Goal: Information Seeking & Learning: Find specific fact

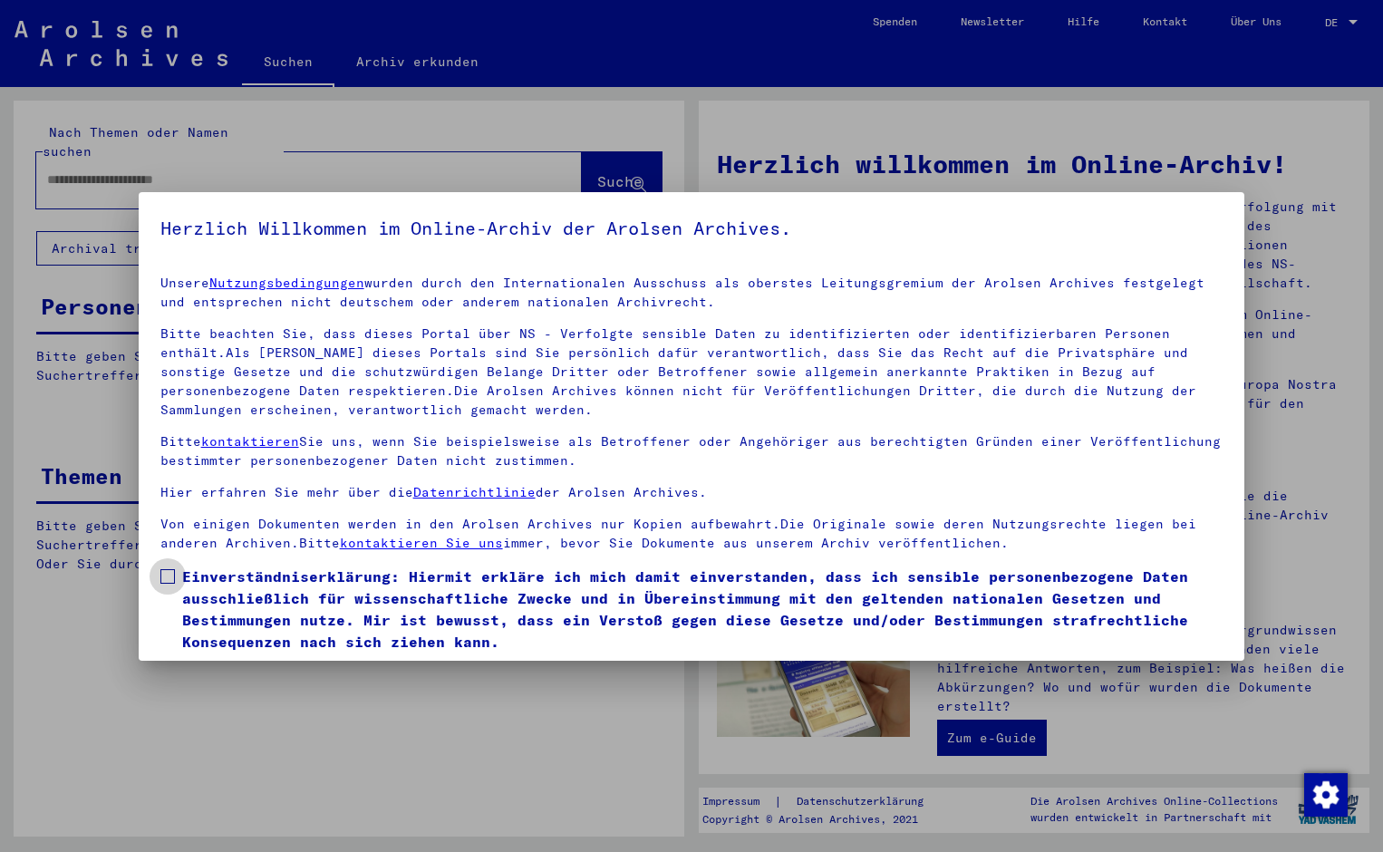
click at [160, 576] on span at bounding box center [167, 576] width 15 height 15
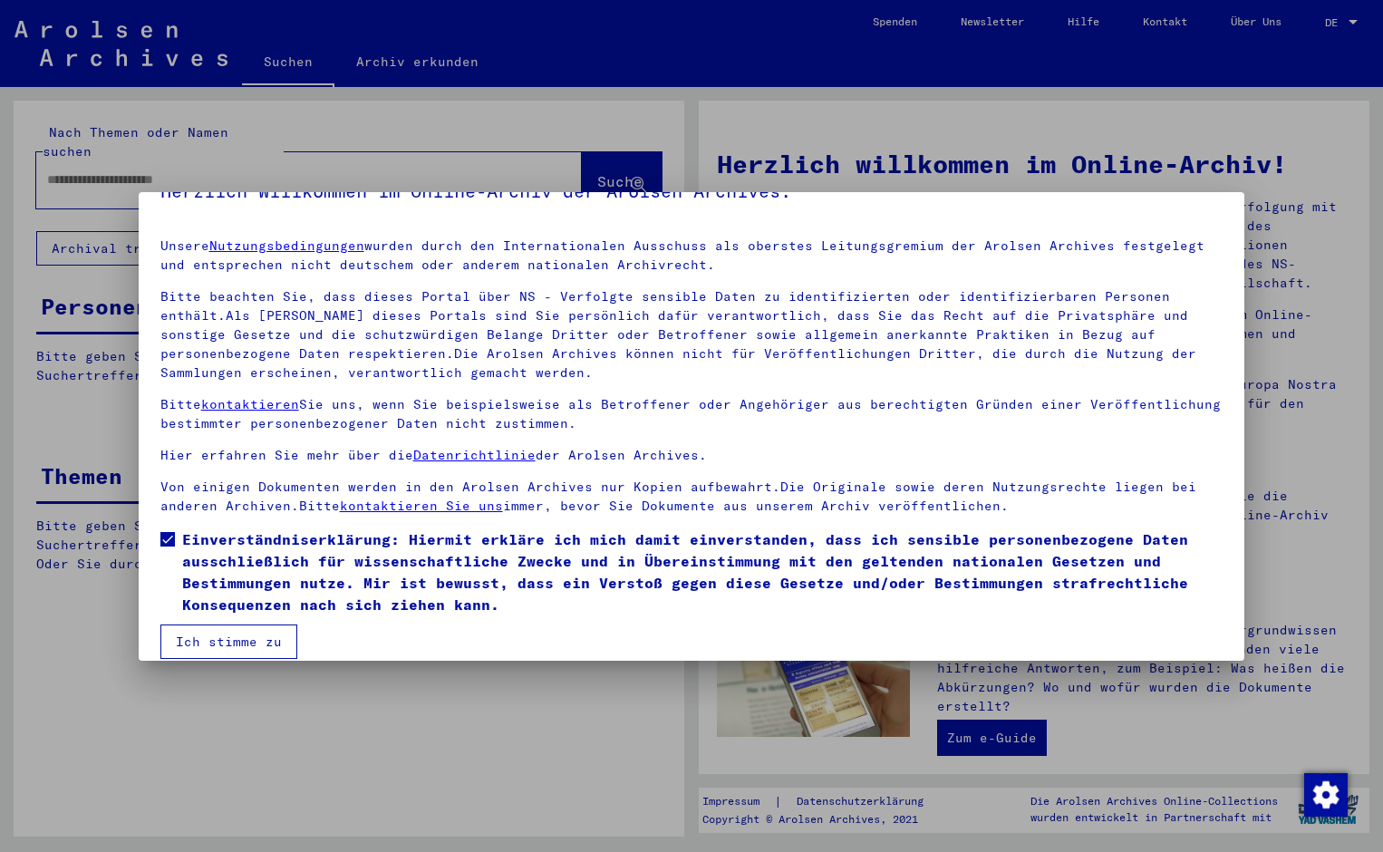
scroll to position [57, 0]
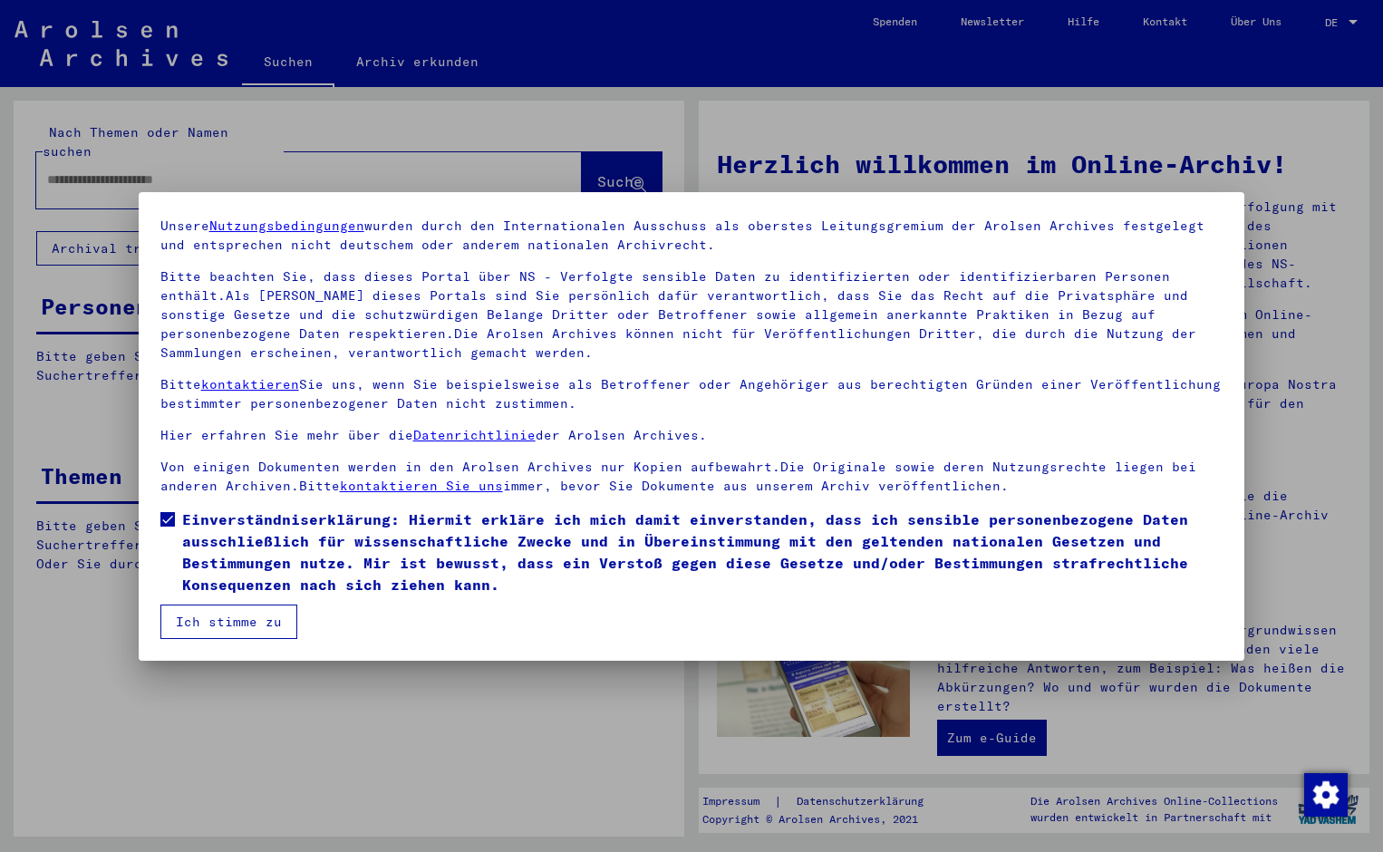
click at [208, 621] on button "Ich stimme zu" at bounding box center [228, 622] width 137 height 34
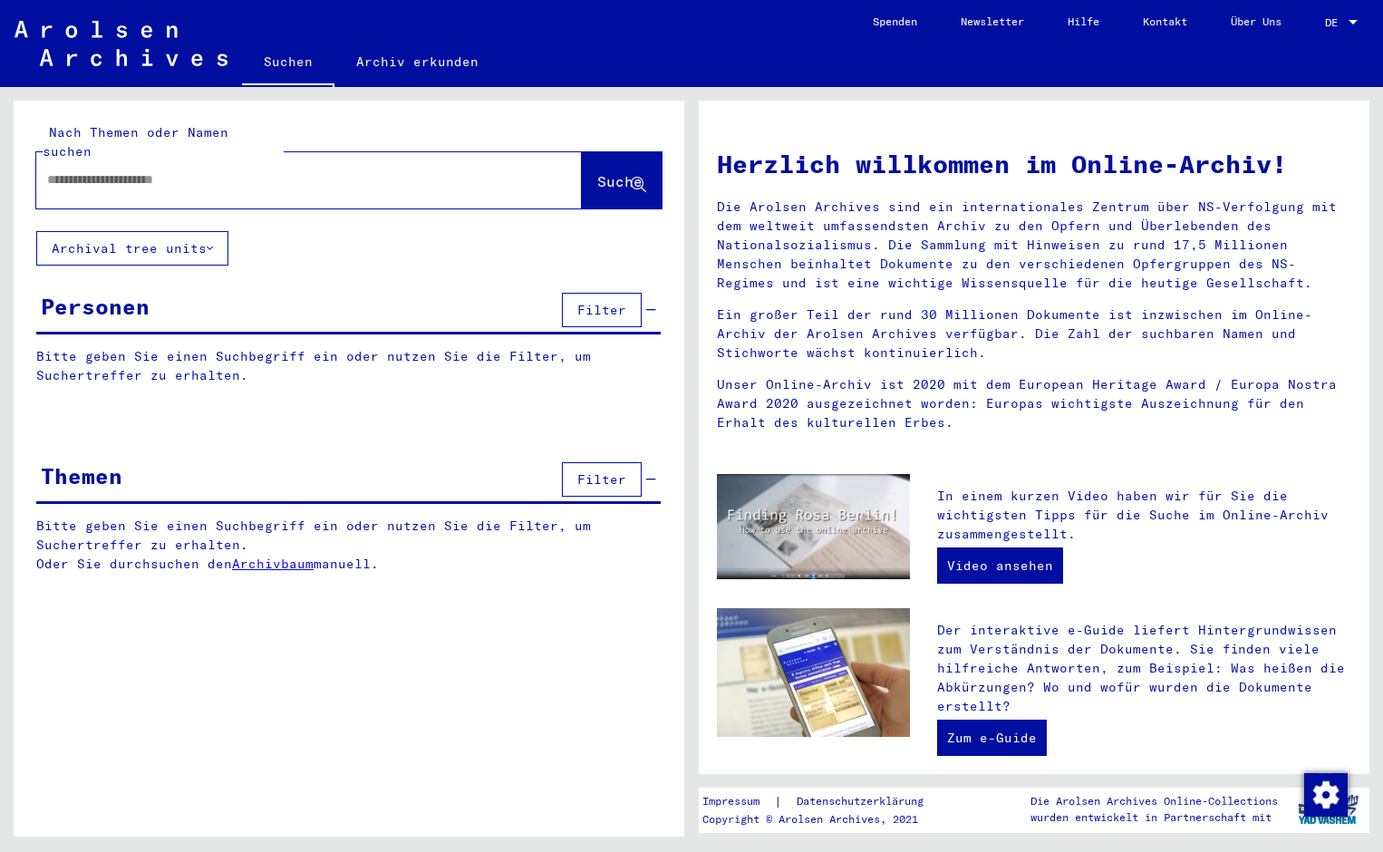
paste input "**********"
type input "**********"
click at [597, 172] on span "Suche" at bounding box center [619, 181] width 45 height 18
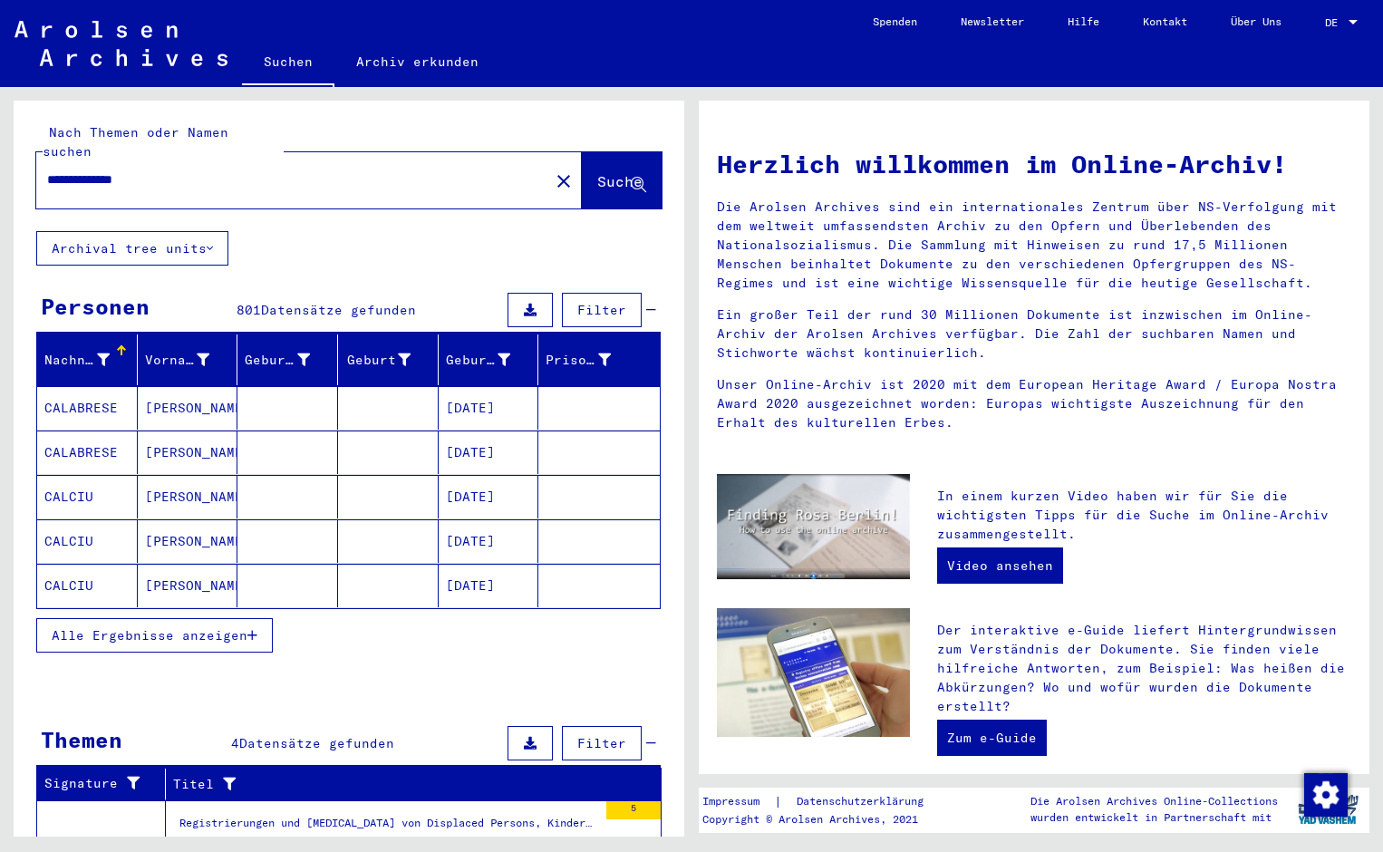
click at [141, 627] on span "Alle Ergebnisse anzeigen" at bounding box center [150, 635] width 196 height 16
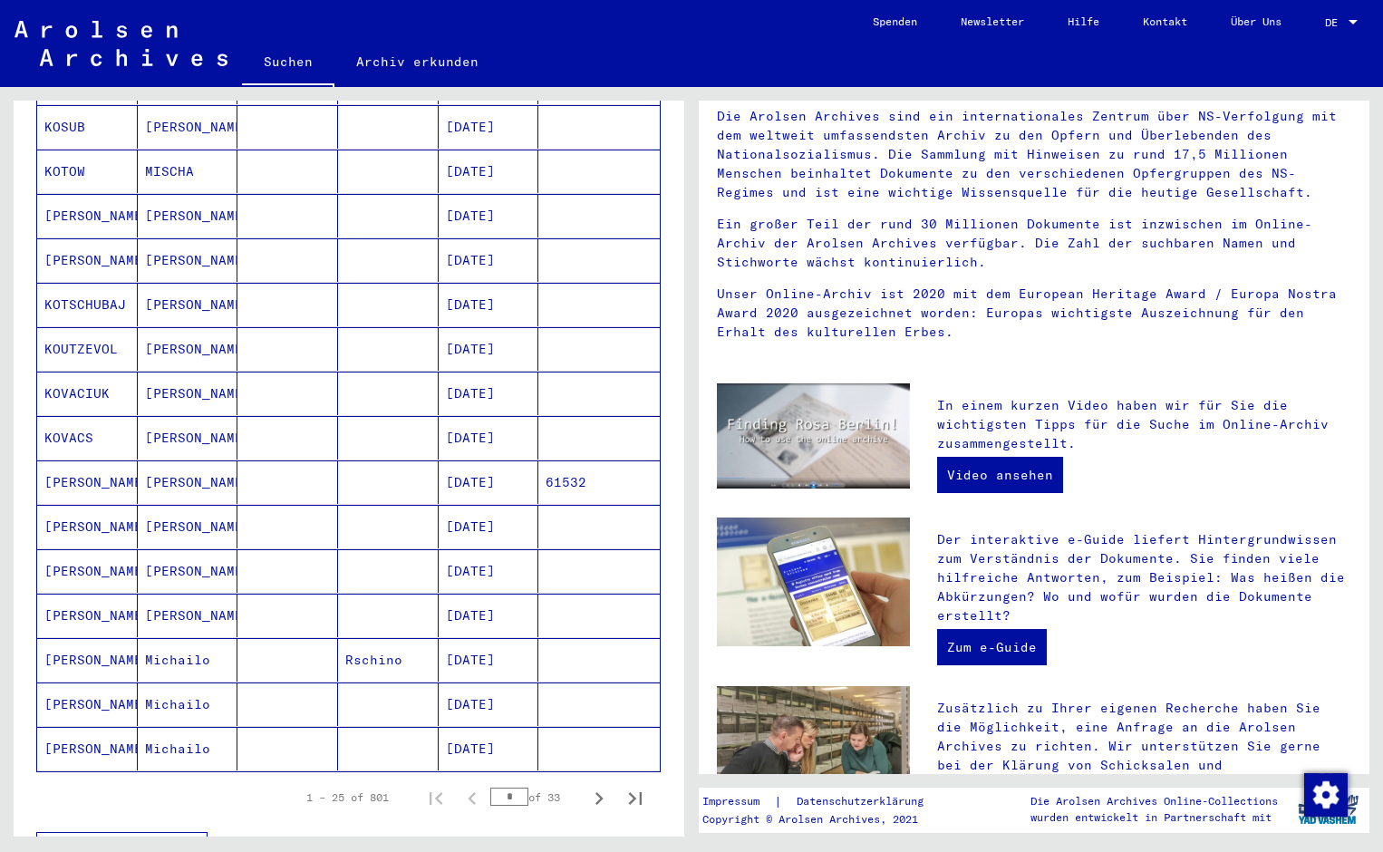
scroll to position [816, 0]
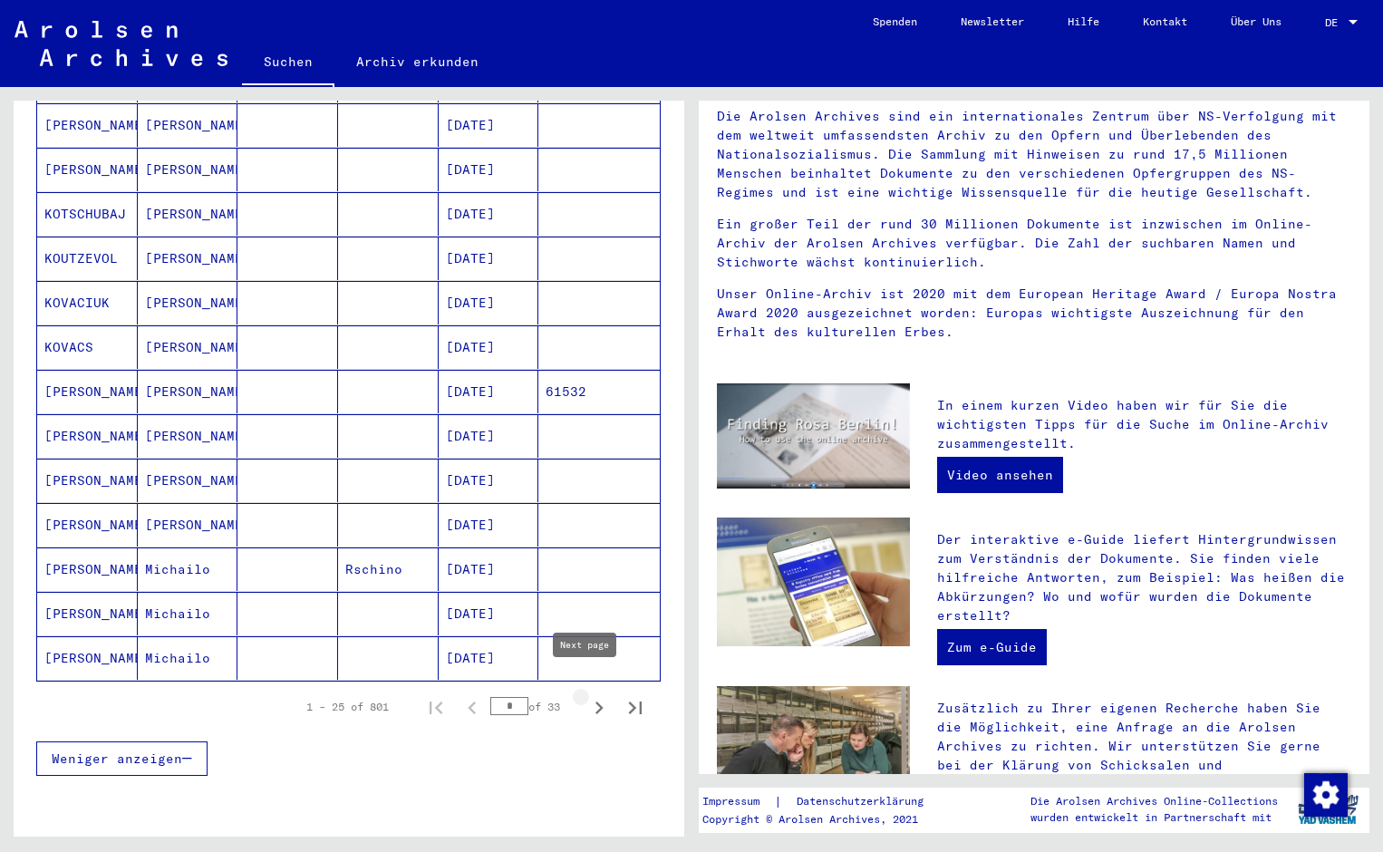
click at [586, 695] on icon "Next page" at bounding box center [598, 707] width 25 height 25
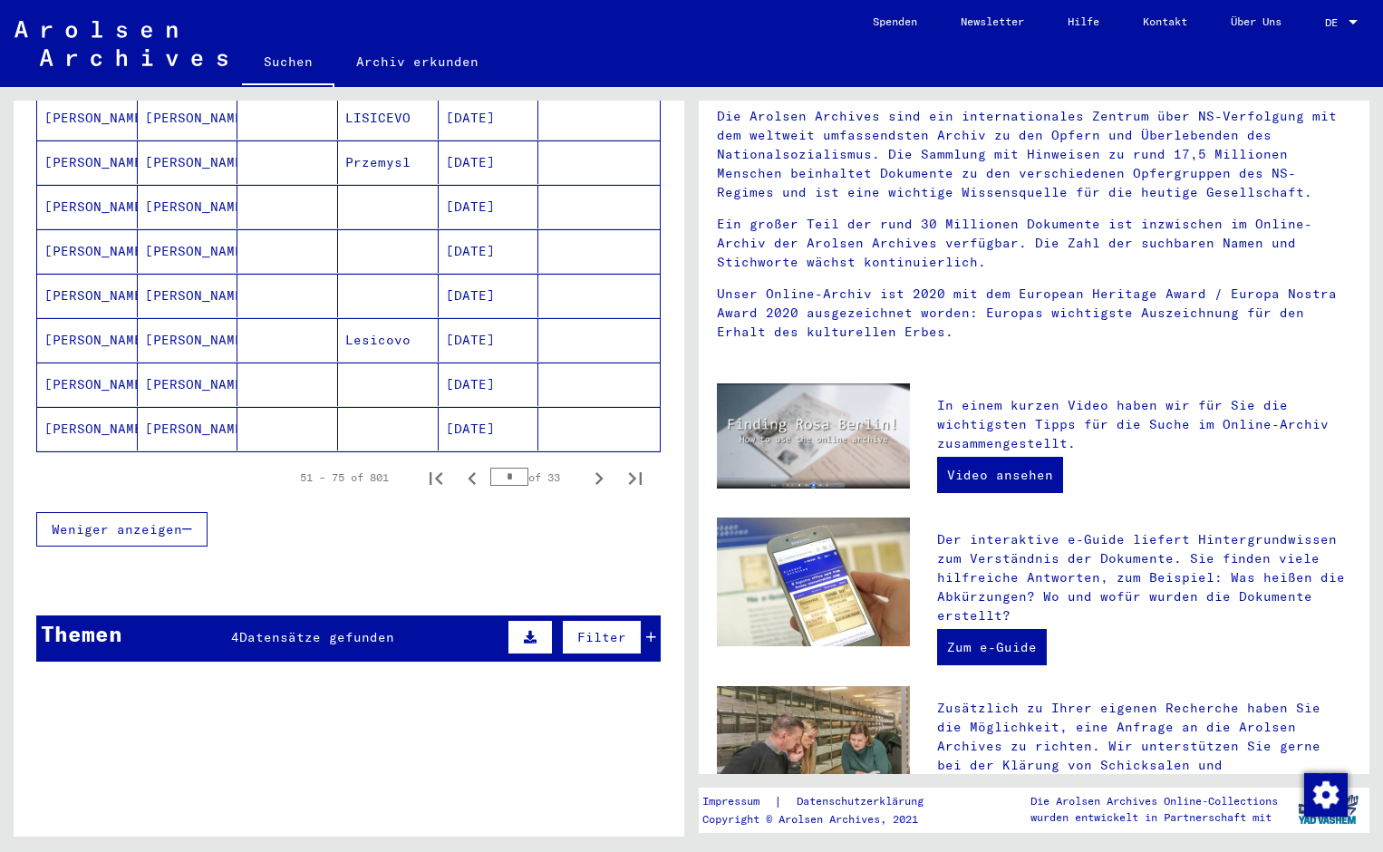
scroll to position [1088, 0]
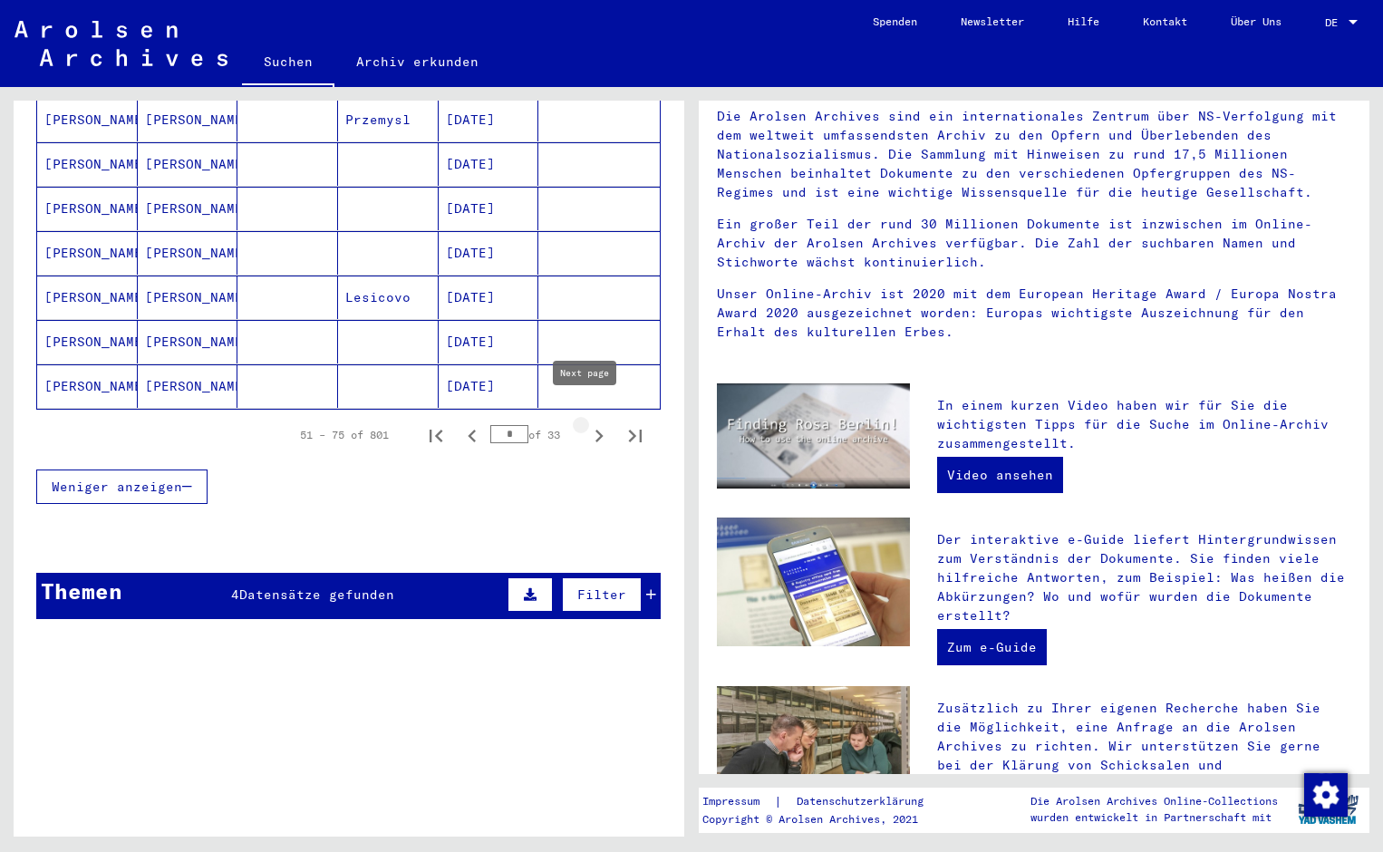
click at [587, 423] on icon "Next page" at bounding box center [598, 435] width 25 height 25
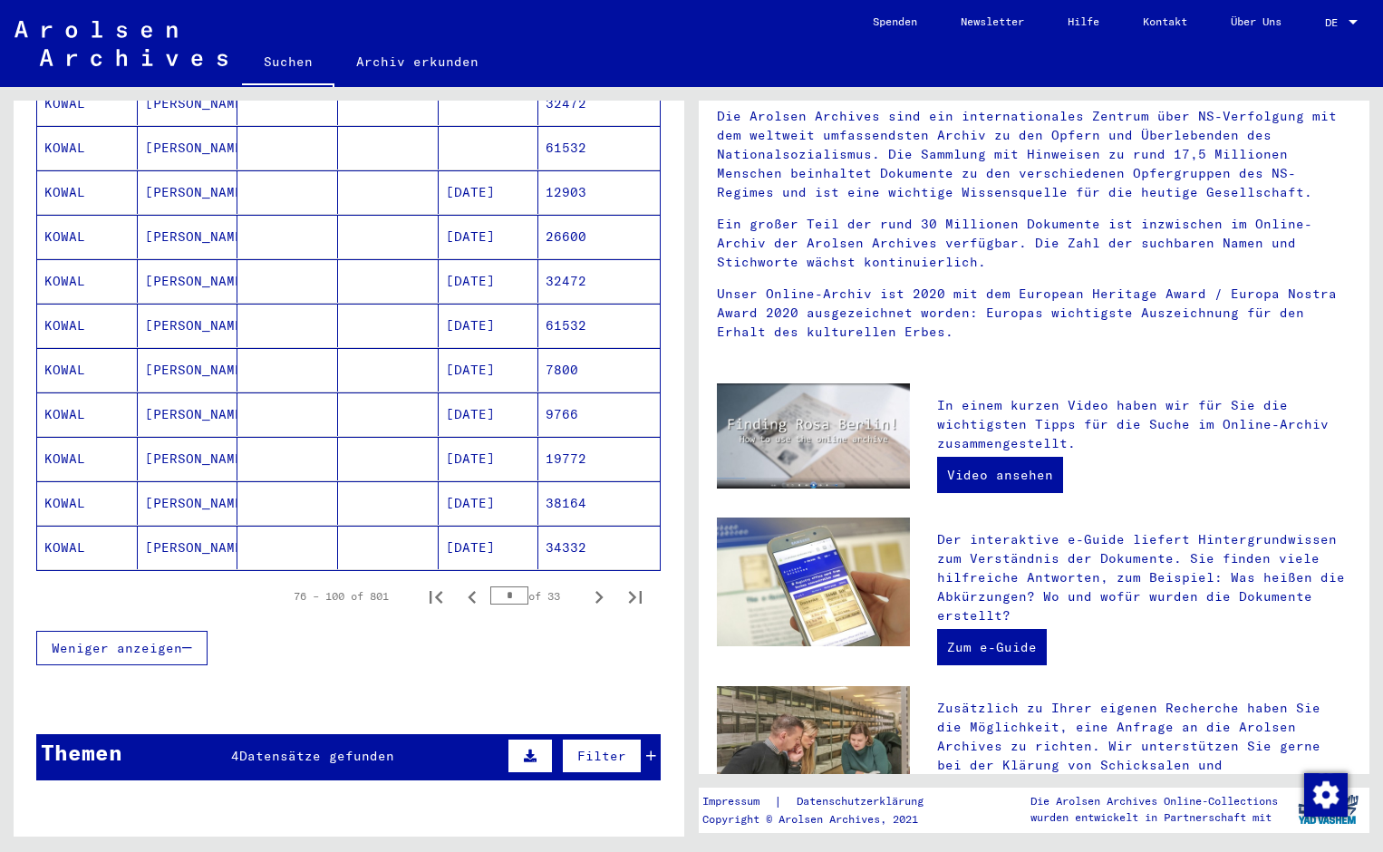
scroll to position [997, 0]
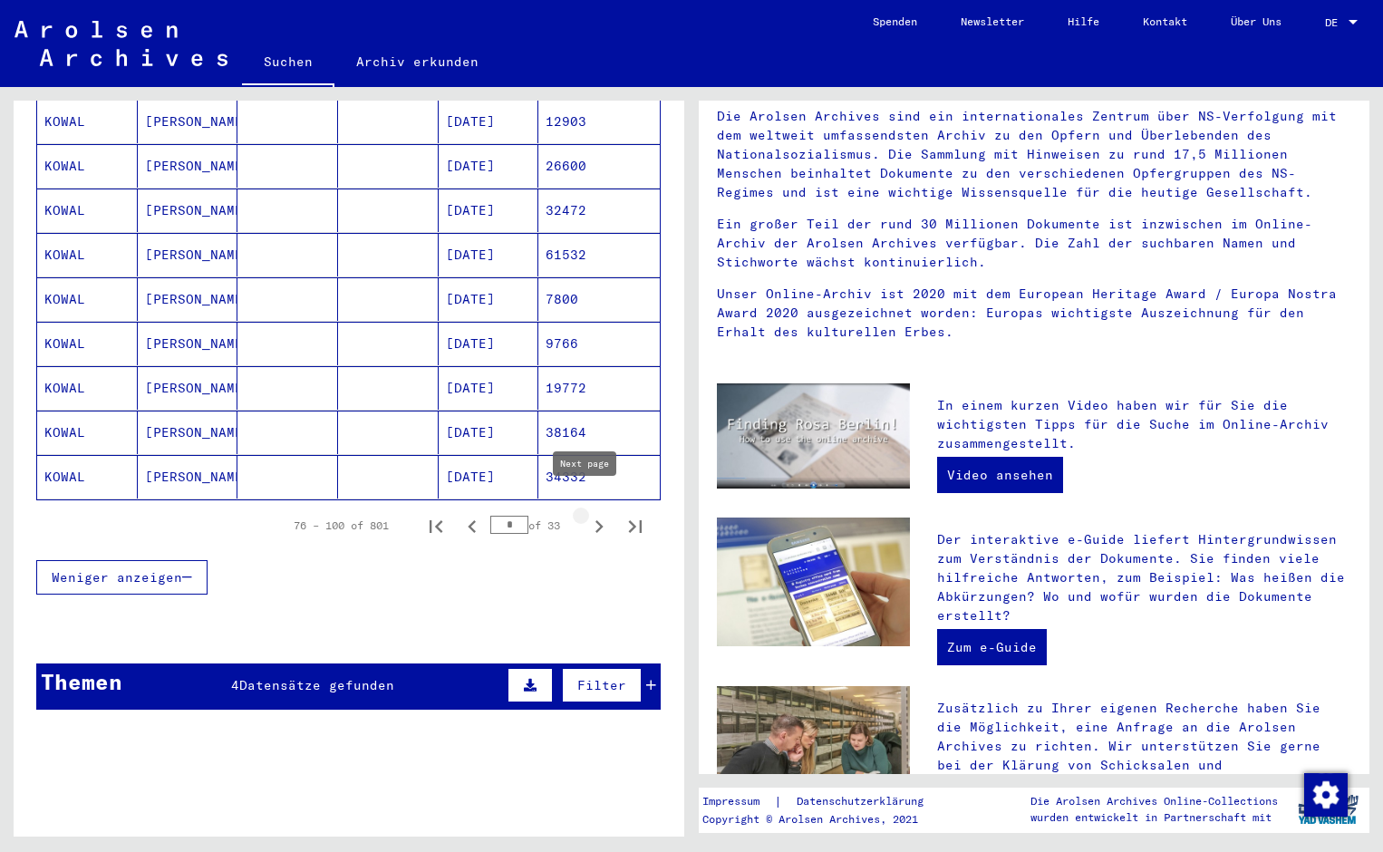
click at [588, 514] on icon "Next page" at bounding box center [598, 526] width 25 height 25
click at [586, 514] on icon "Next page" at bounding box center [598, 526] width 25 height 25
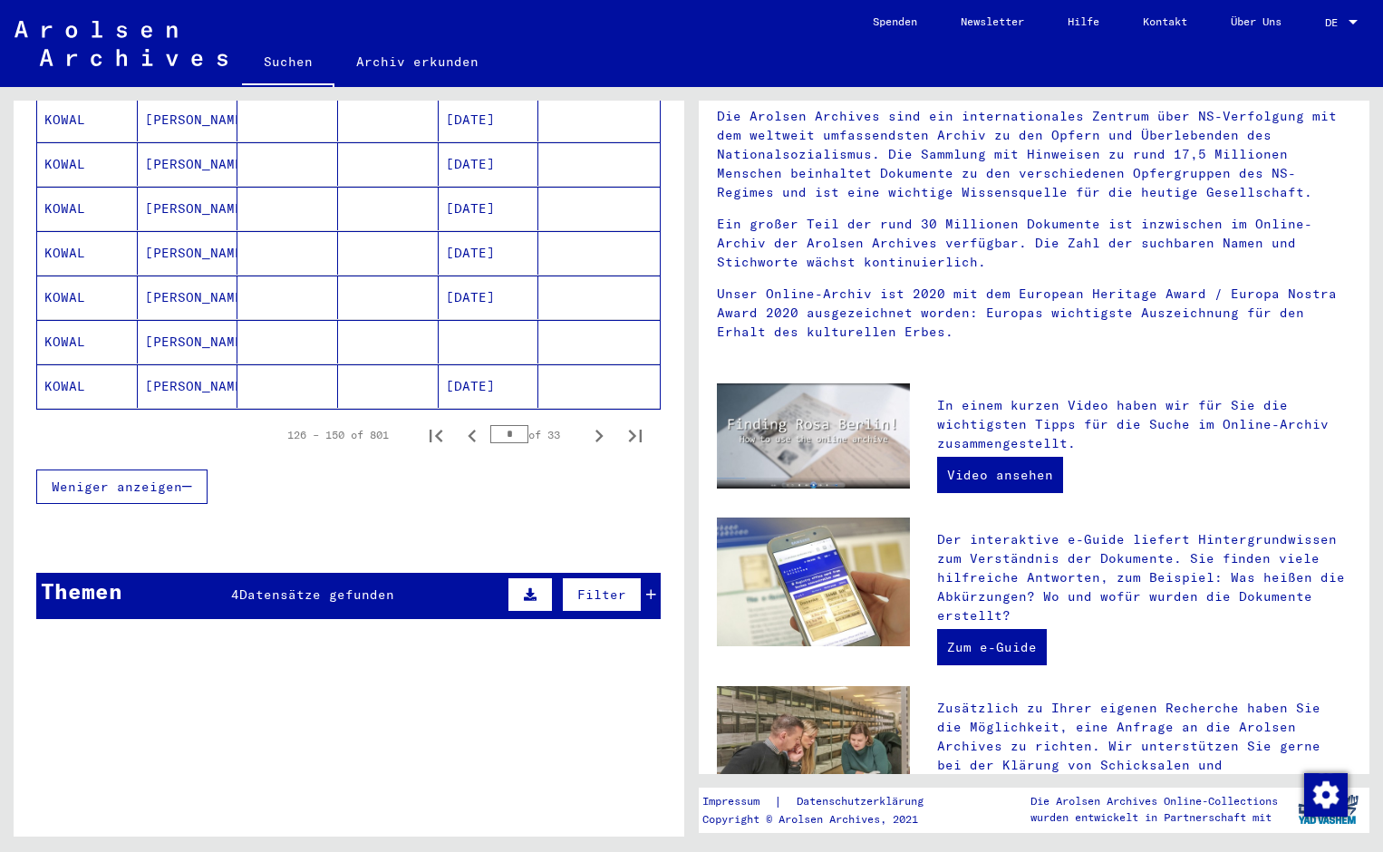
scroll to position [1178, 0]
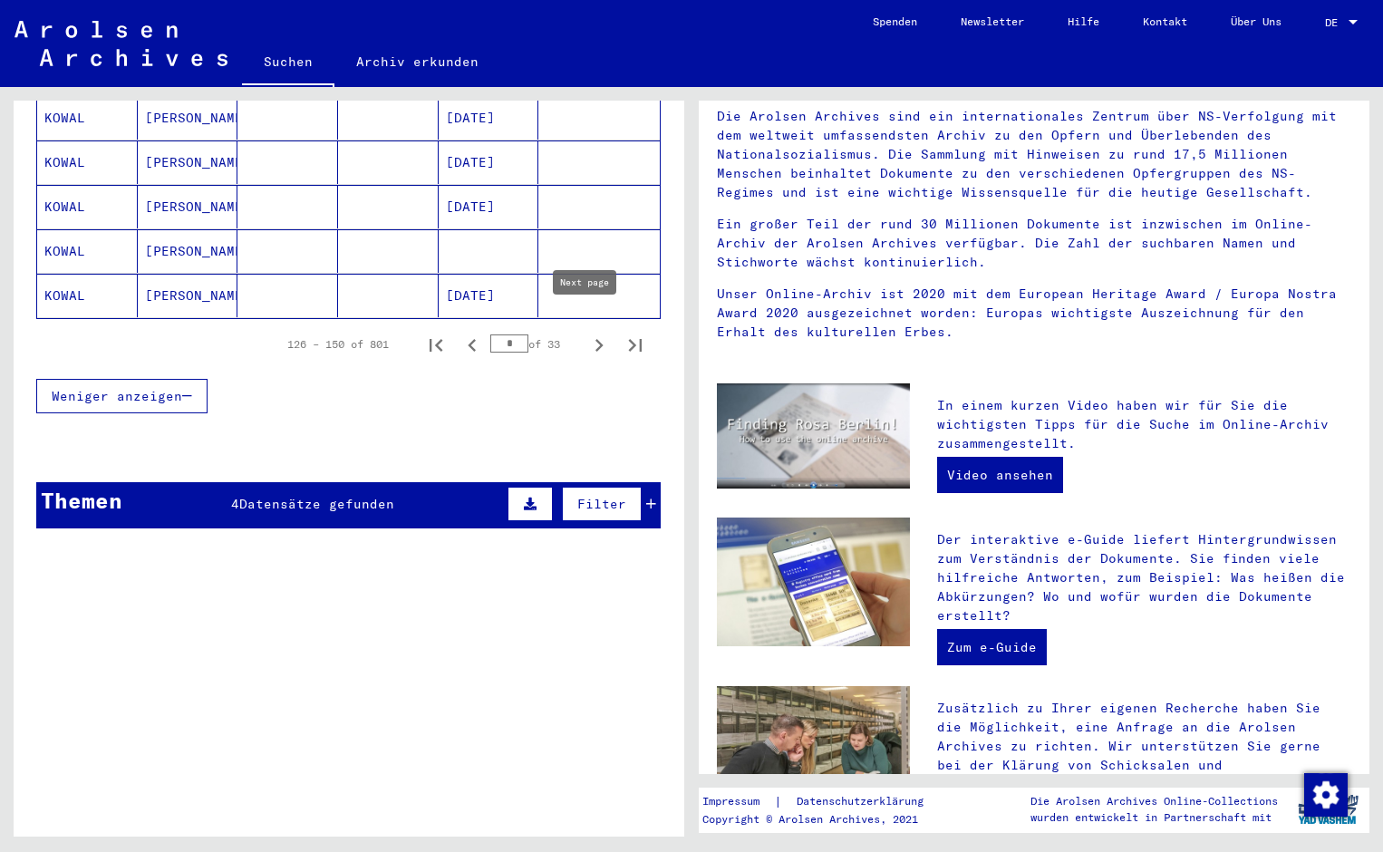
click at [586, 333] on icon "Next page" at bounding box center [598, 345] width 25 height 25
drag, startPoint x: 584, startPoint y: 324, endPoint x: 611, endPoint y: 336, distance: 30.0
click at [586, 333] on icon "Next page" at bounding box center [598, 345] width 25 height 25
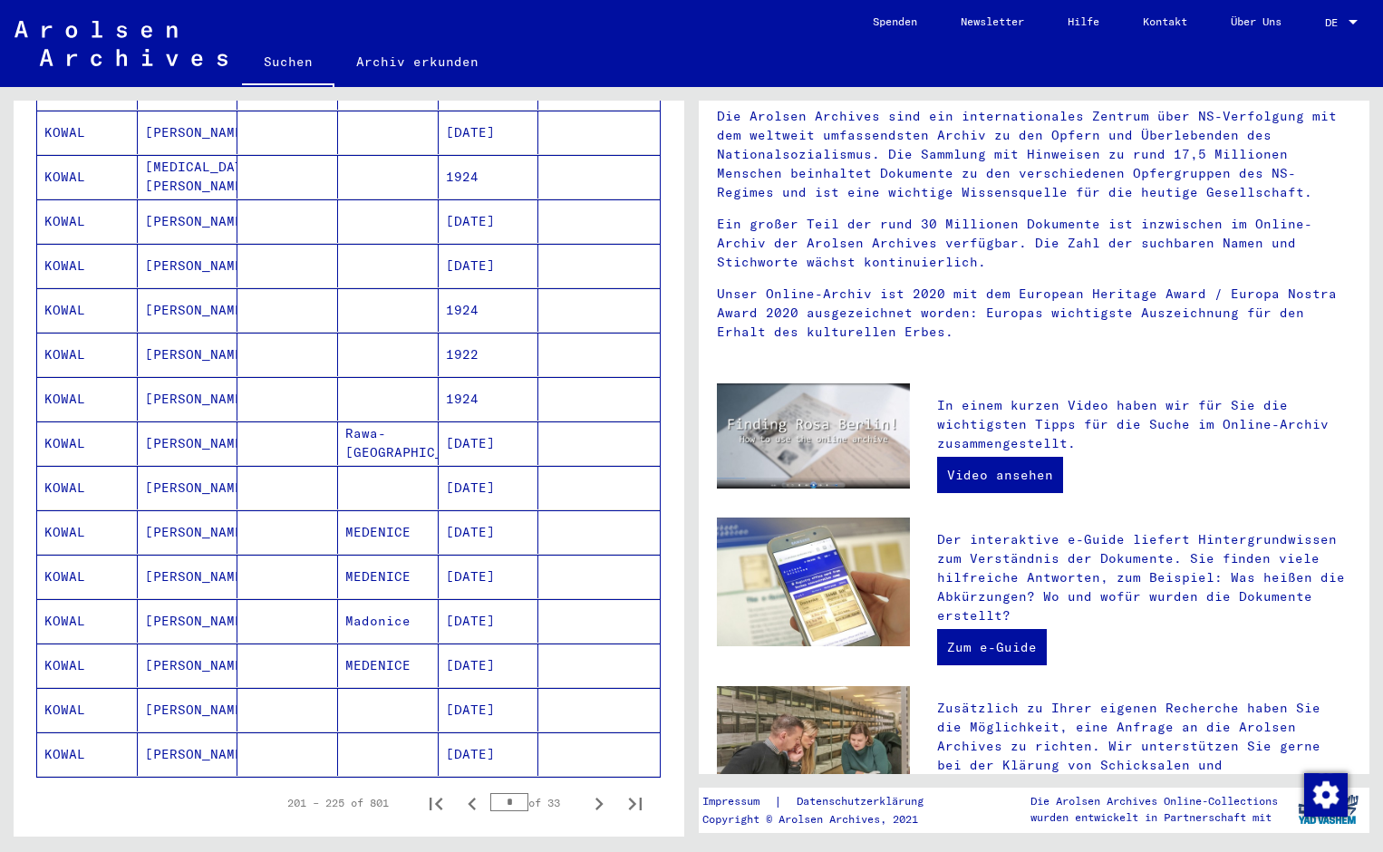
scroll to position [725, 0]
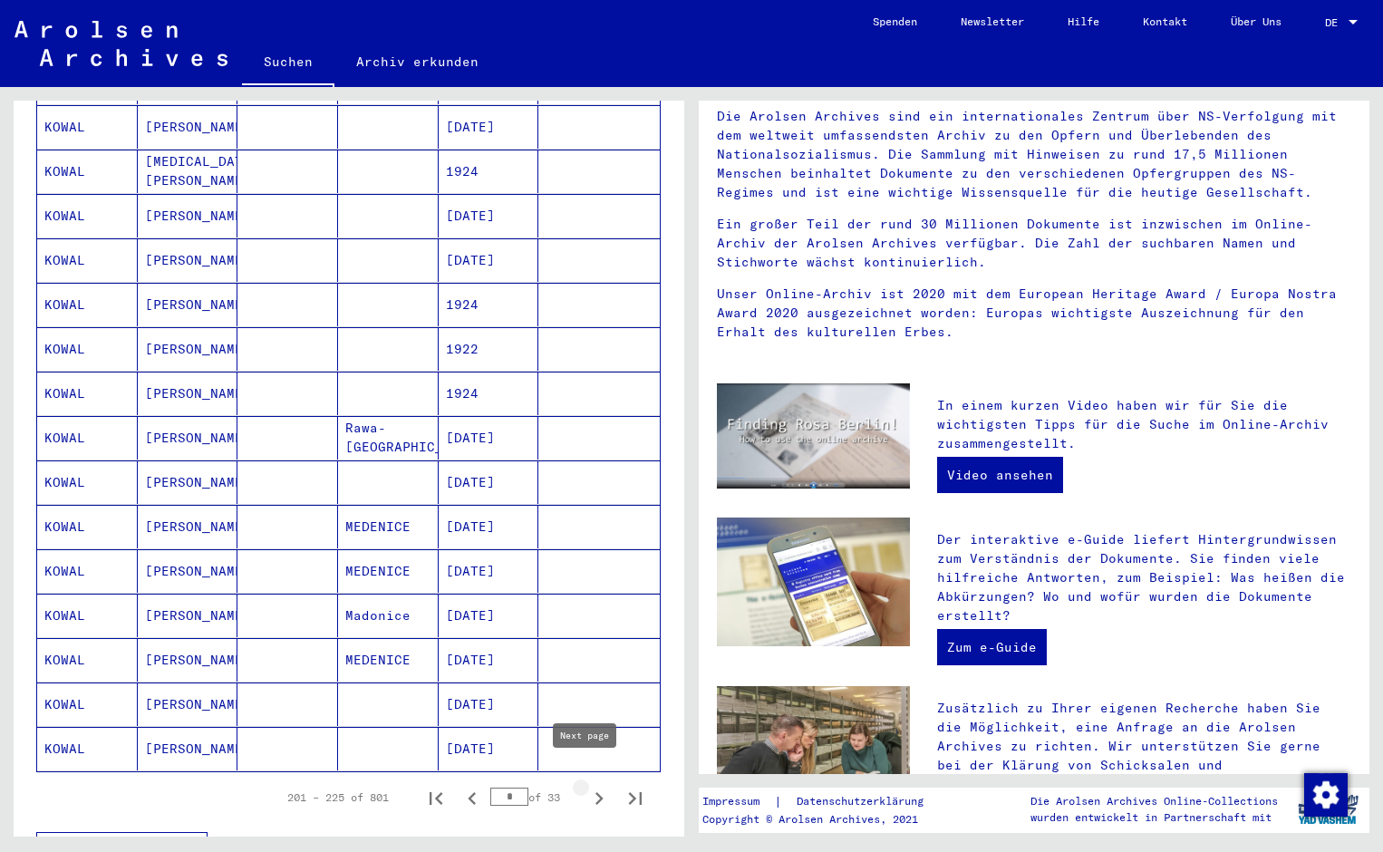
click at [595, 792] on icon "Next page" at bounding box center [599, 798] width 8 height 13
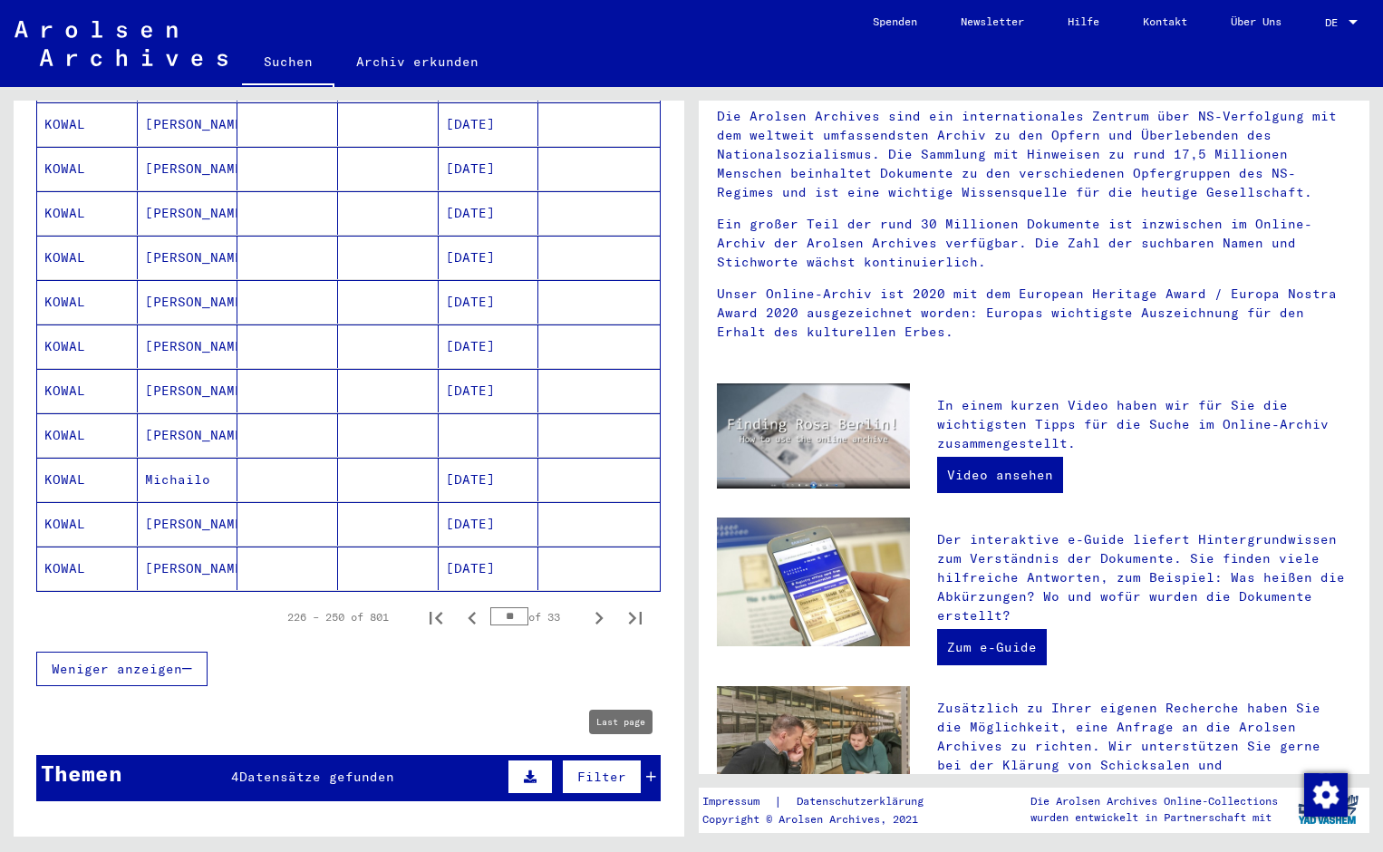
scroll to position [1257, 0]
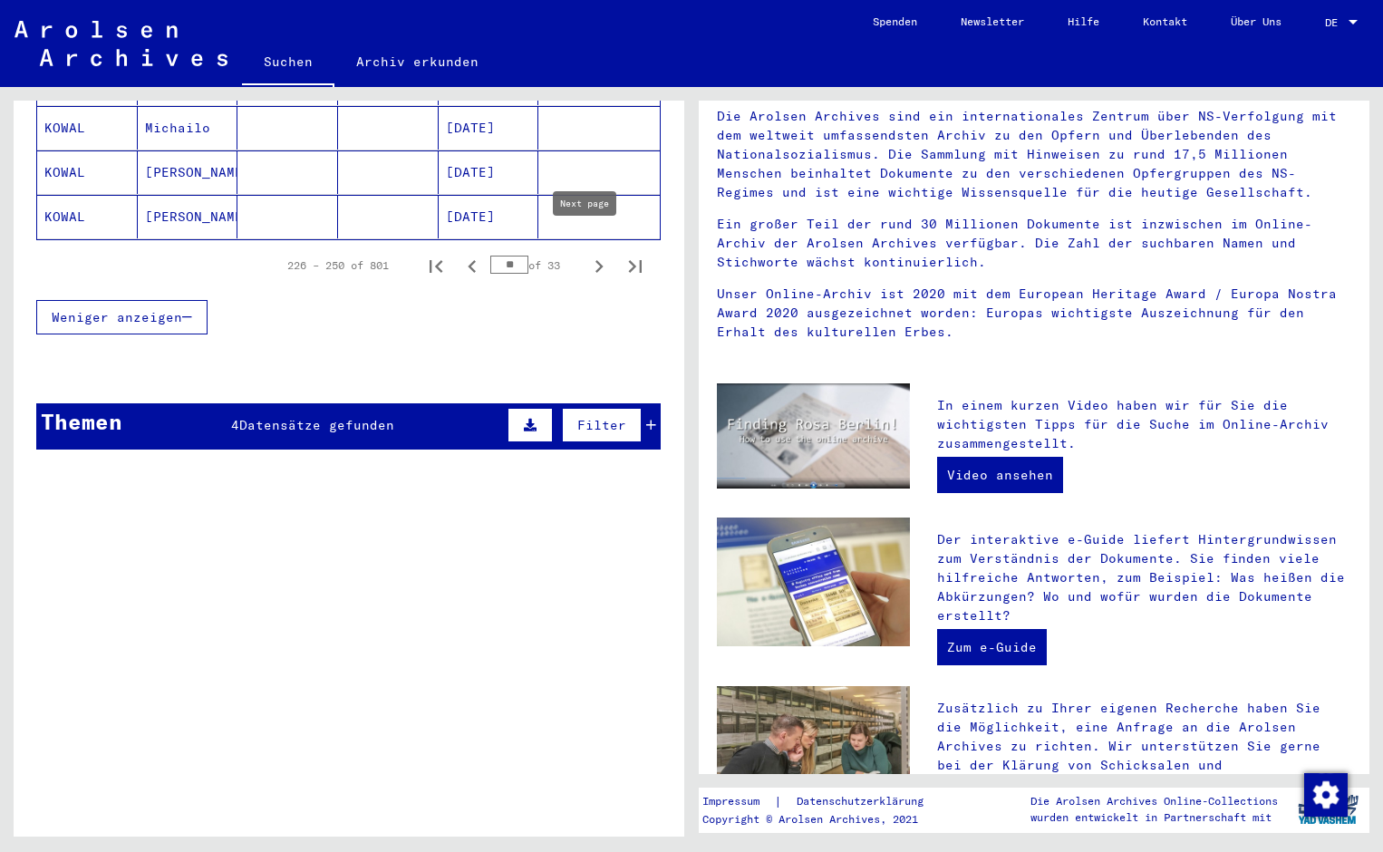
click at [587, 254] on icon "Next page" at bounding box center [598, 266] width 25 height 25
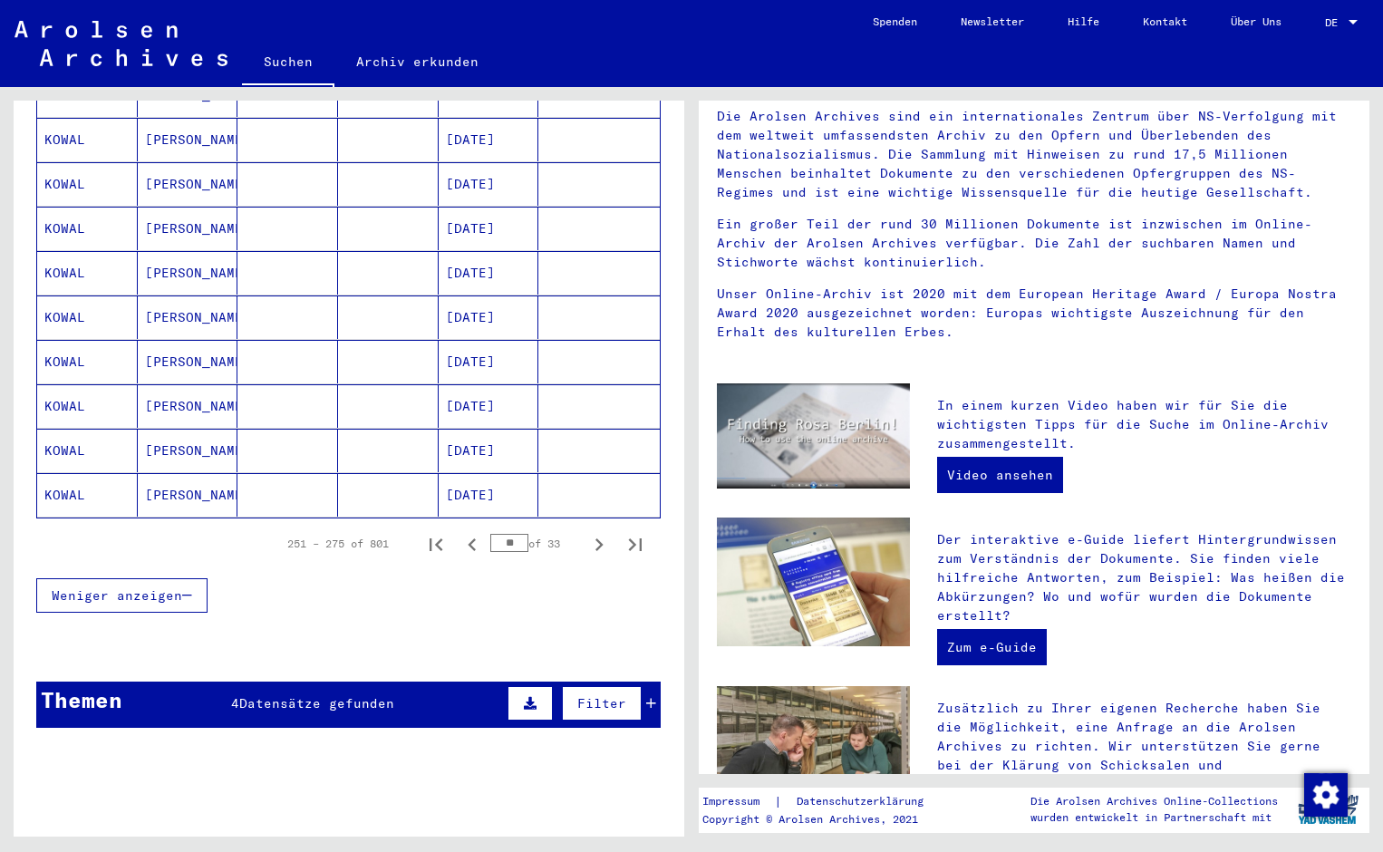
scroll to position [985, 0]
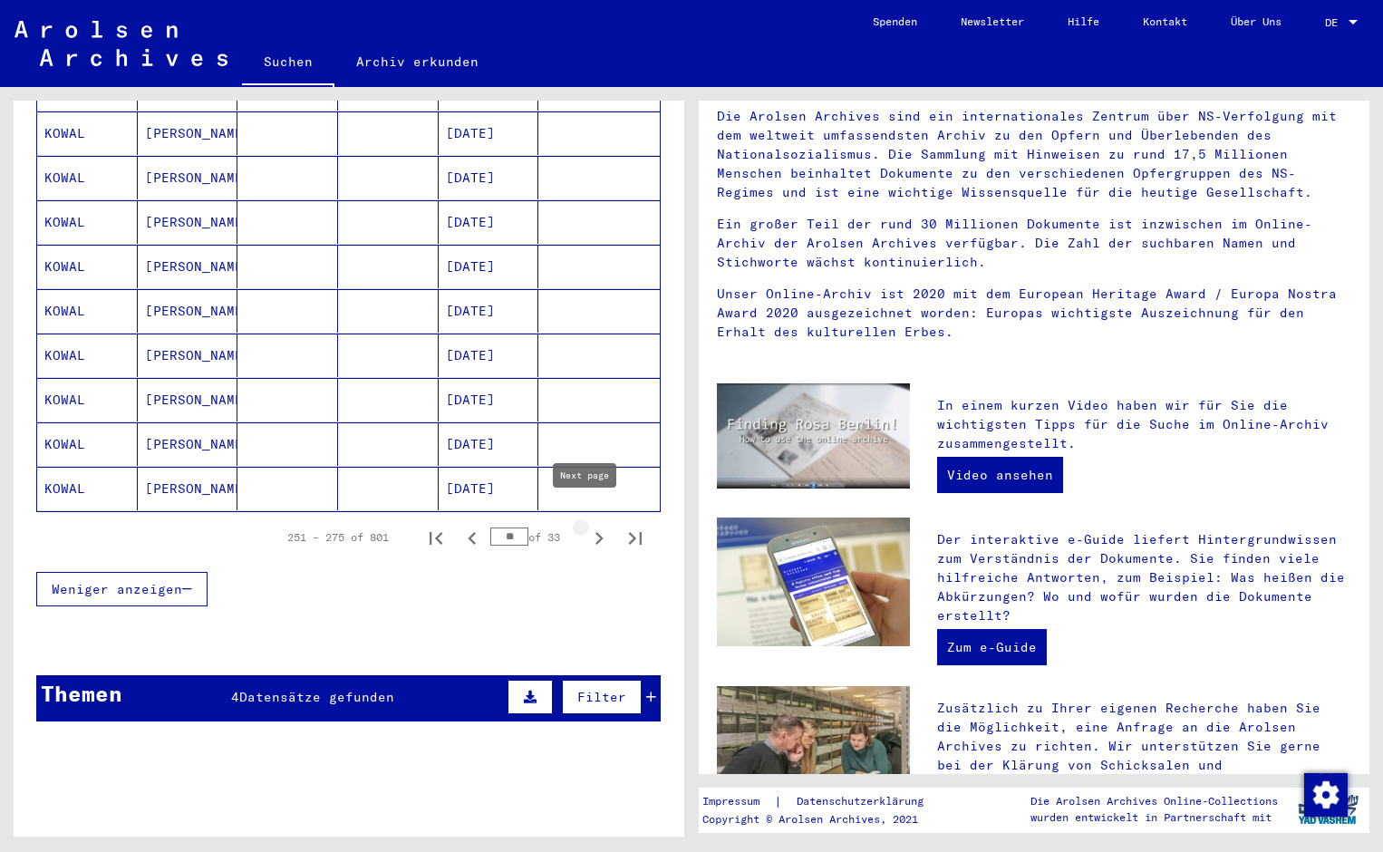
click at [586, 526] on icon "Next page" at bounding box center [598, 538] width 25 height 25
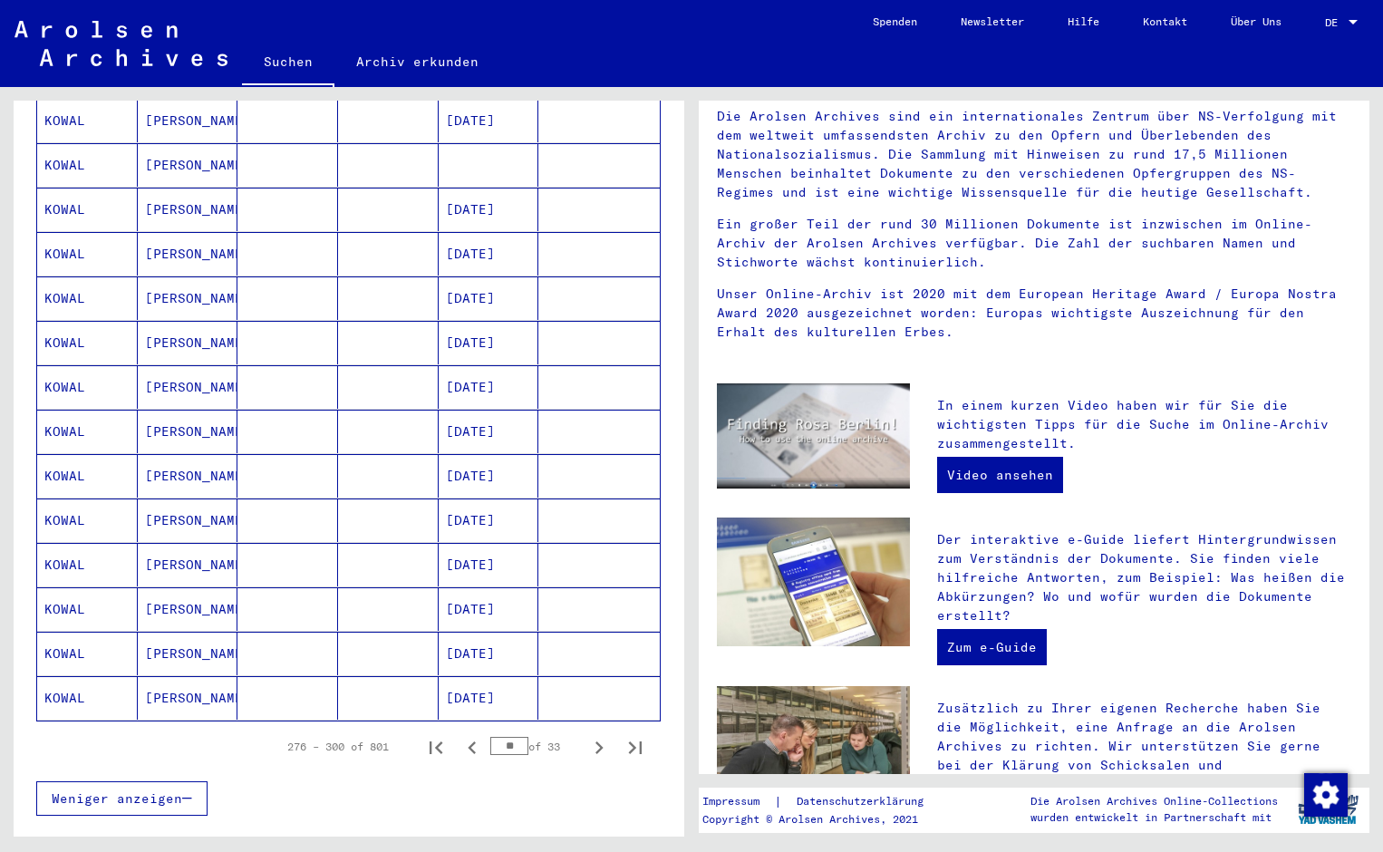
scroll to position [895, 0]
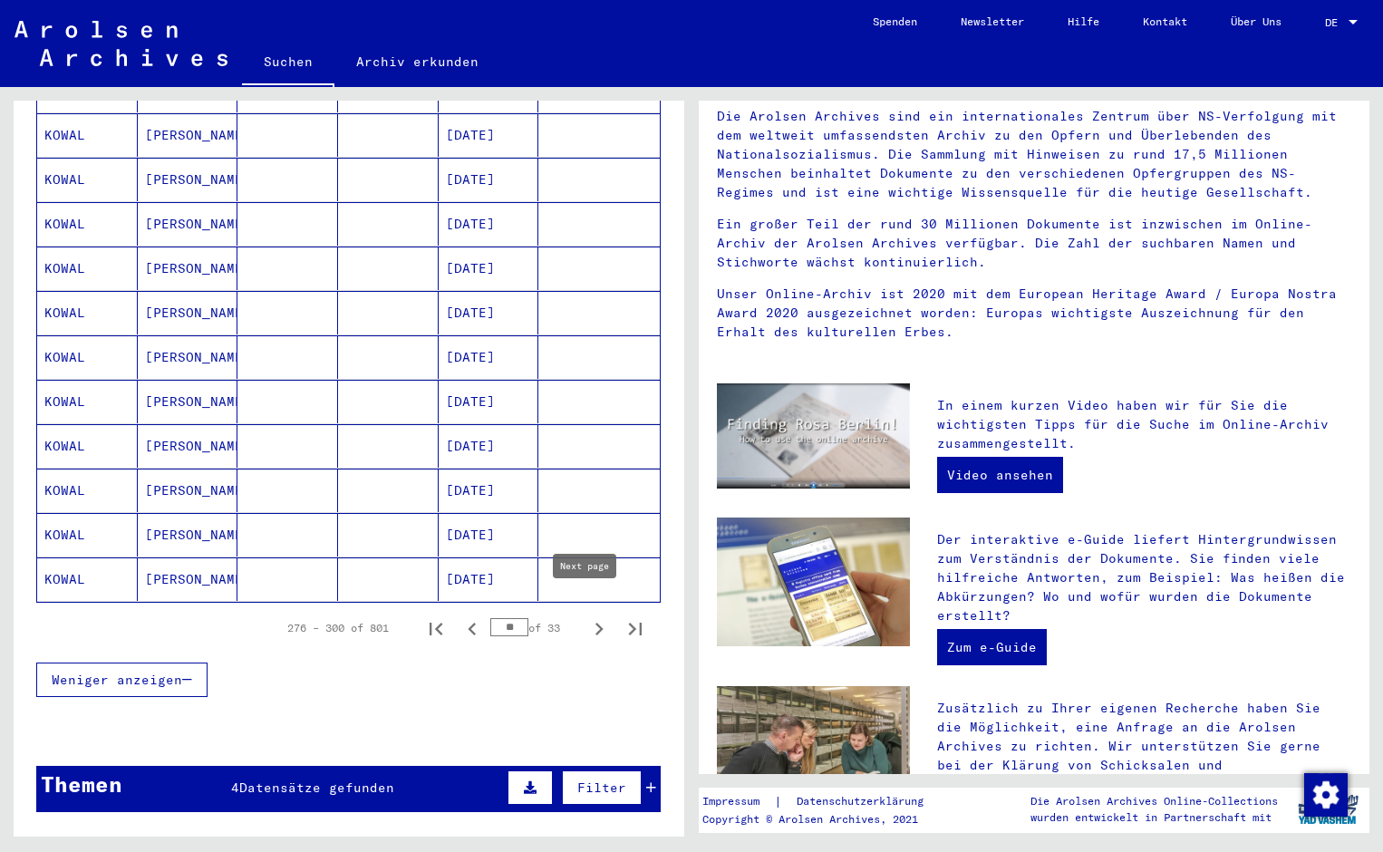
click at [586, 616] on icon "Next page" at bounding box center [598, 628] width 25 height 25
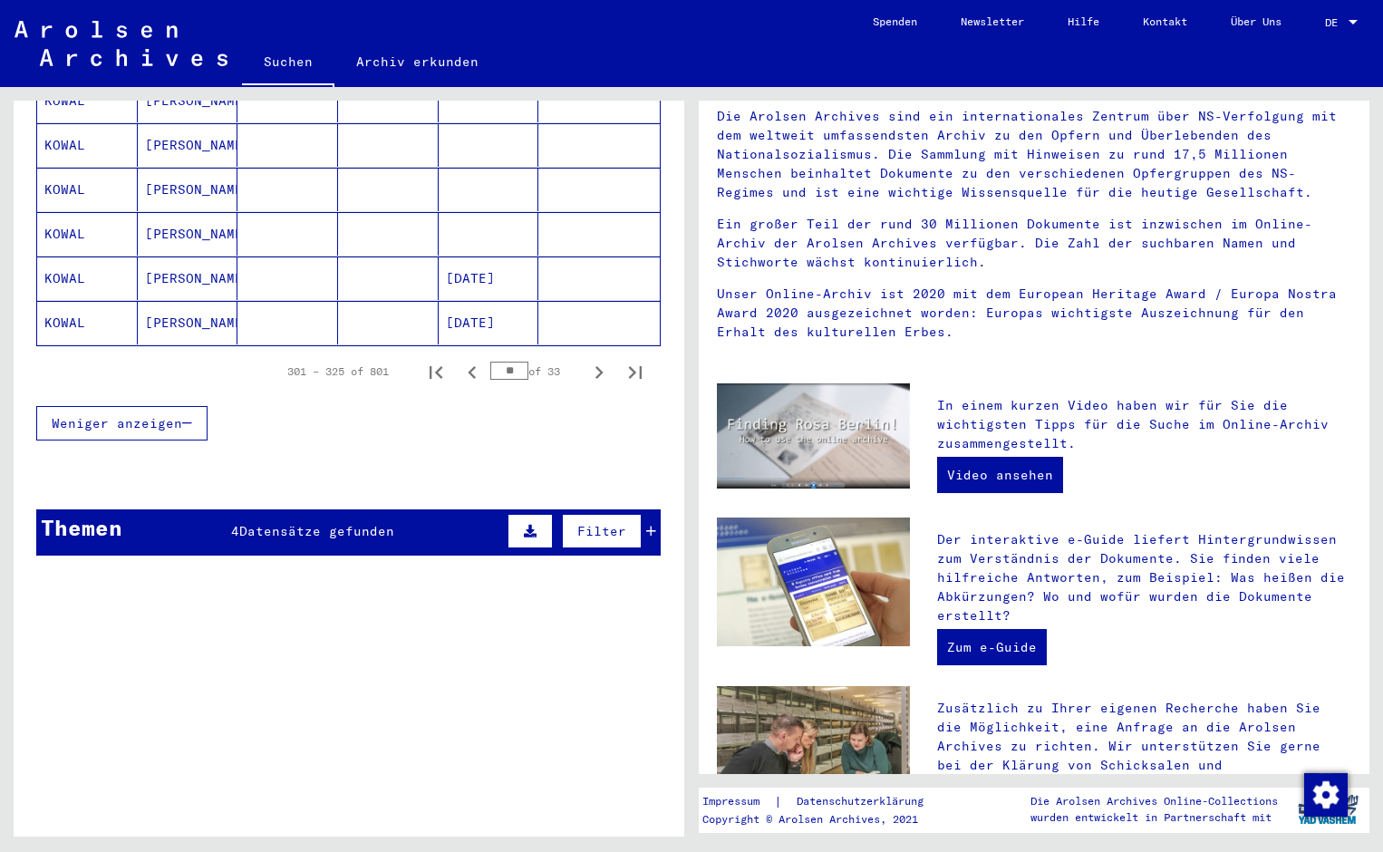
scroll to position [1166, 0]
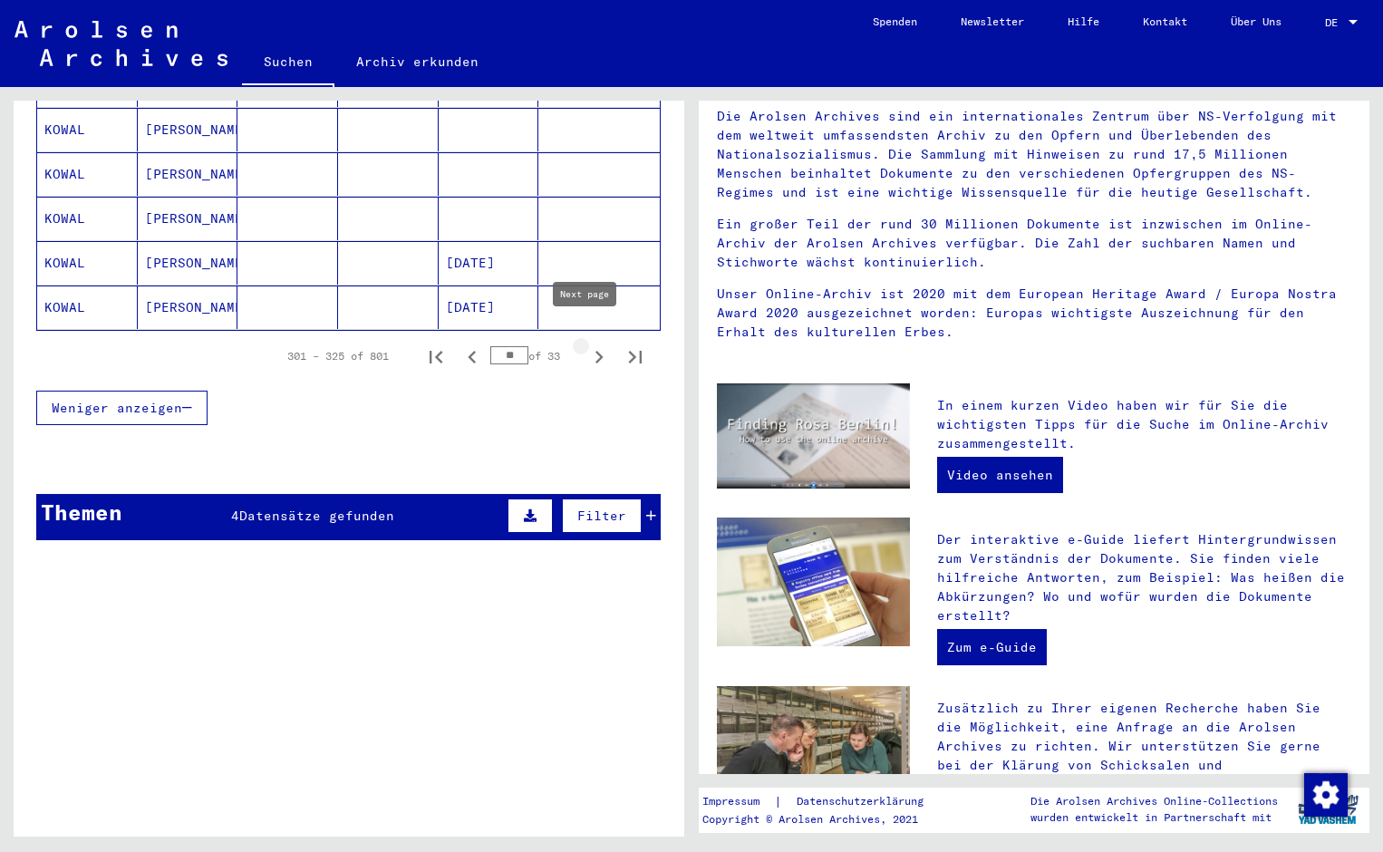
click at [586, 344] on icon "Next page" at bounding box center [598, 356] width 25 height 25
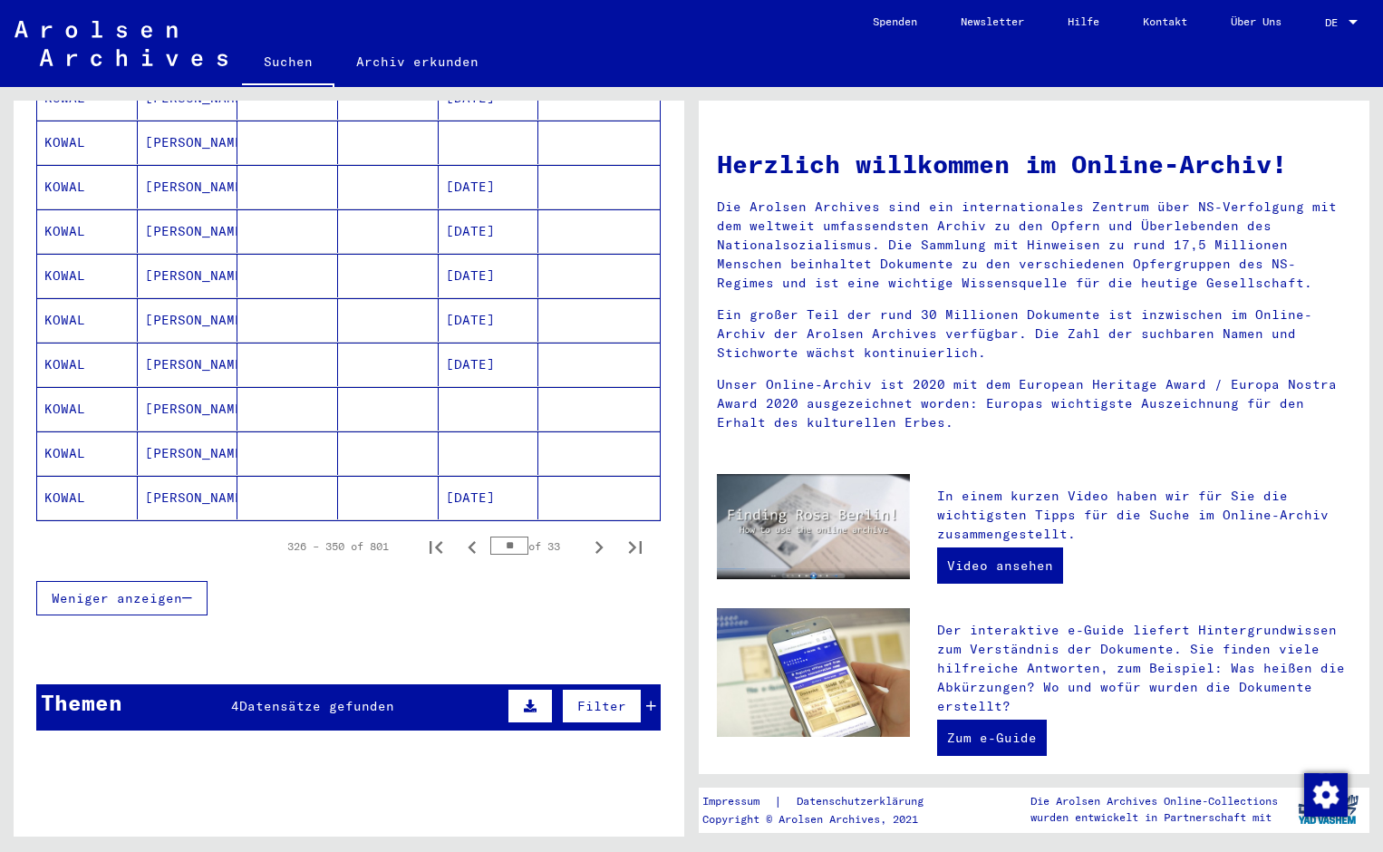
scroll to position [985, 0]
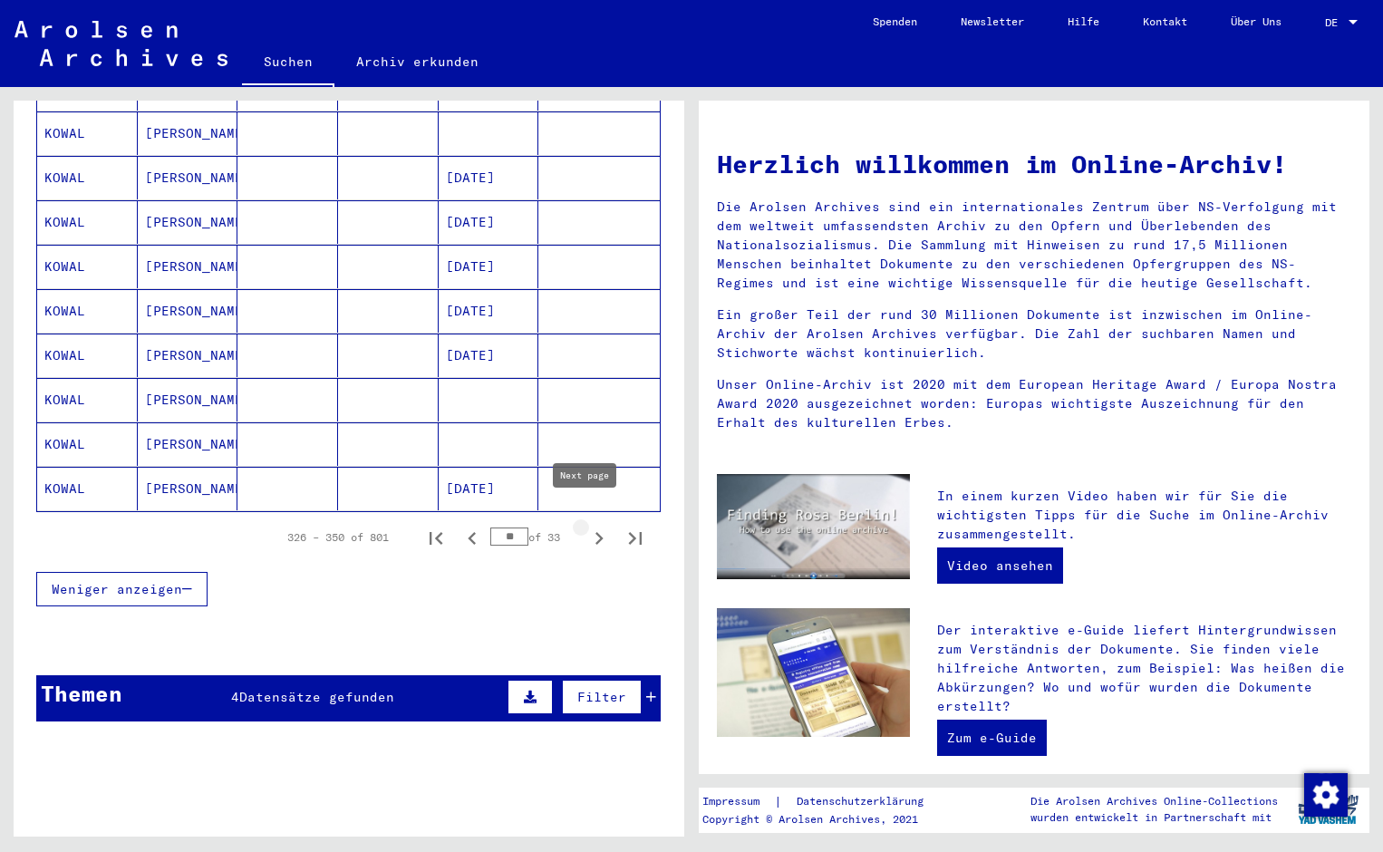
click at [586, 526] on icon "Next page" at bounding box center [598, 538] width 25 height 25
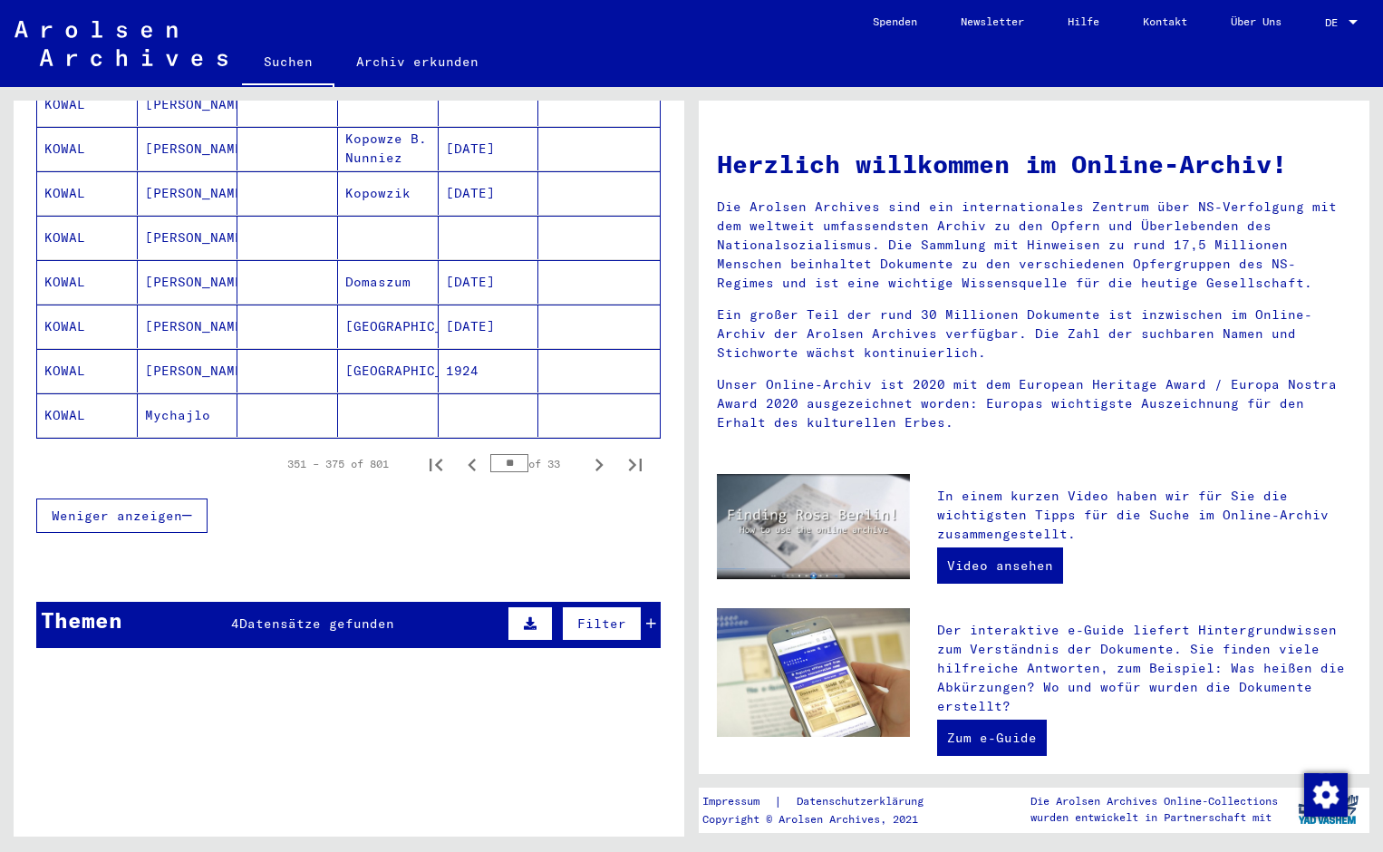
scroll to position [1076, 0]
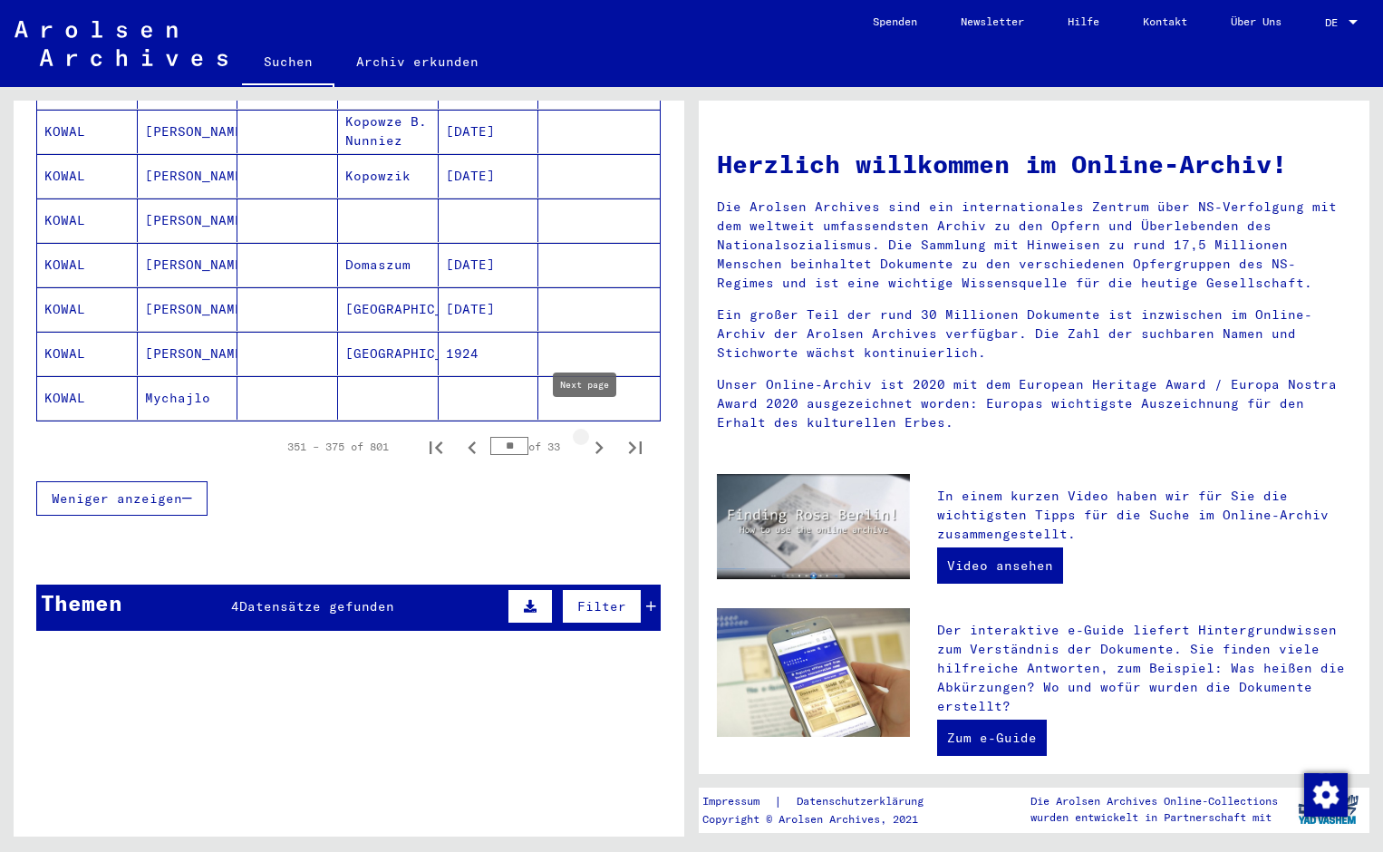
click at [589, 435] on icon "Next page" at bounding box center [598, 447] width 25 height 25
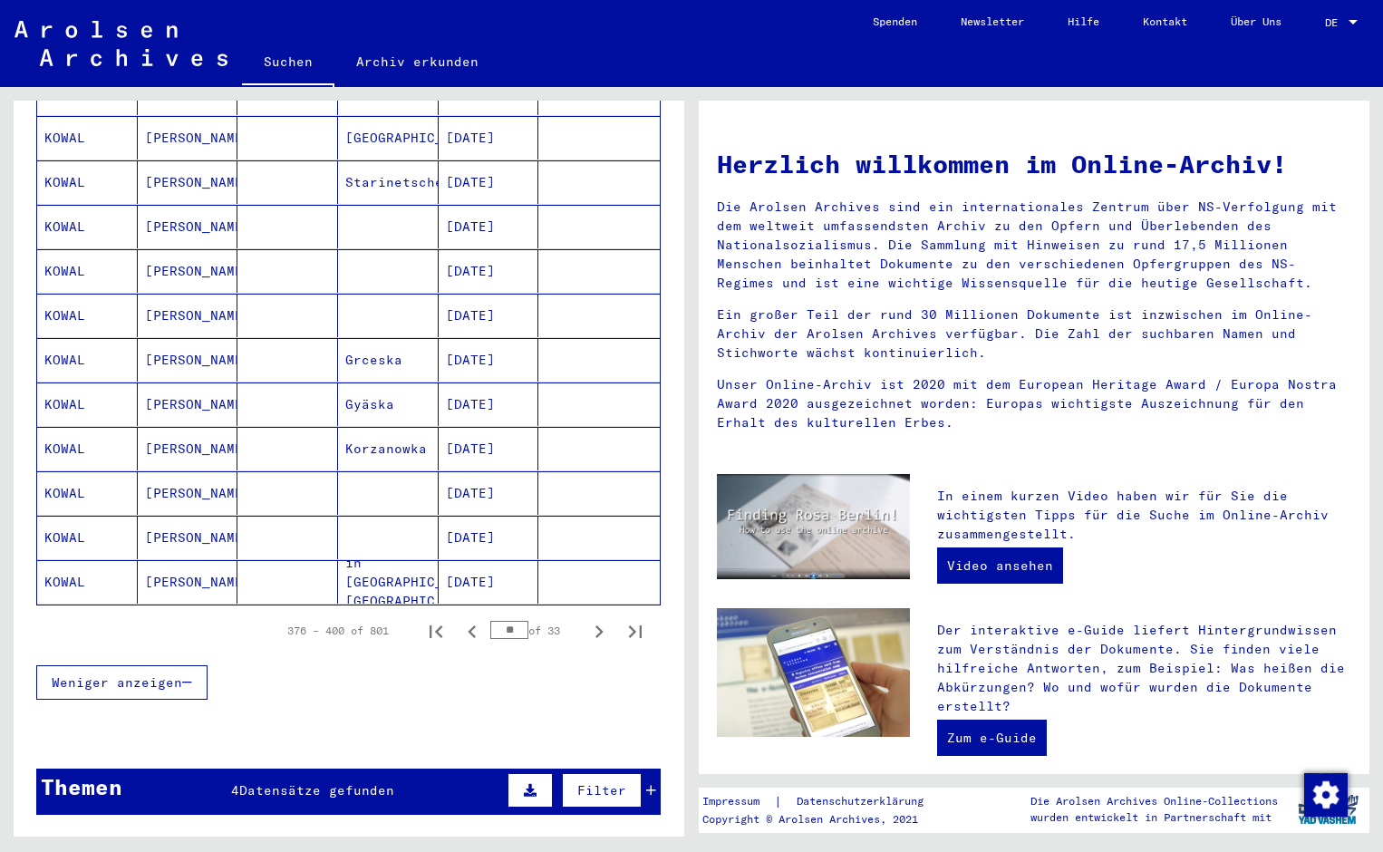
scroll to position [895, 0]
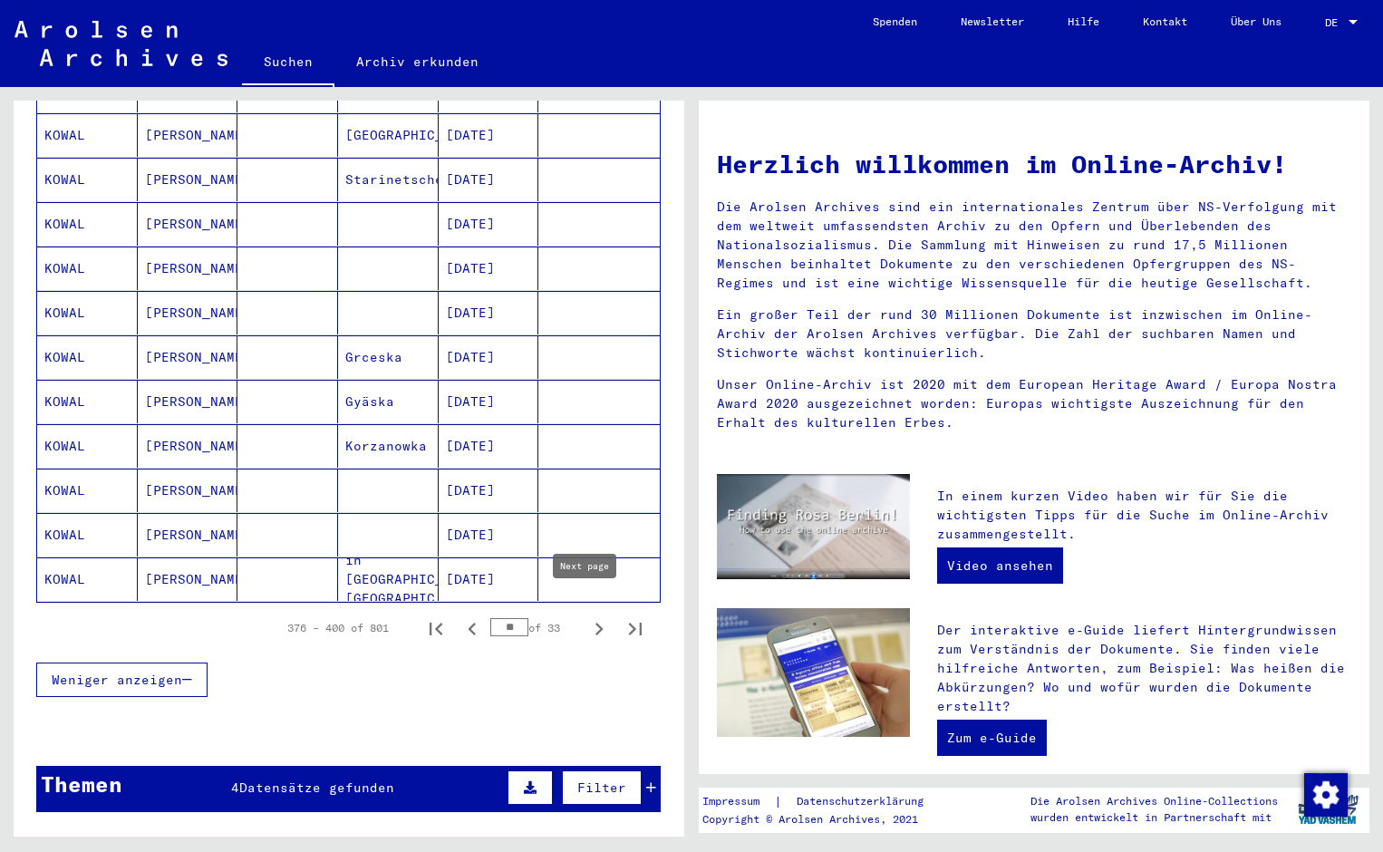
click at [591, 616] on icon "Next page" at bounding box center [598, 628] width 25 height 25
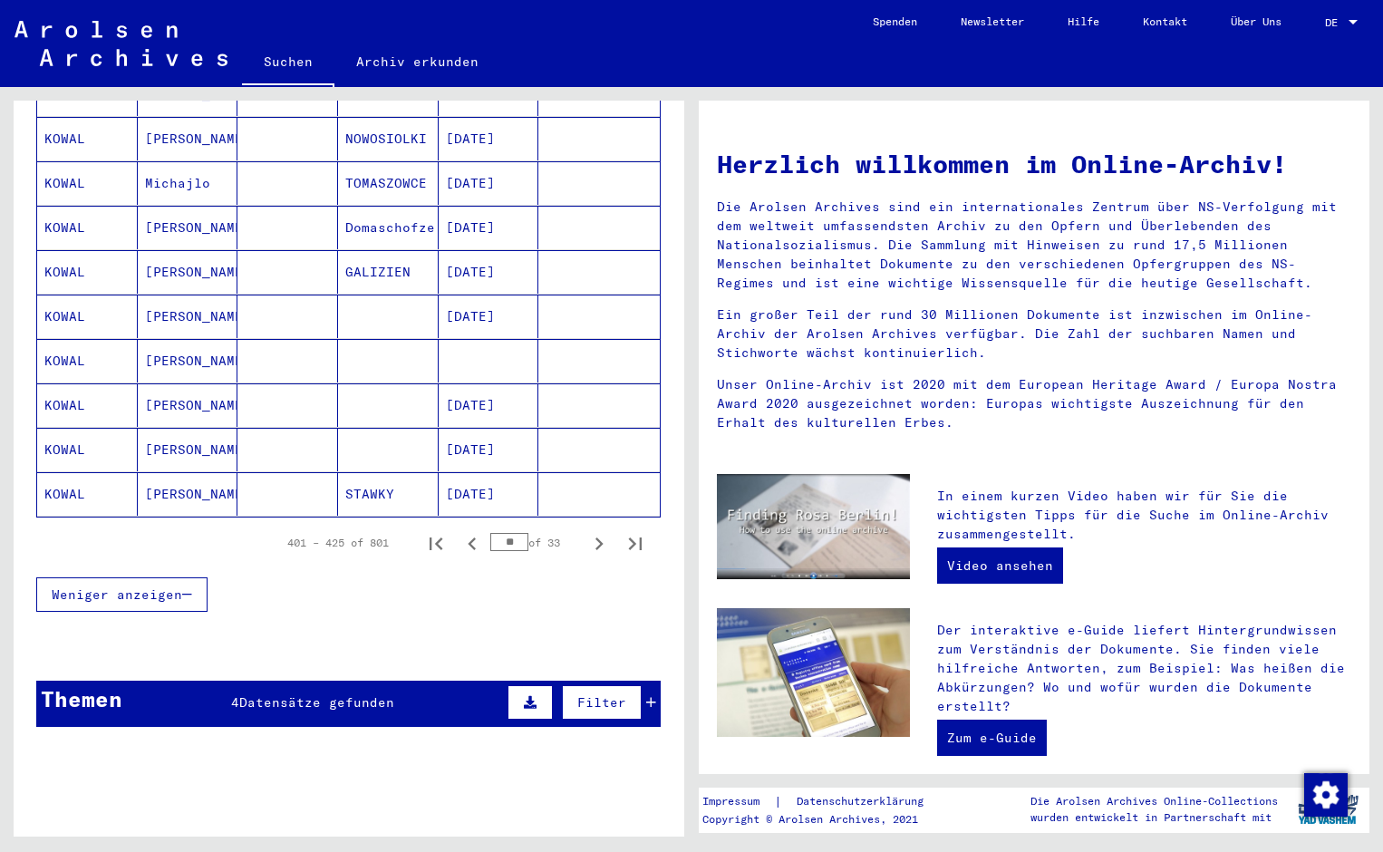
scroll to position [985, 0]
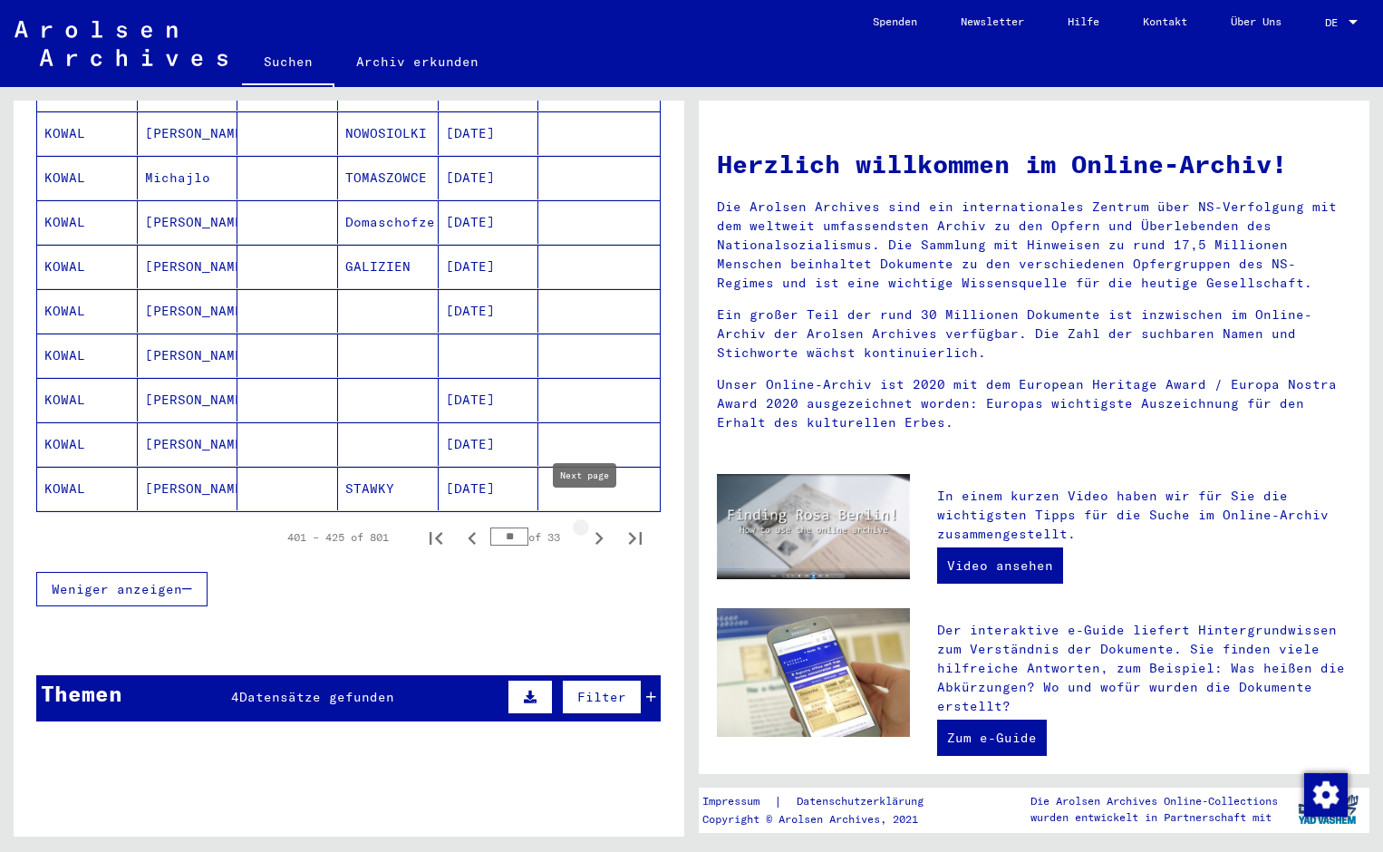
click at [588, 526] on icon "Next page" at bounding box center [598, 538] width 25 height 25
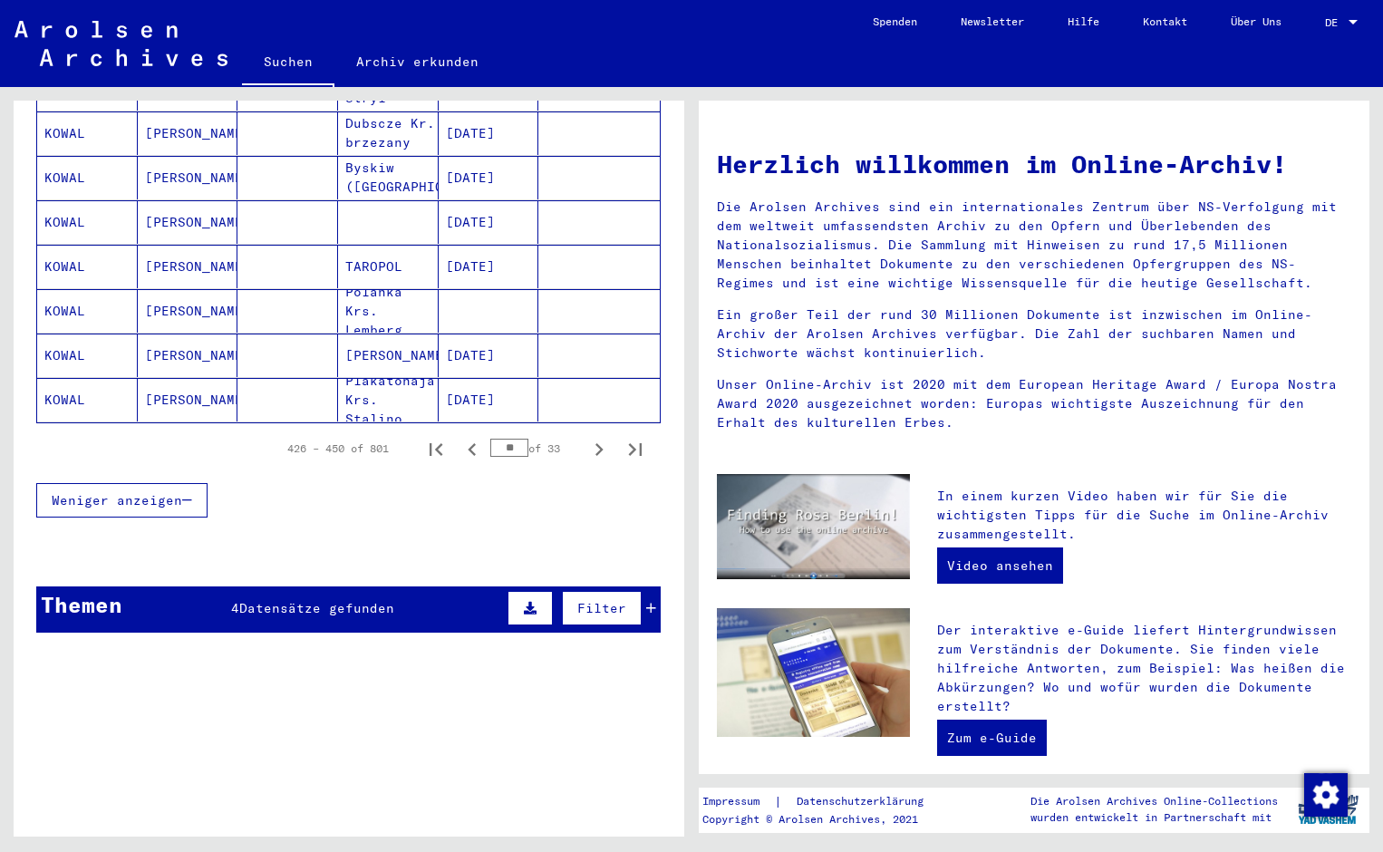
scroll to position [1076, 0]
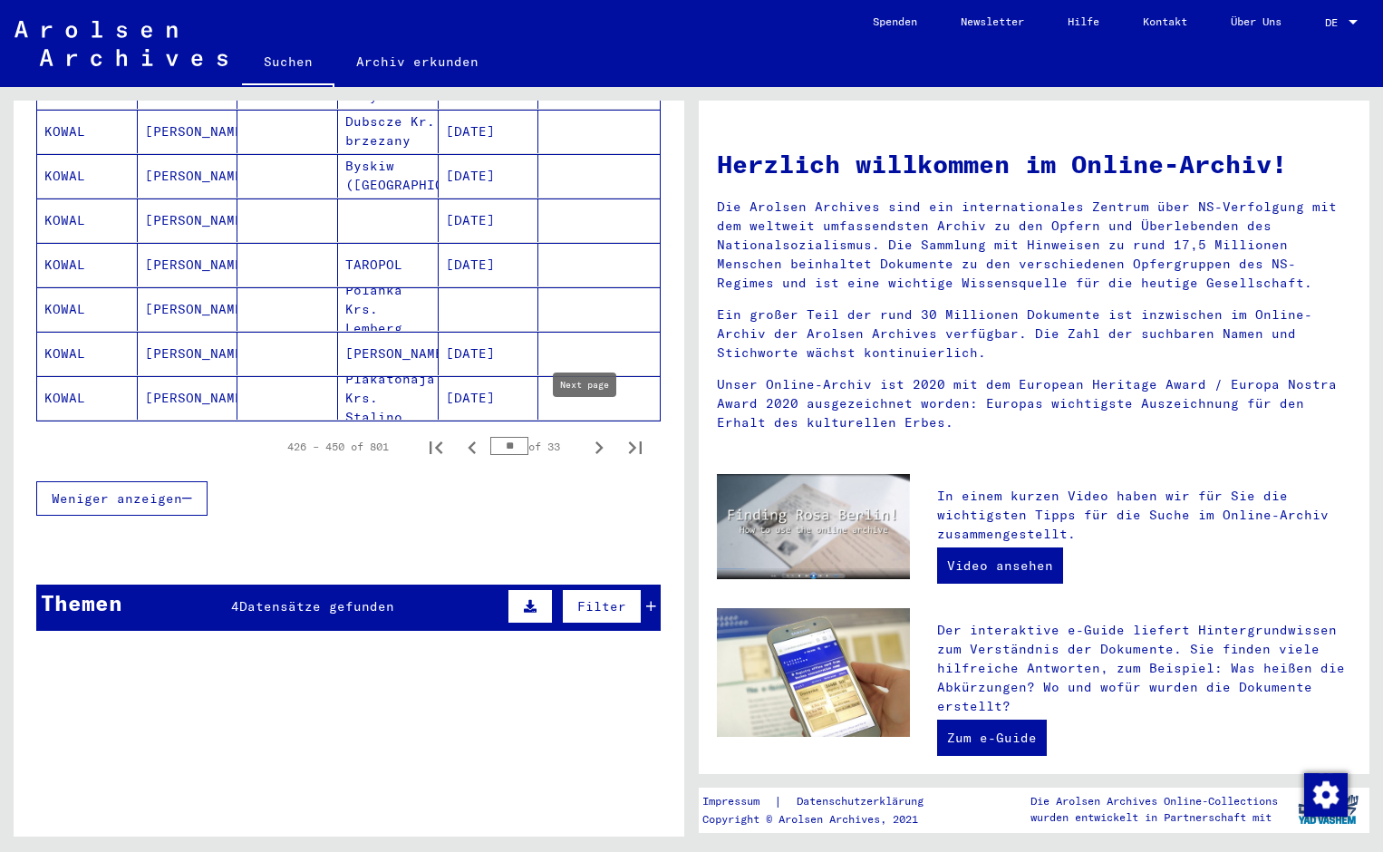
click at [595, 441] on icon "Next page" at bounding box center [599, 447] width 8 height 13
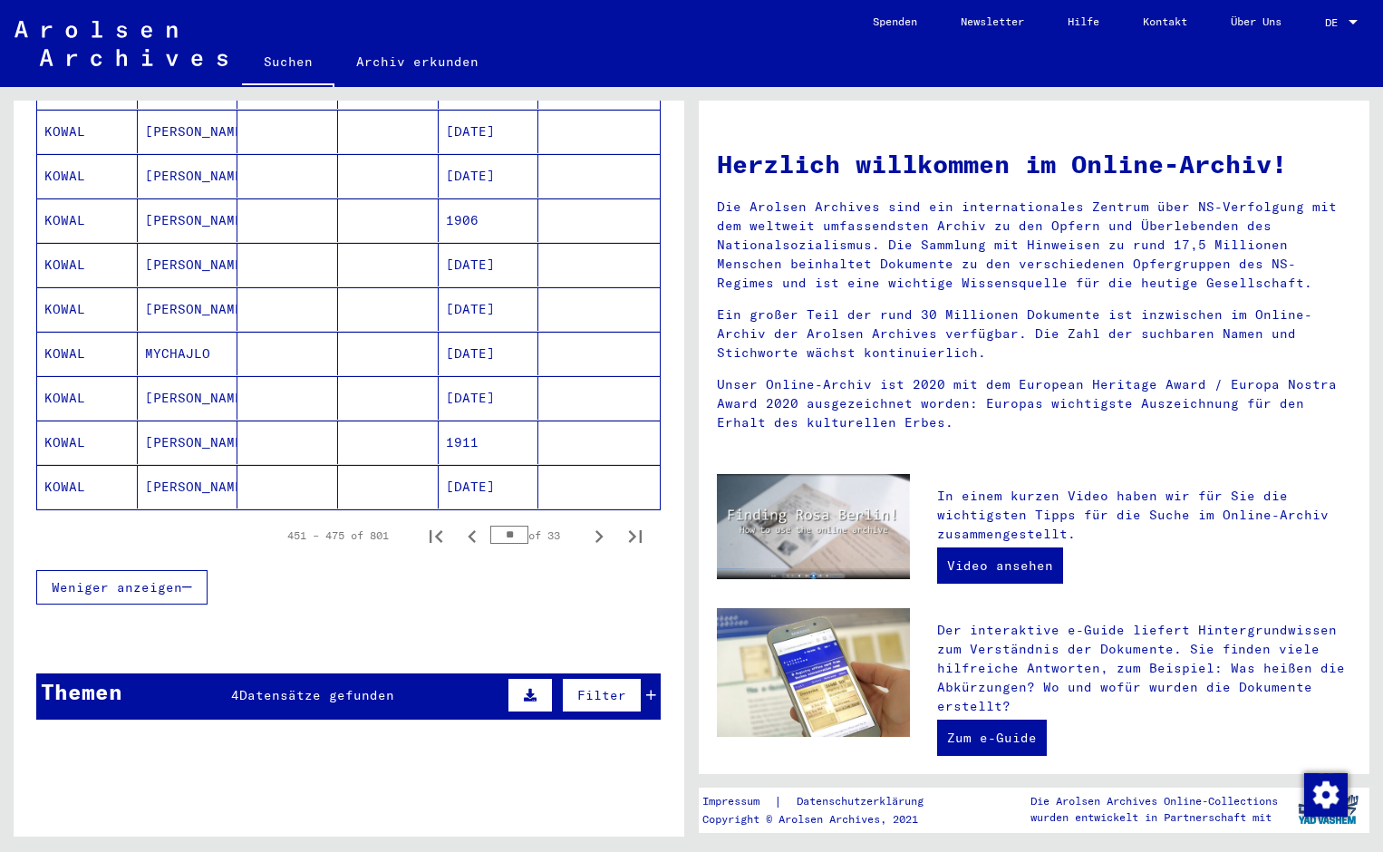
scroll to position [985, 0]
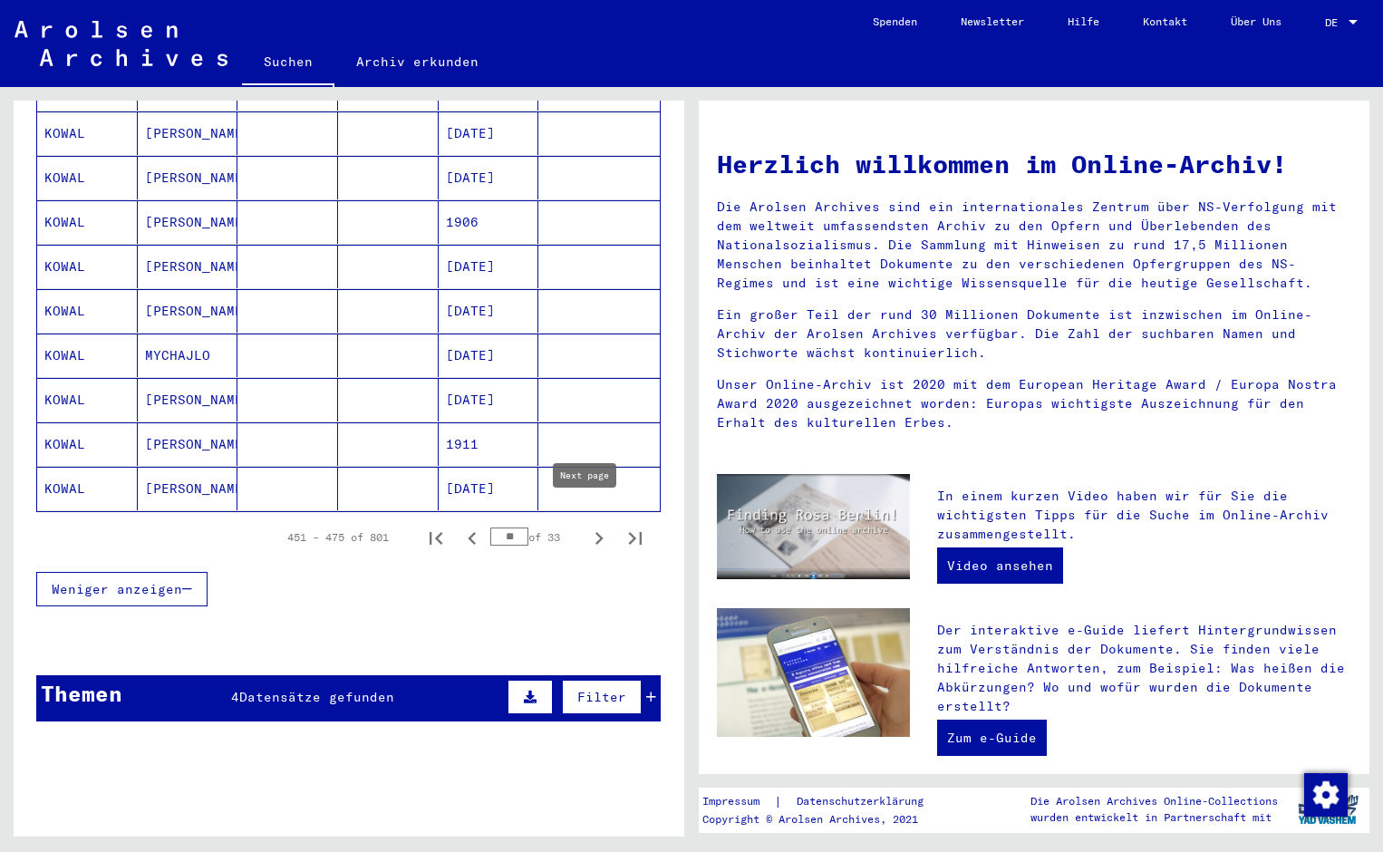
click at [595, 532] on icon "Next page" at bounding box center [599, 538] width 8 height 13
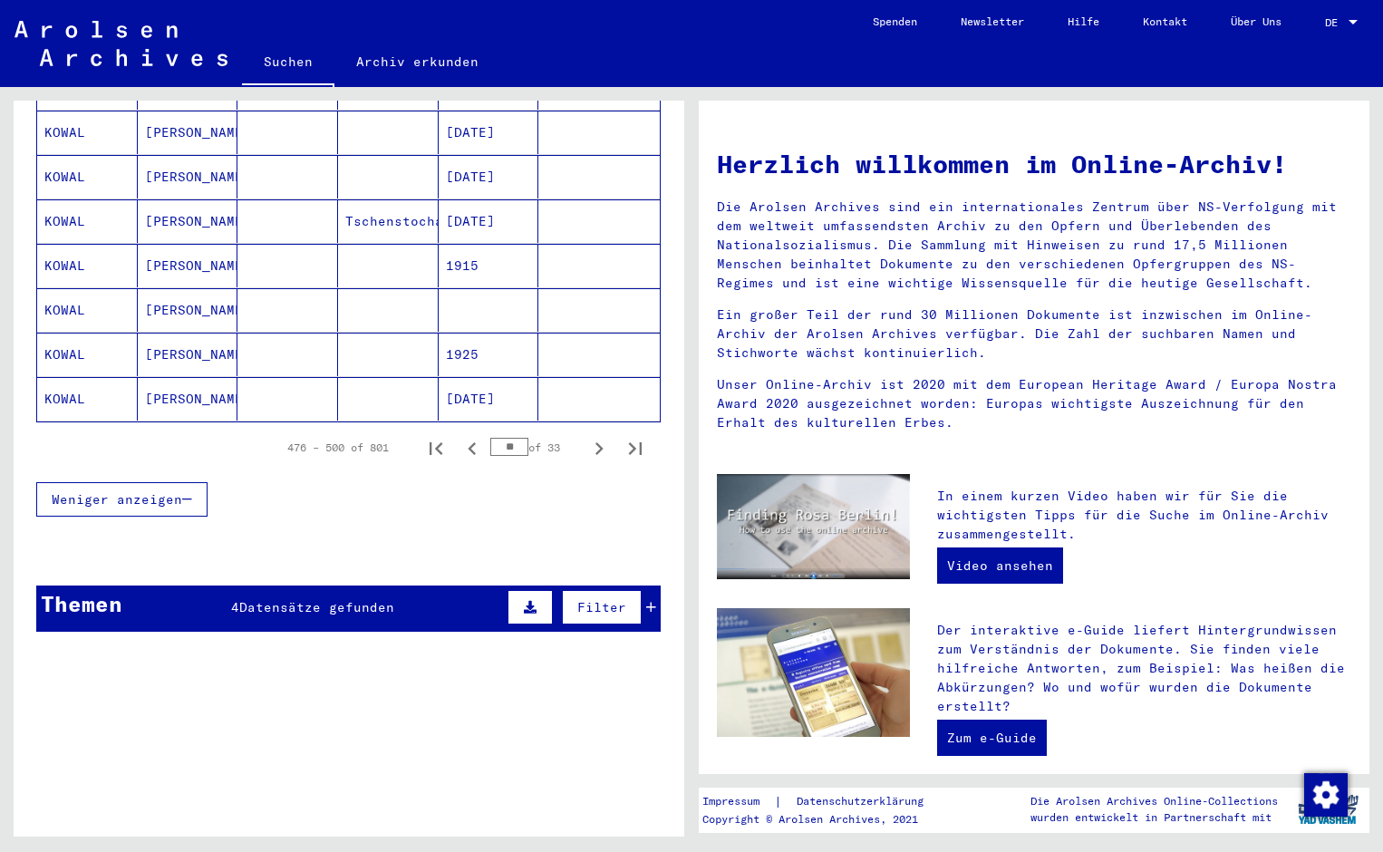
scroll to position [1076, 0]
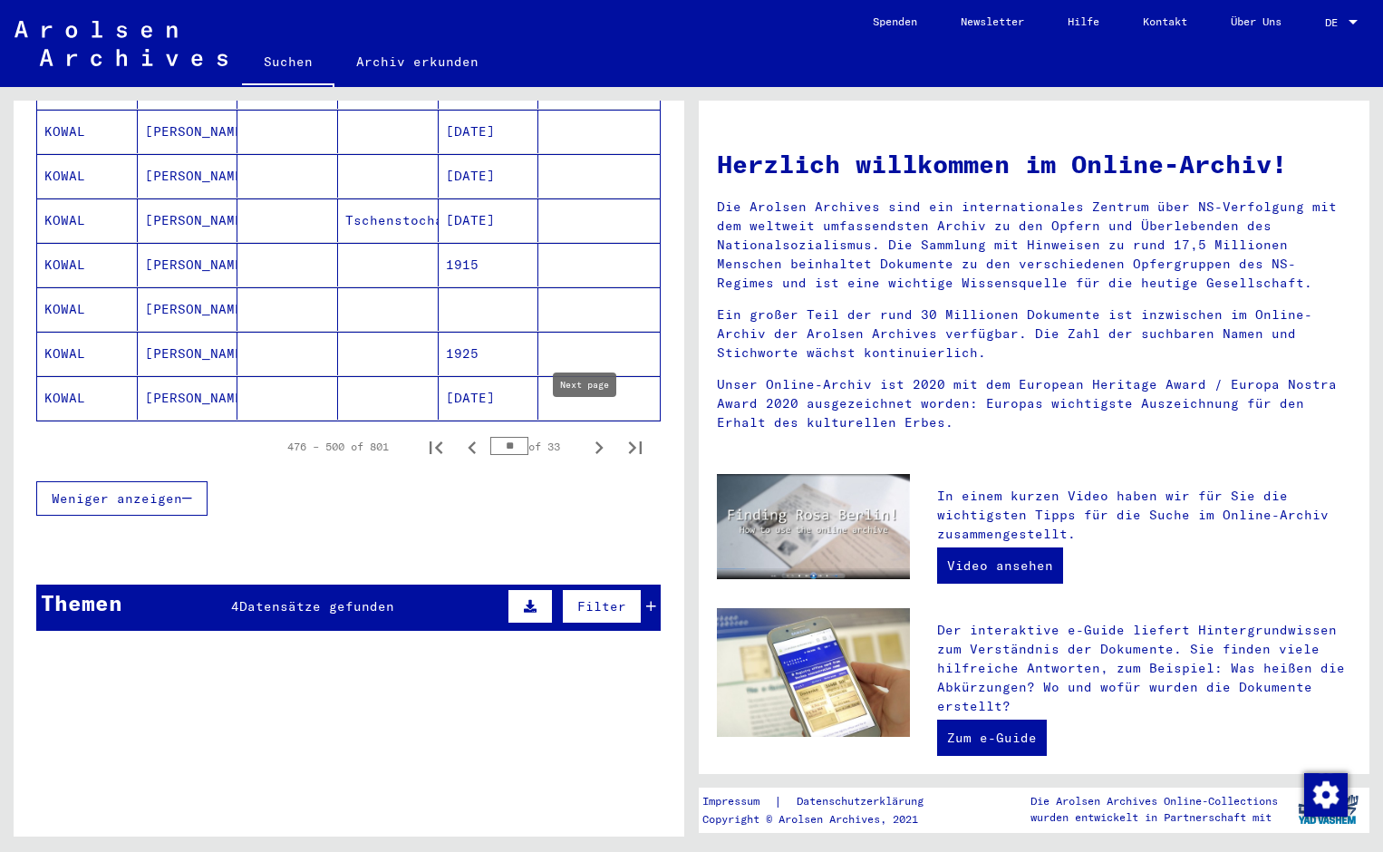
click at [590, 435] on icon "Next page" at bounding box center [598, 447] width 25 height 25
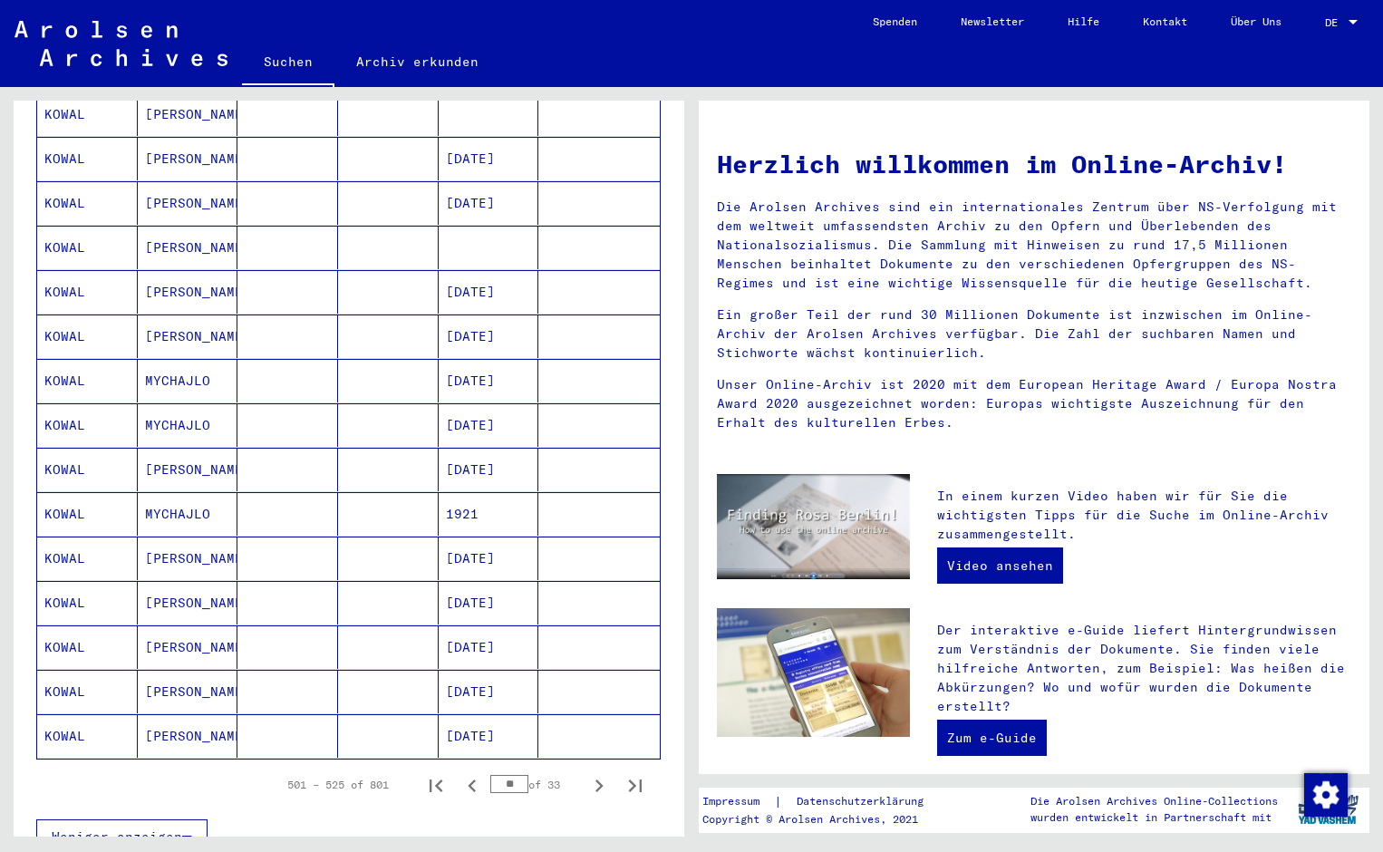
scroll to position [1166, 0]
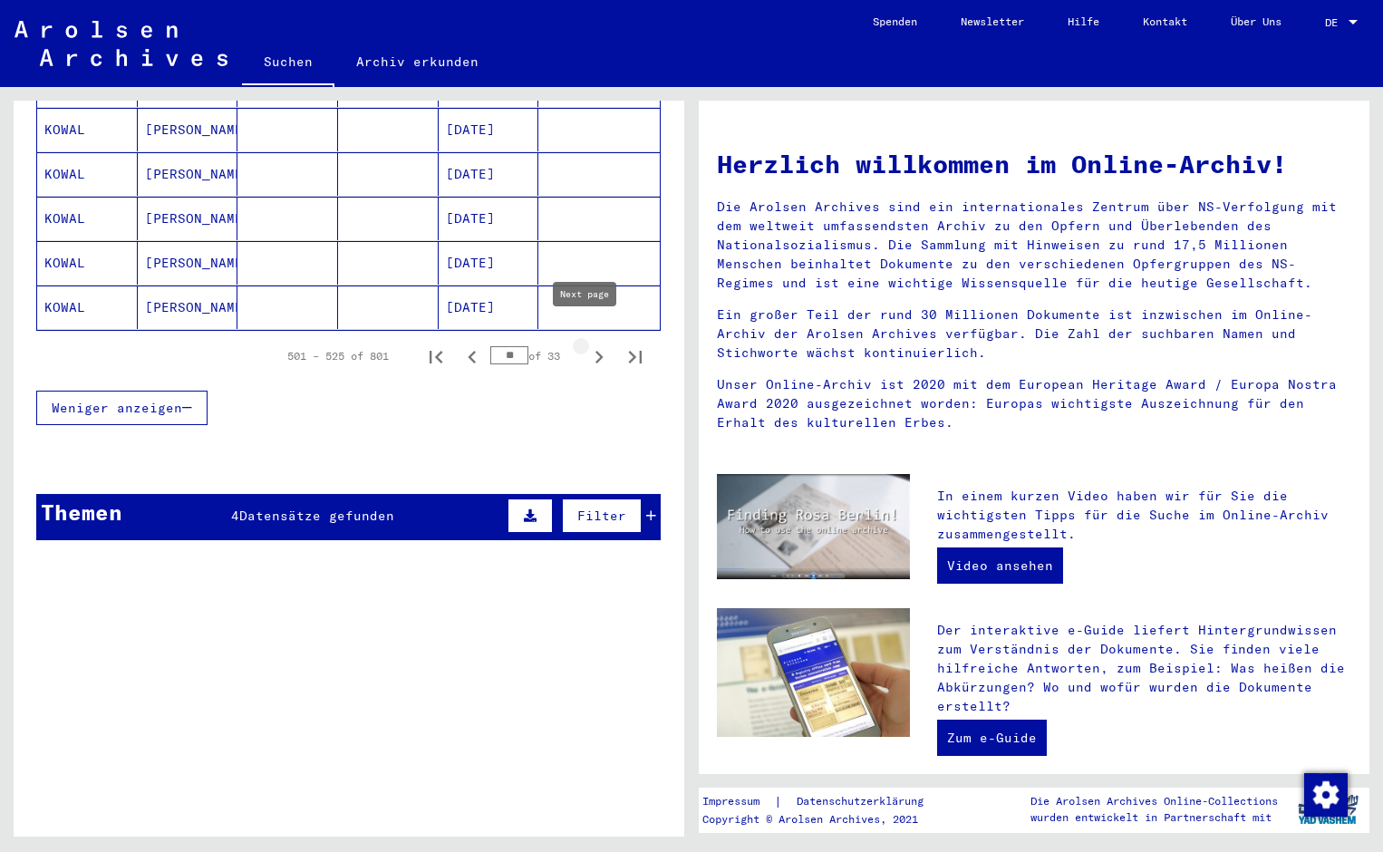
click at [595, 351] on icon "Next page" at bounding box center [599, 357] width 8 height 13
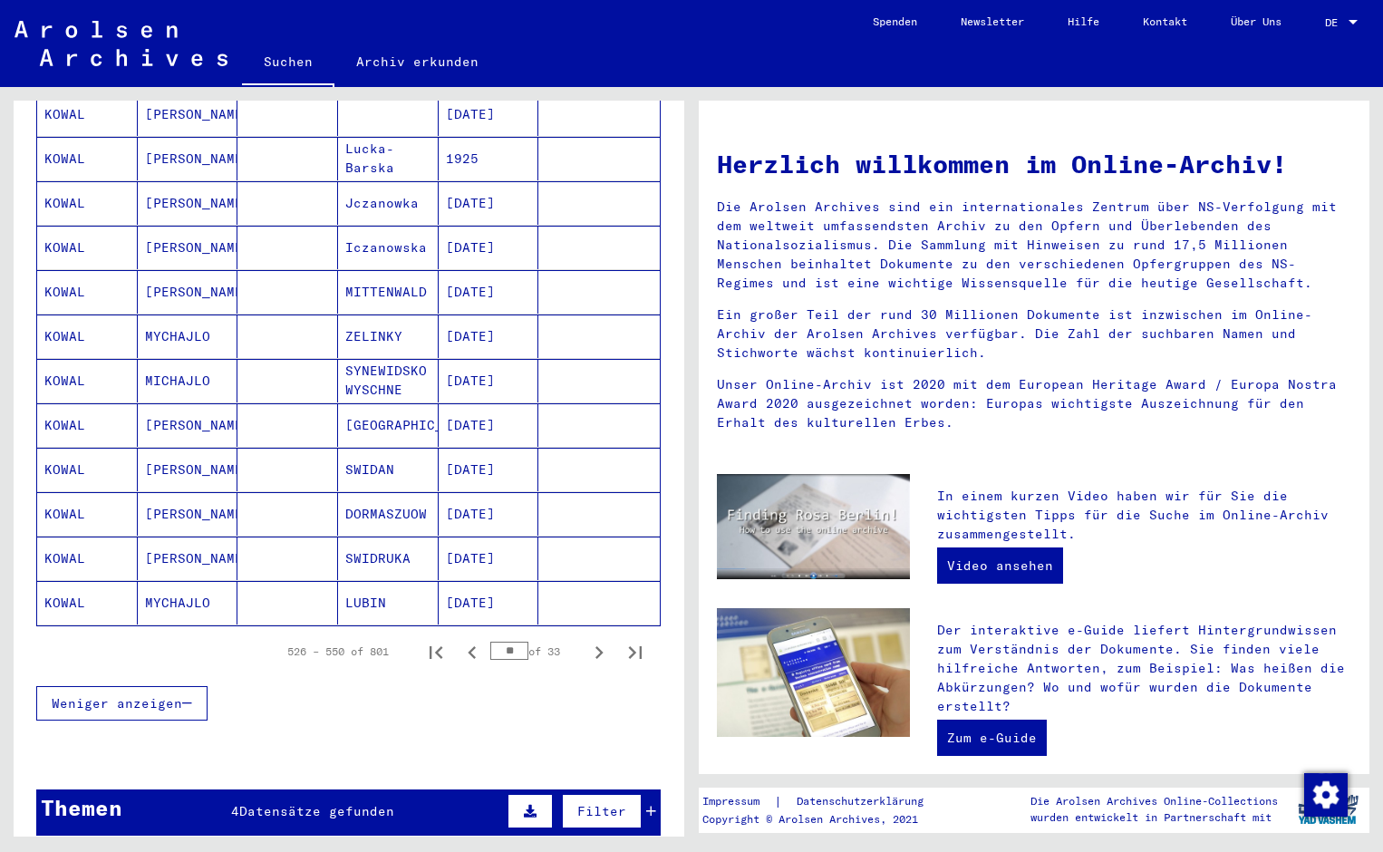
scroll to position [895, 0]
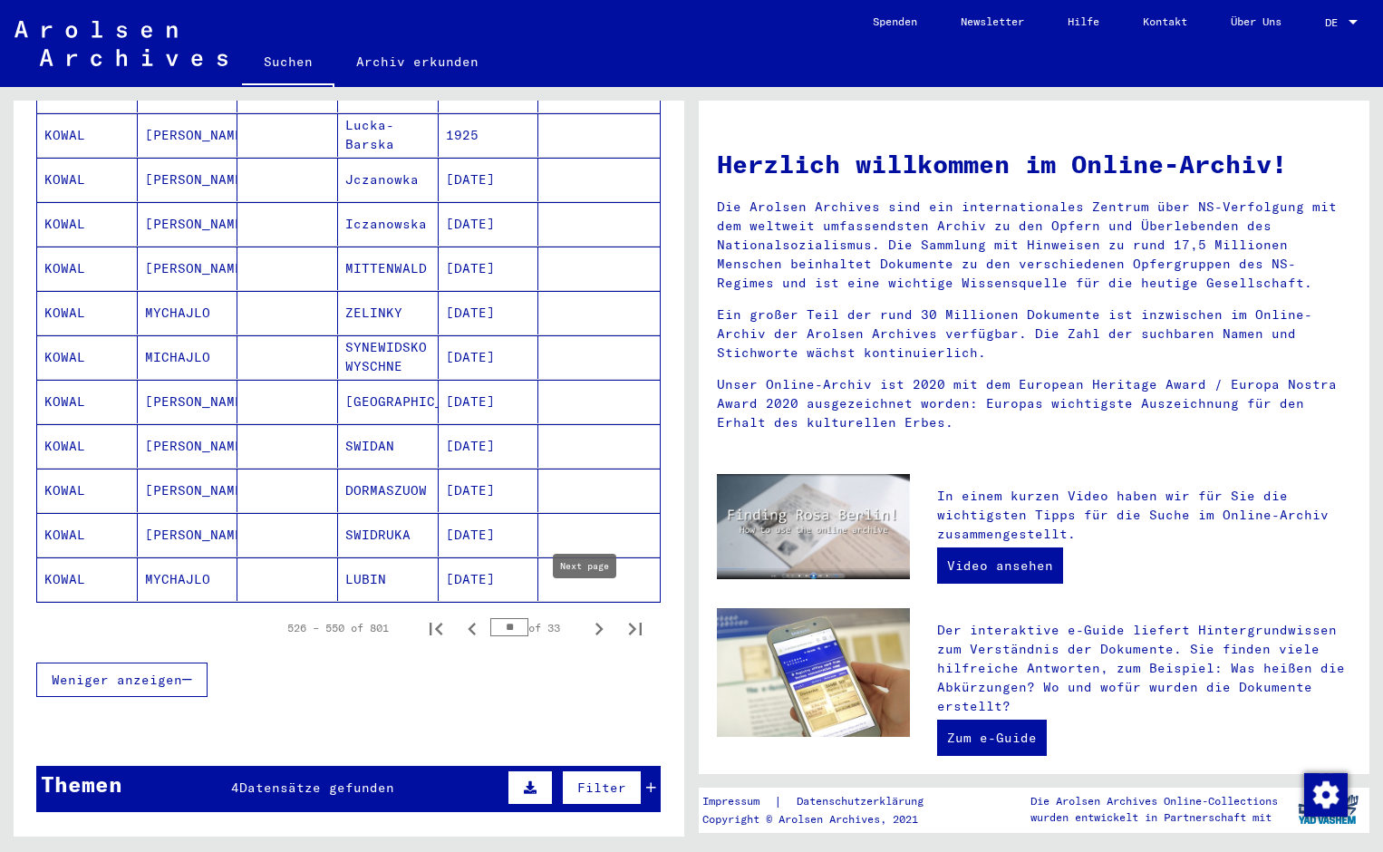
click at [595, 623] on icon "Next page" at bounding box center [599, 629] width 8 height 13
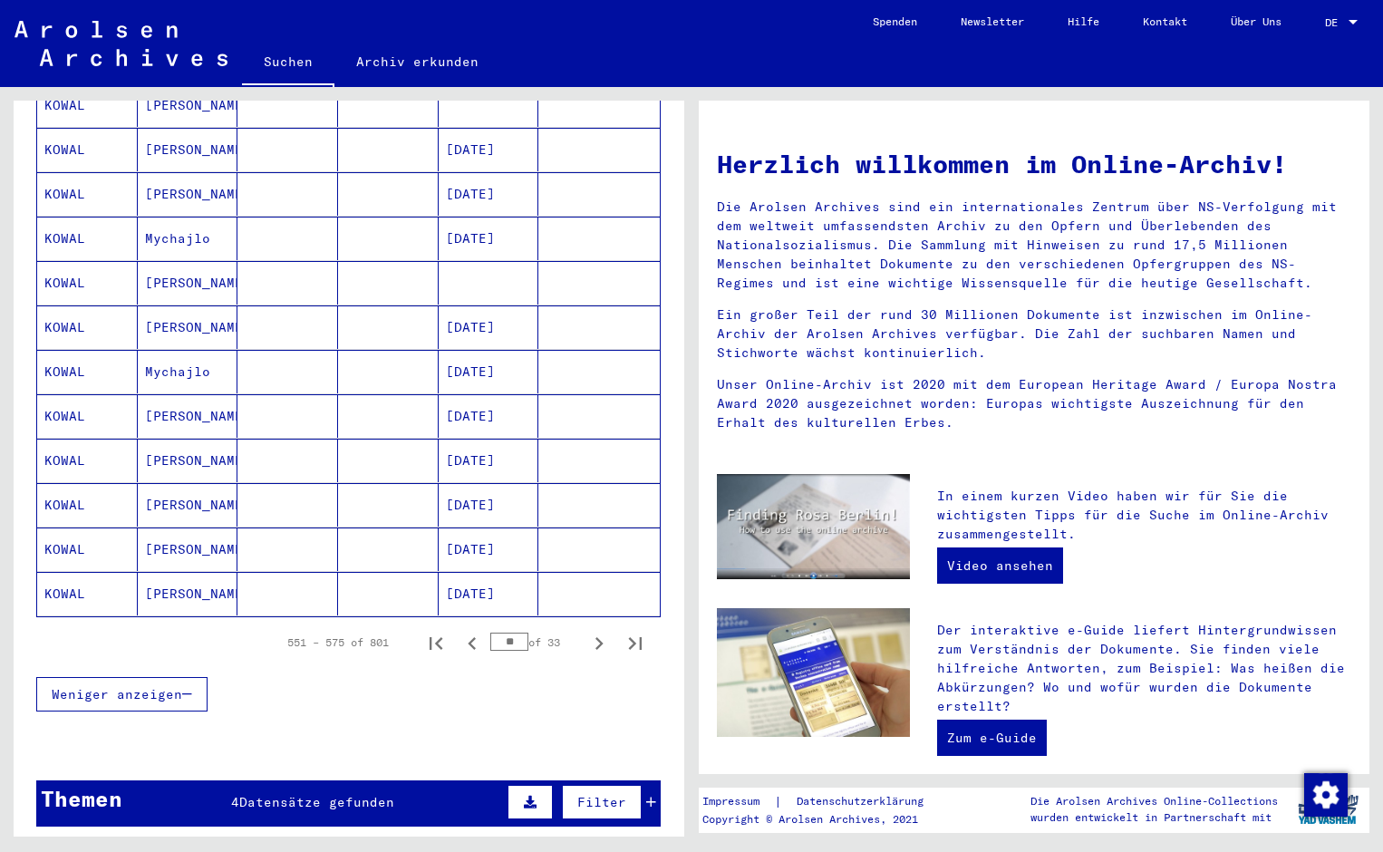
scroll to position [1076, 0]
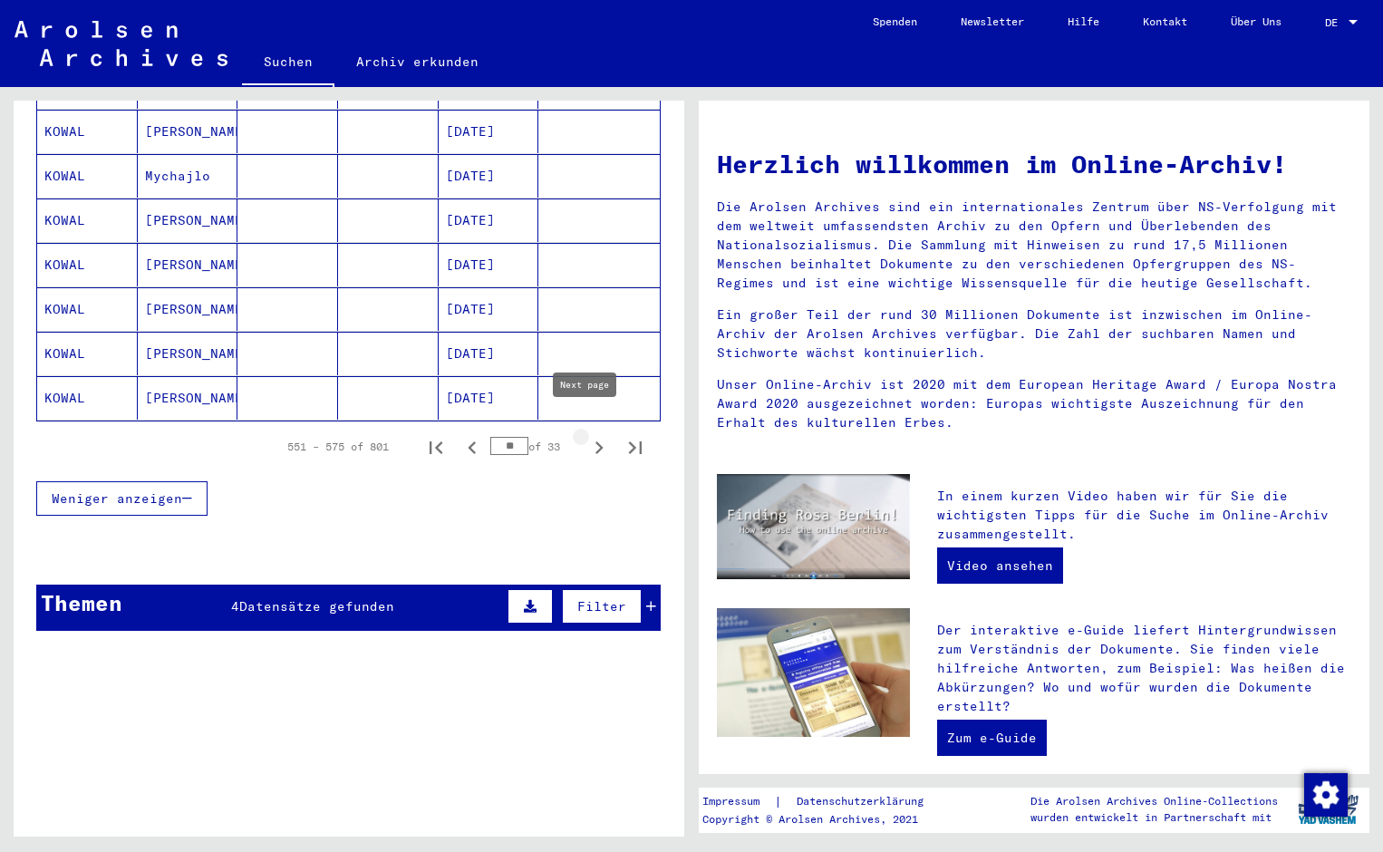
click at [586, 435] on icon "Next page" at bounding box center [598, 447] width 25 height 25
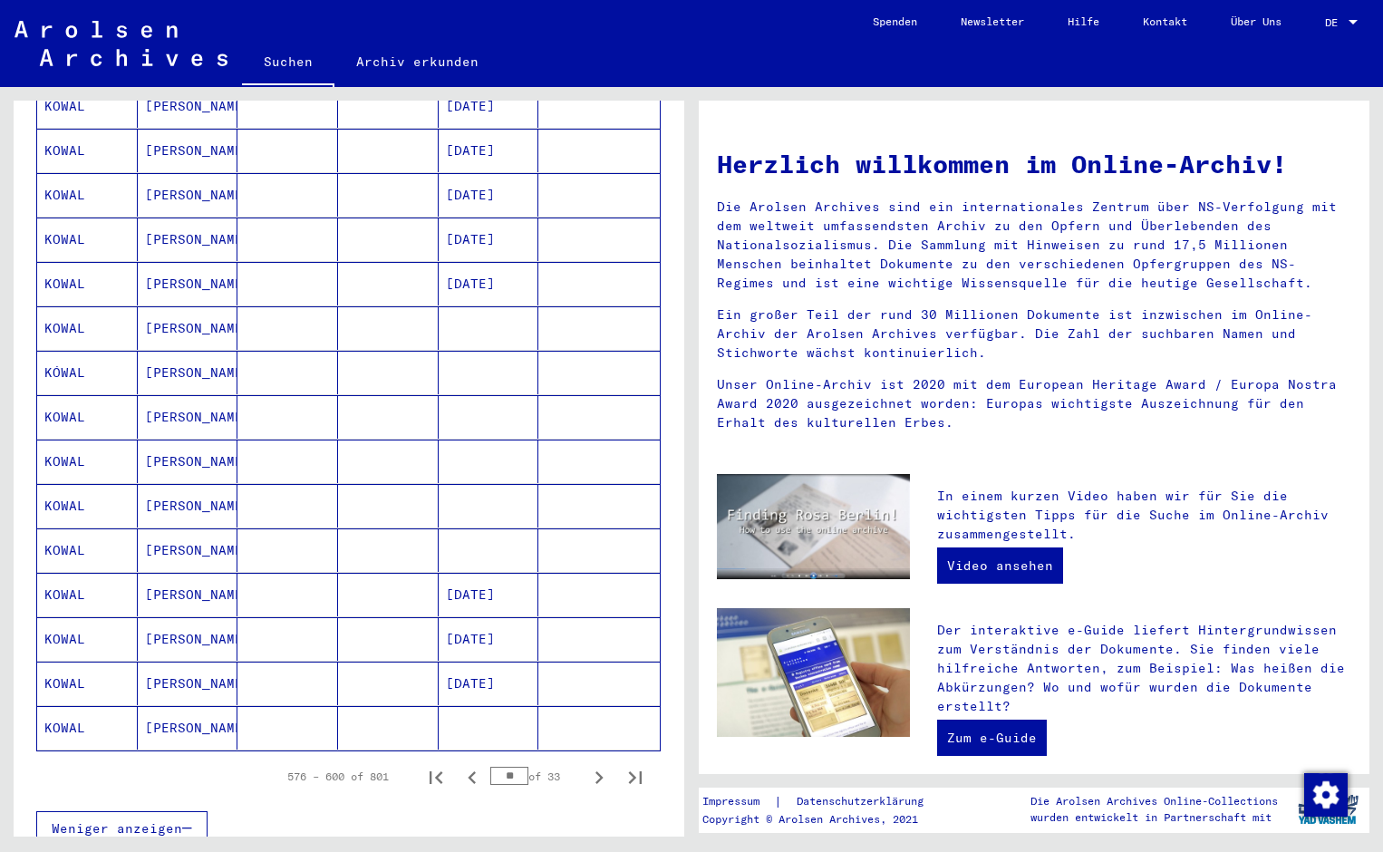
scroll to position [895, 0]
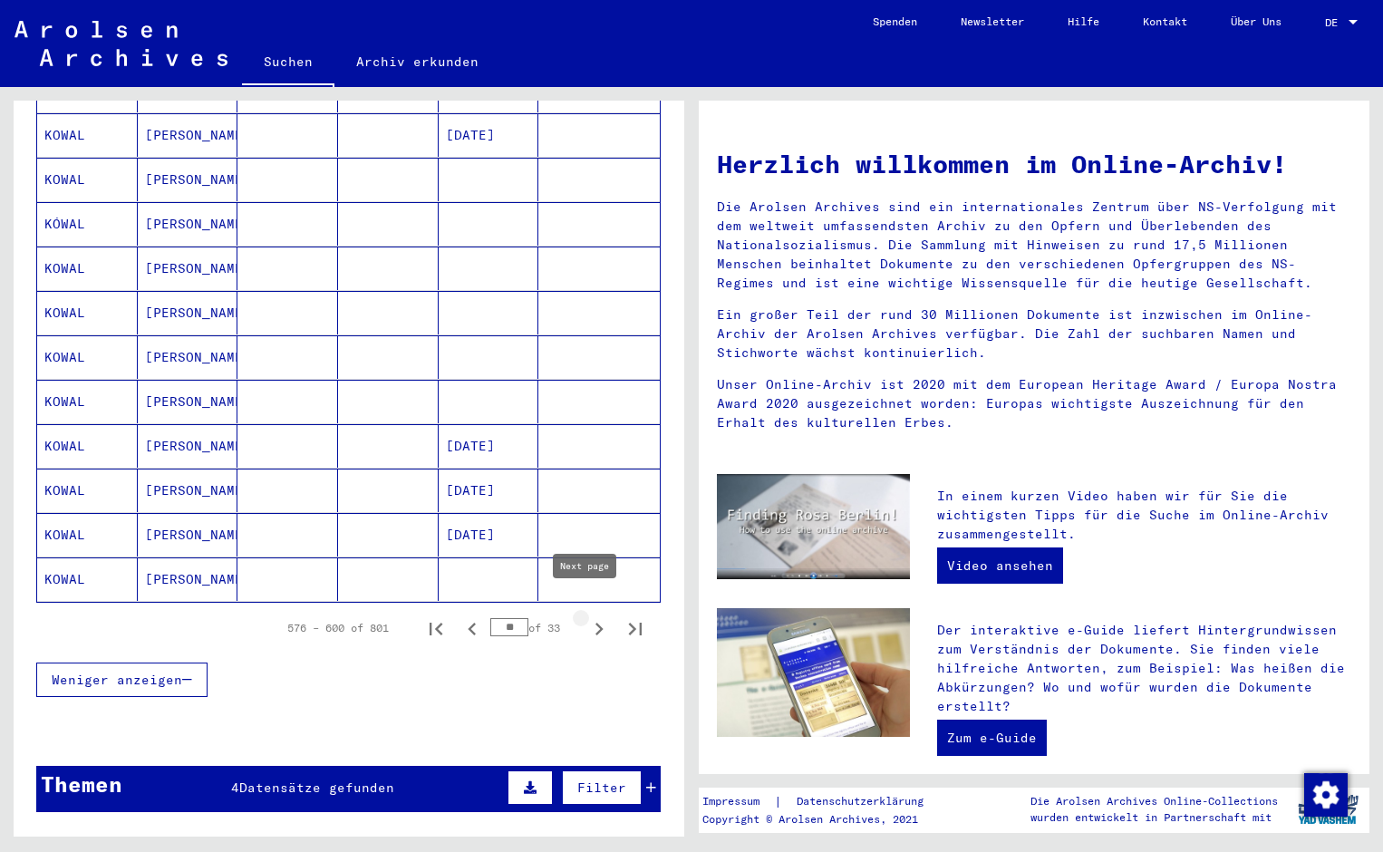
click at [586, 616] on icon "Next page" at bounding box center [598, 628] width 25 height 25
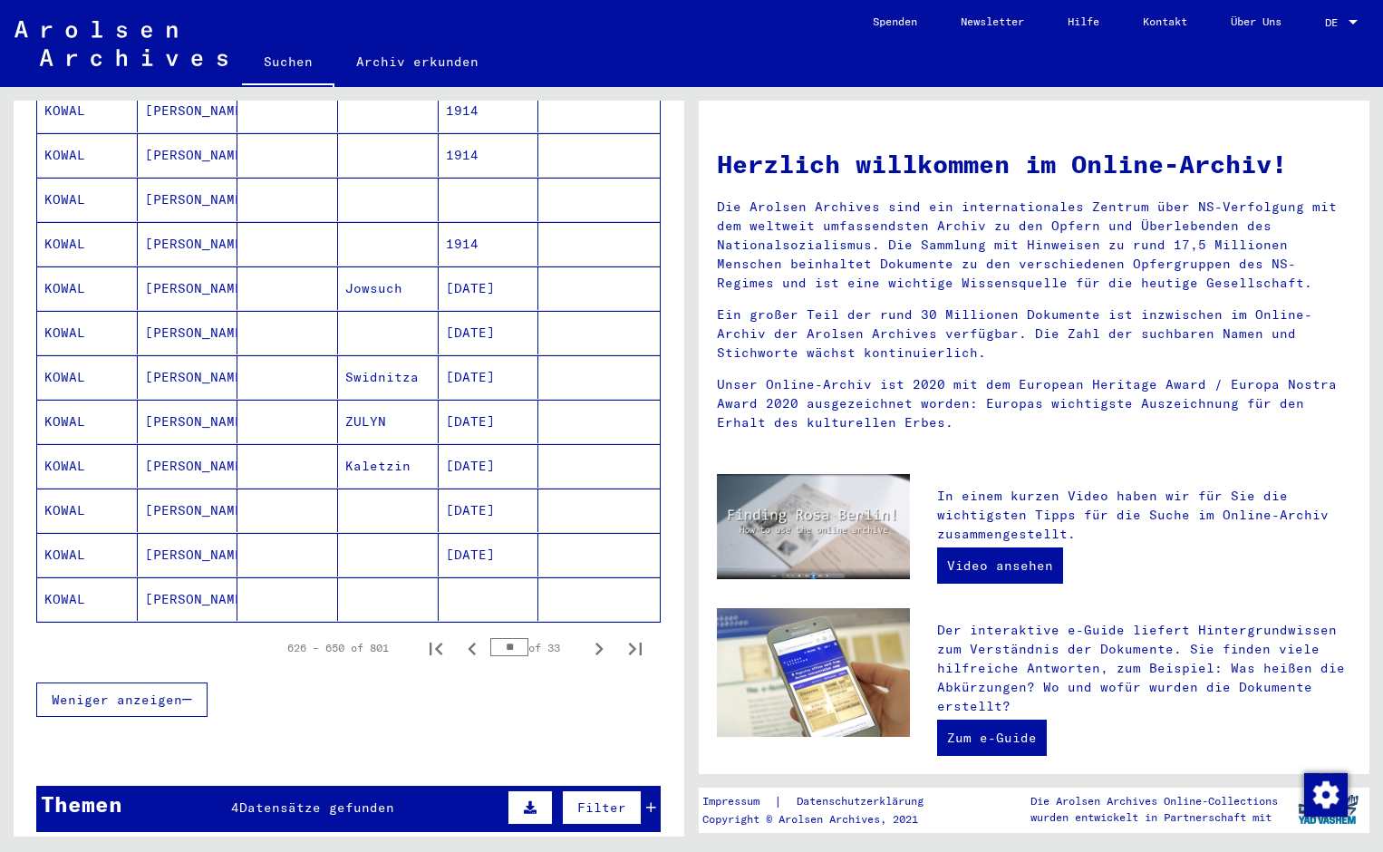
scroll to position [1076, 0]
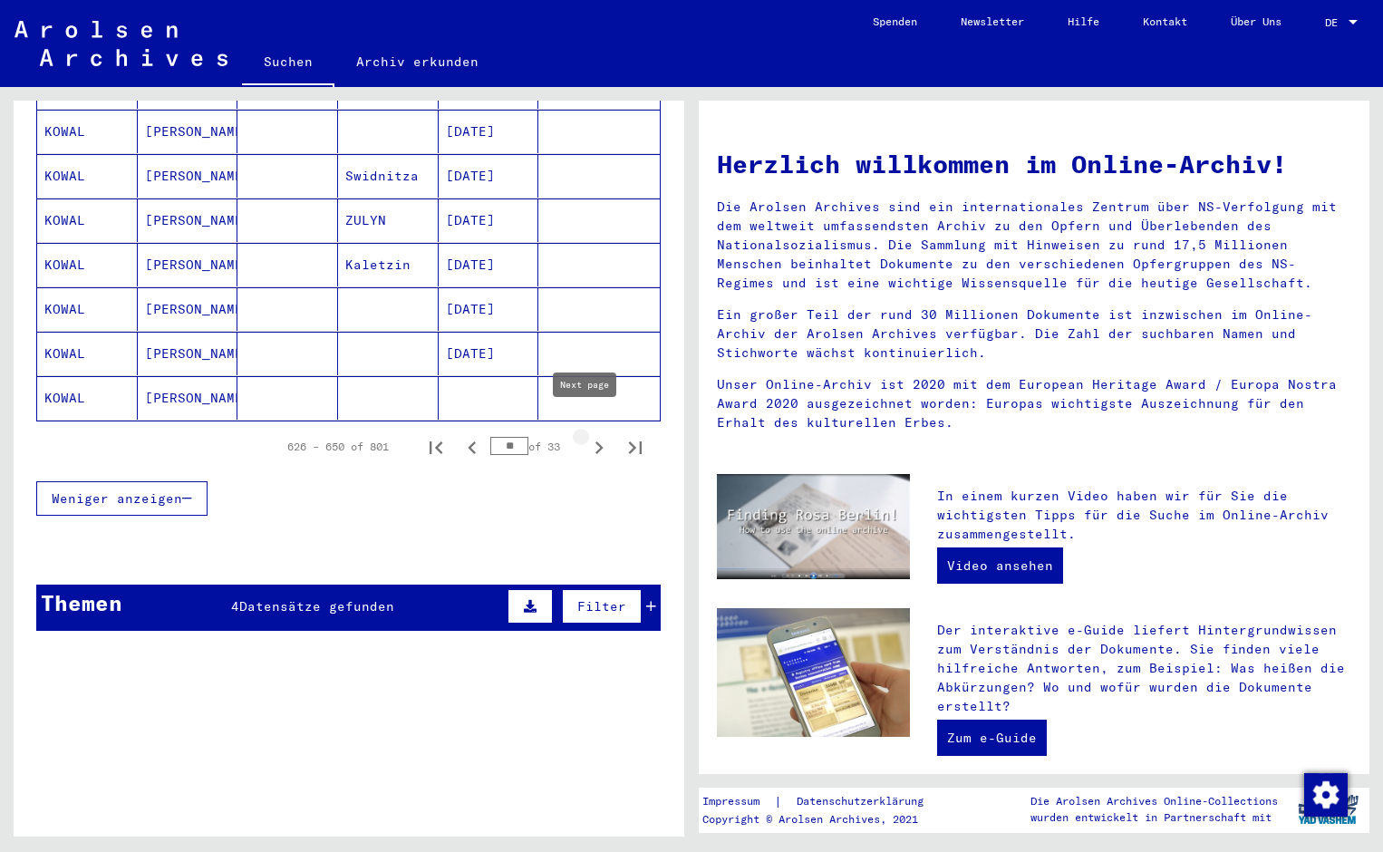
click at [590, 435] on icon "Next page" at bounding box center [598, 447] width 25 height 25
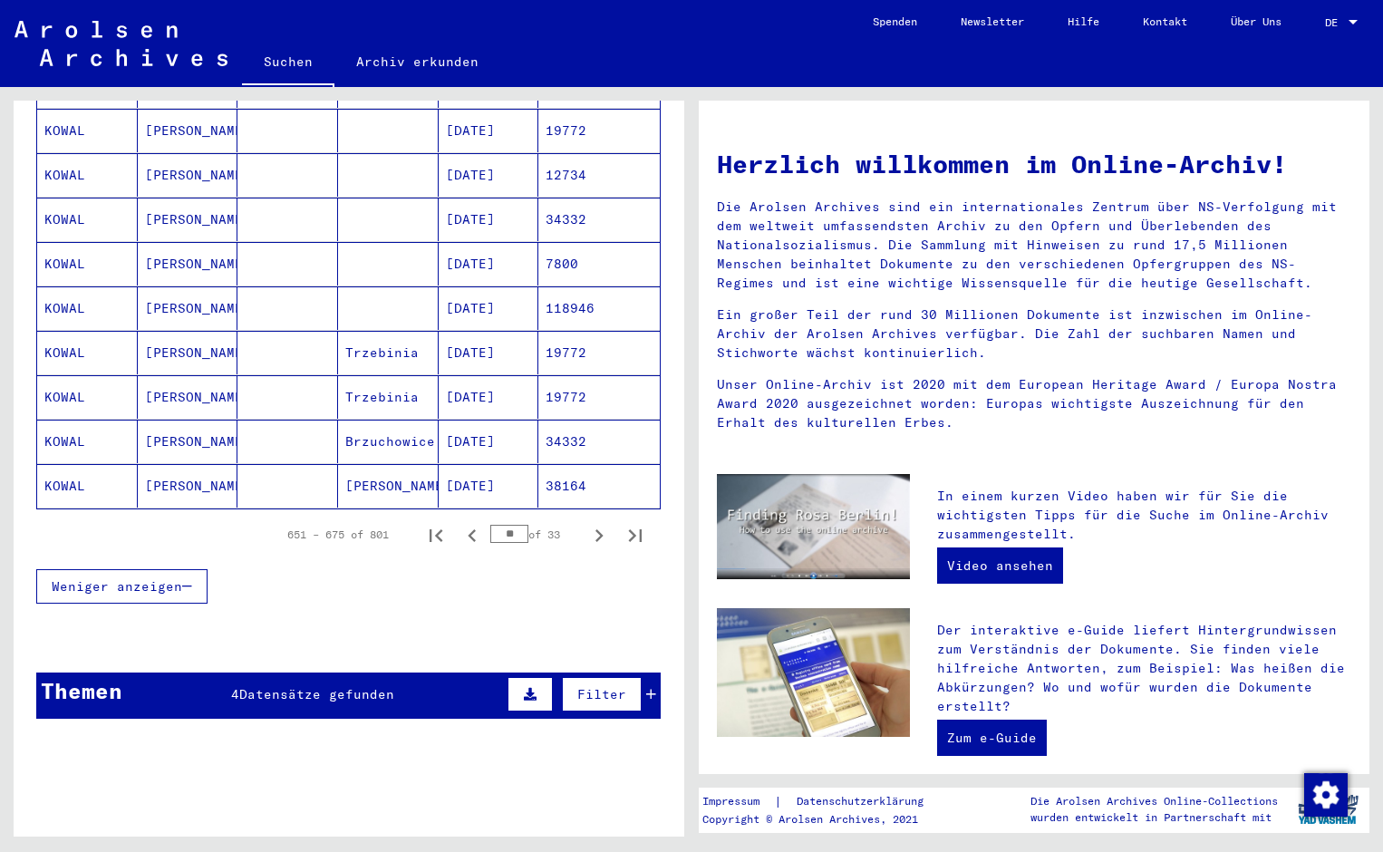
scroll to position [1257, 0]
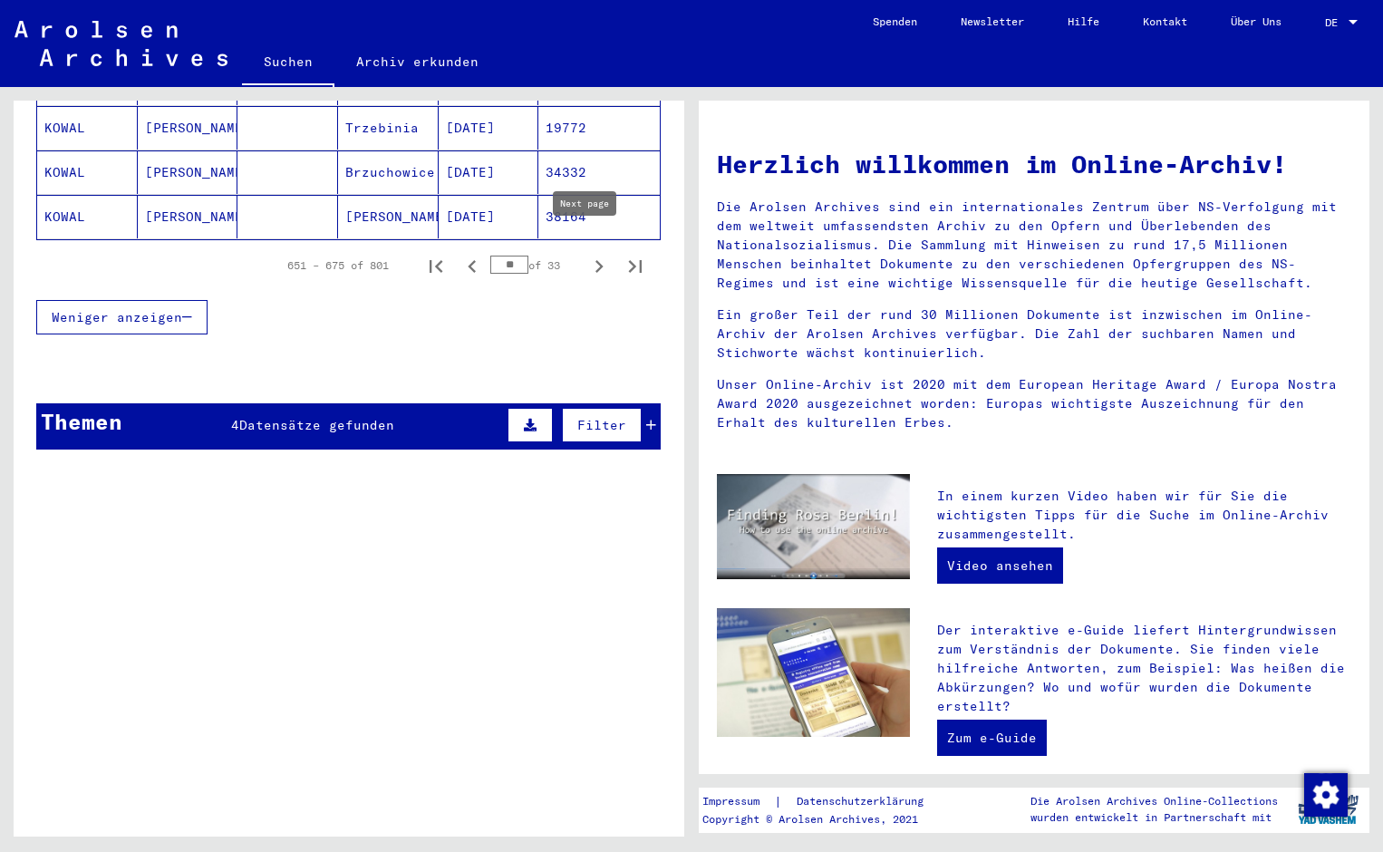
click at [586, 254] on icon "Next page" at bounding box center [598, 266] width 25 height 25
click at [595, 260] on icon "Next page" at bounding box center [599, 266] width 8 height 13
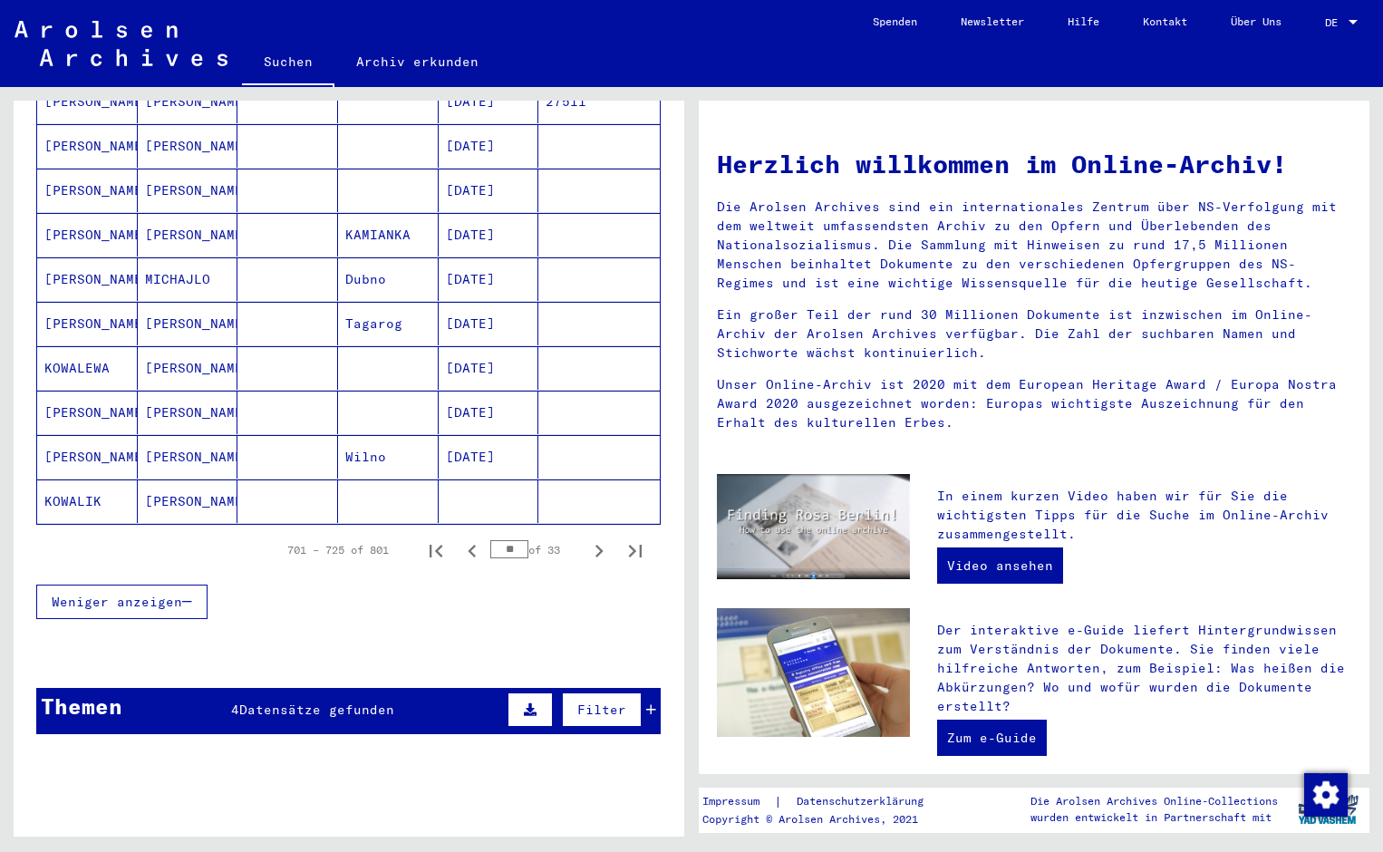
scroll to position [1076, 0]
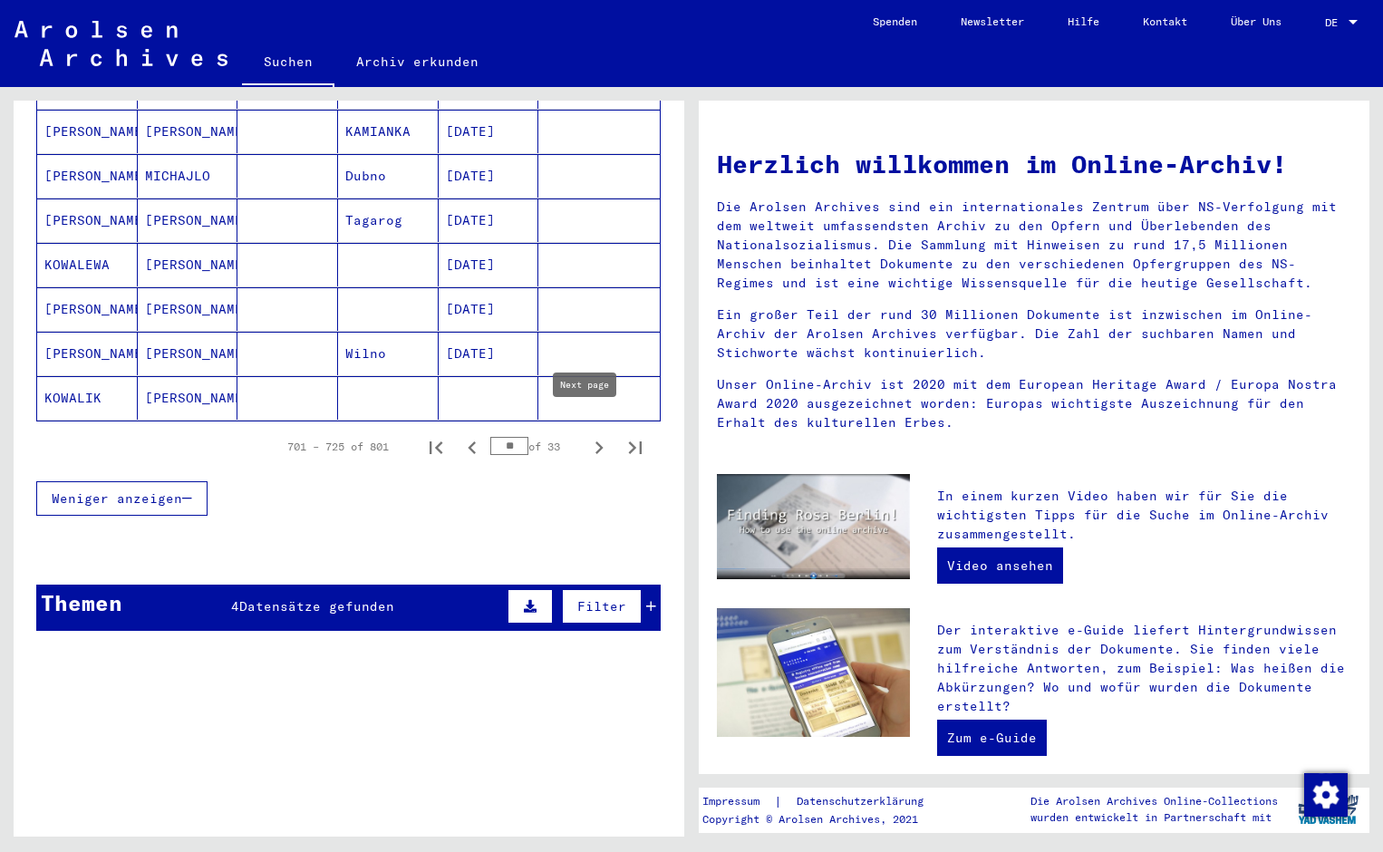
click at [586, 435] on icon "Next page" at bounding box center [598, 447] width 25 height 25
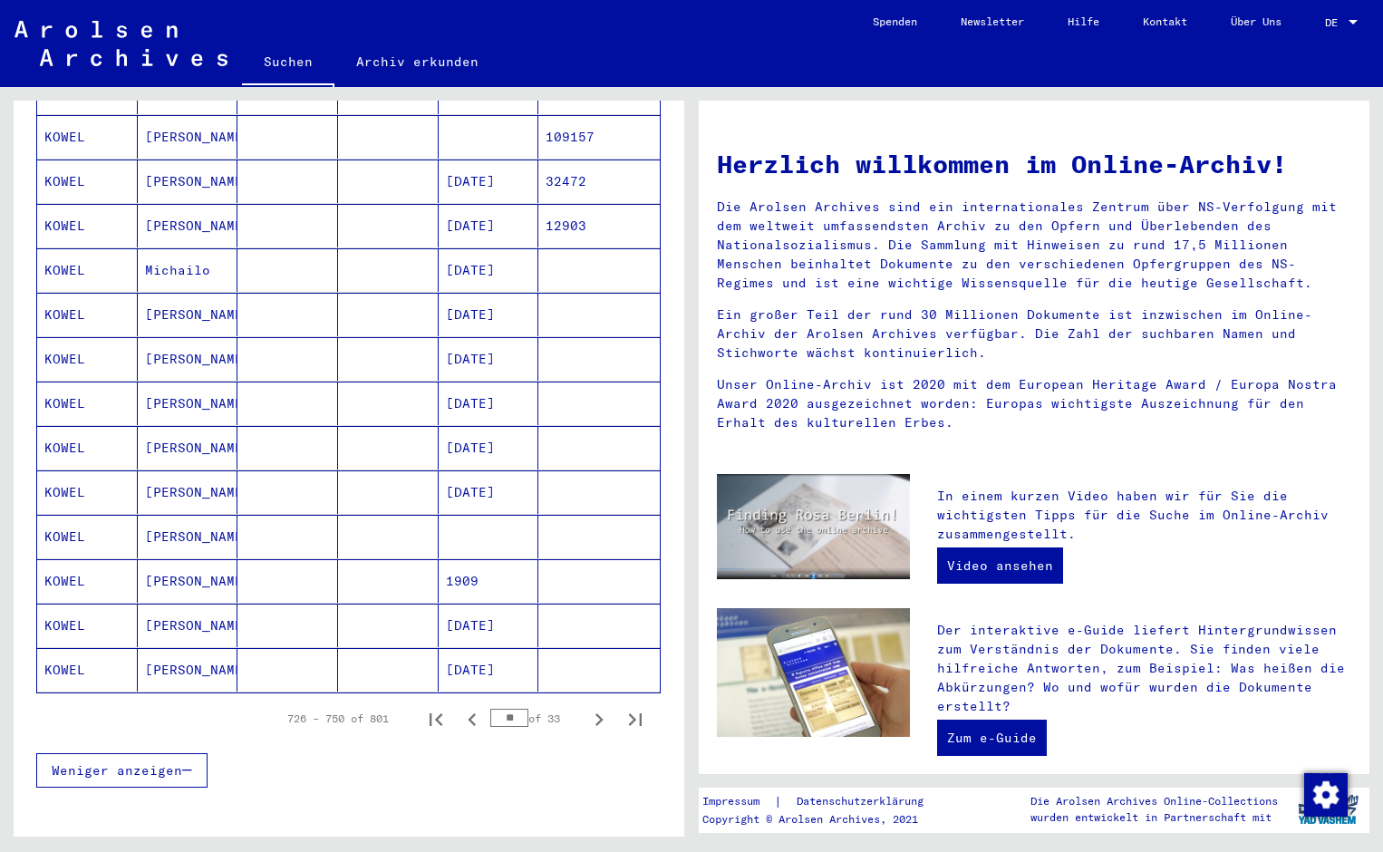
scroll to position [1257, 0]
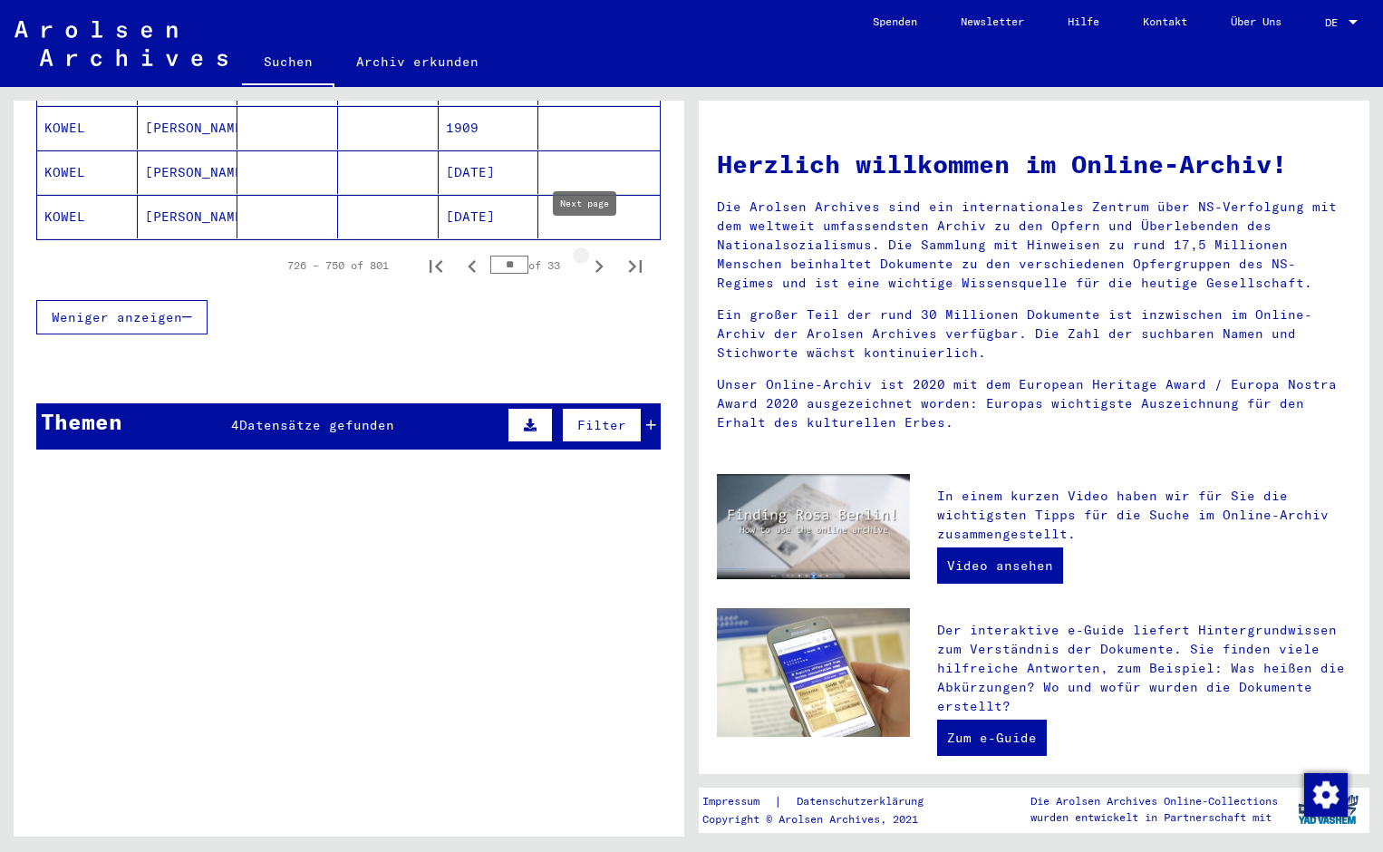
click at [587, 254] on icon "Next page" at bounding box center [598, 266] width 25 height 25
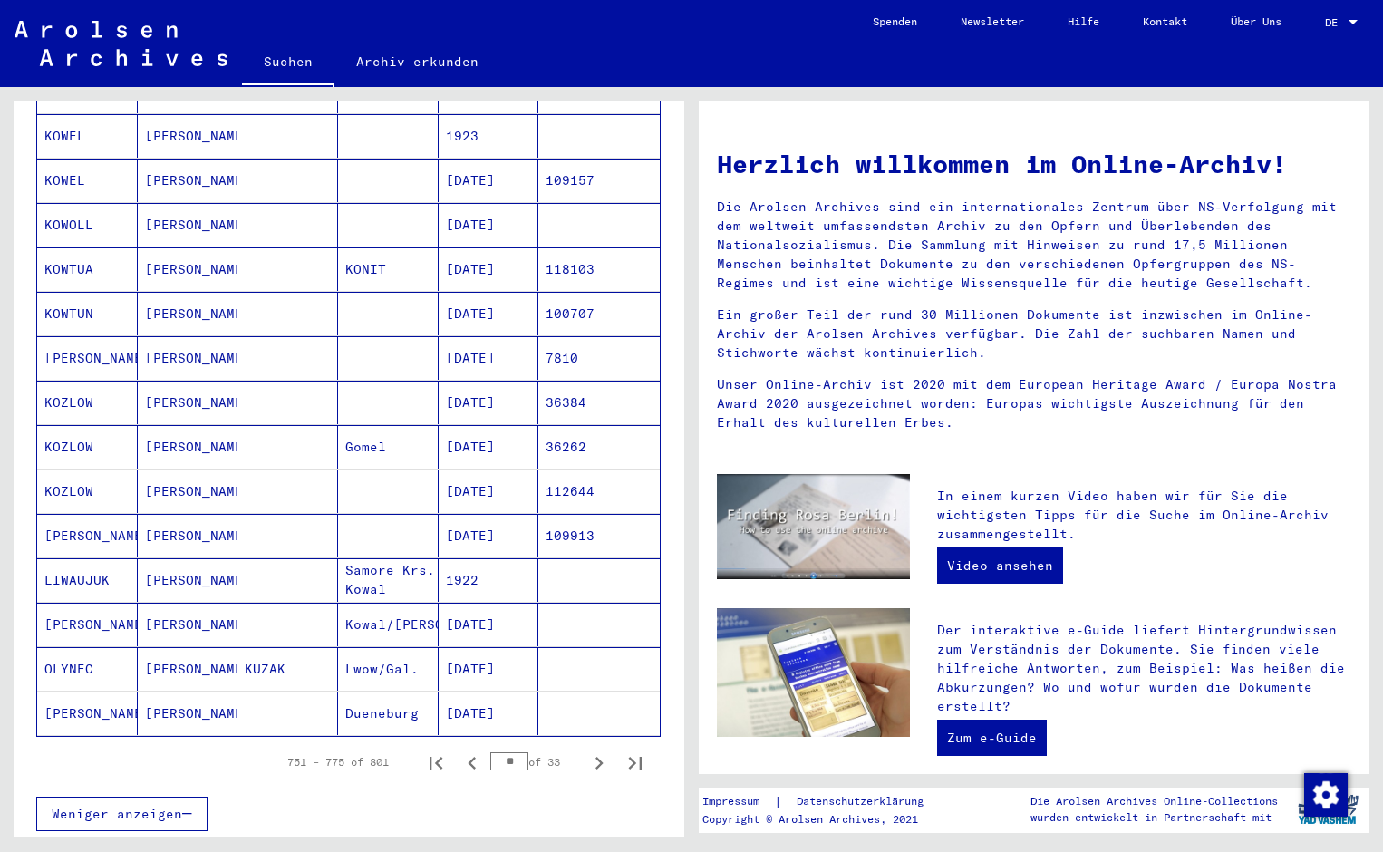
scroll to position [1076, 0]
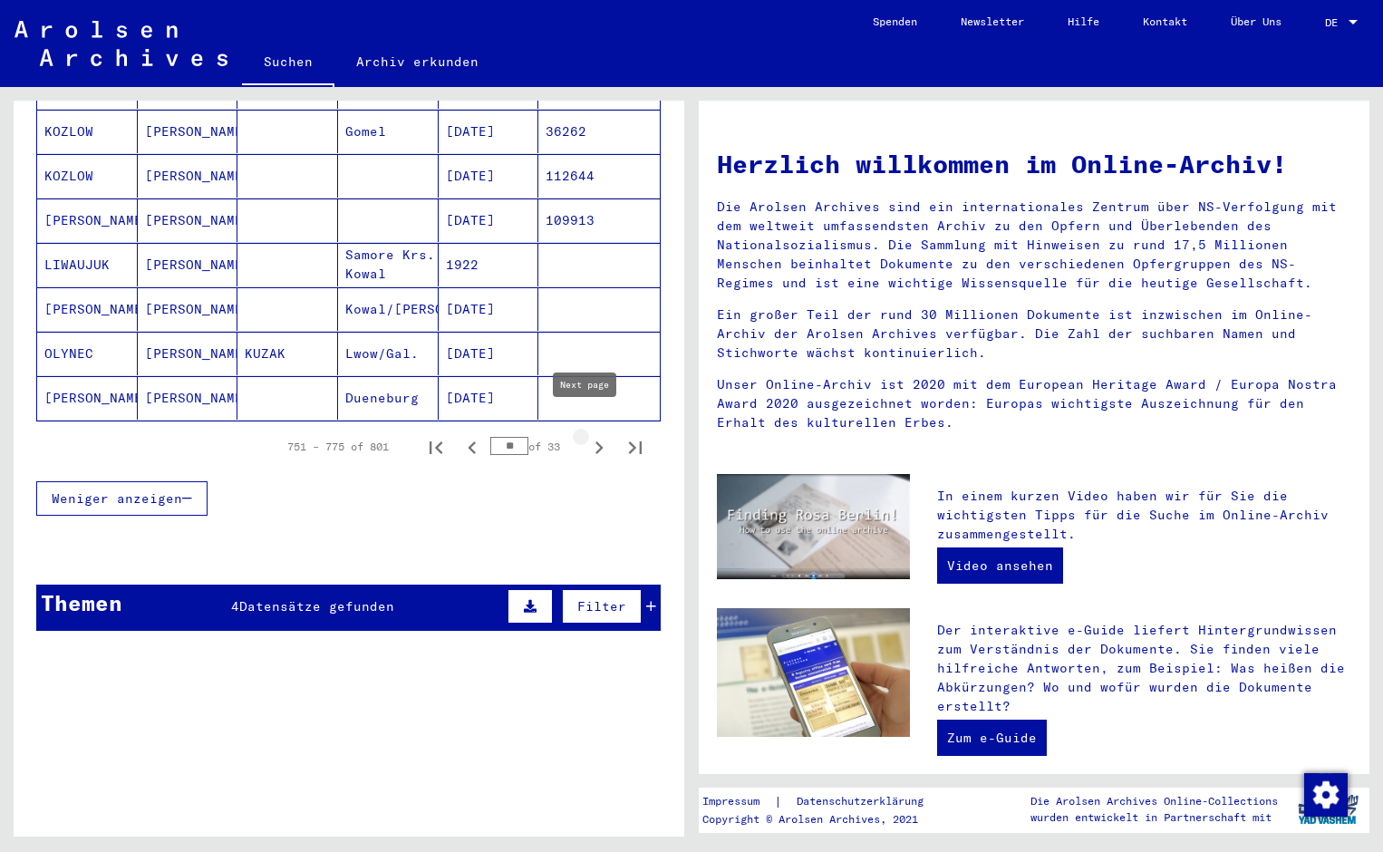
click at [588, 435] on icon "Next page" at bounding box center [598, 447] width 25 height 25
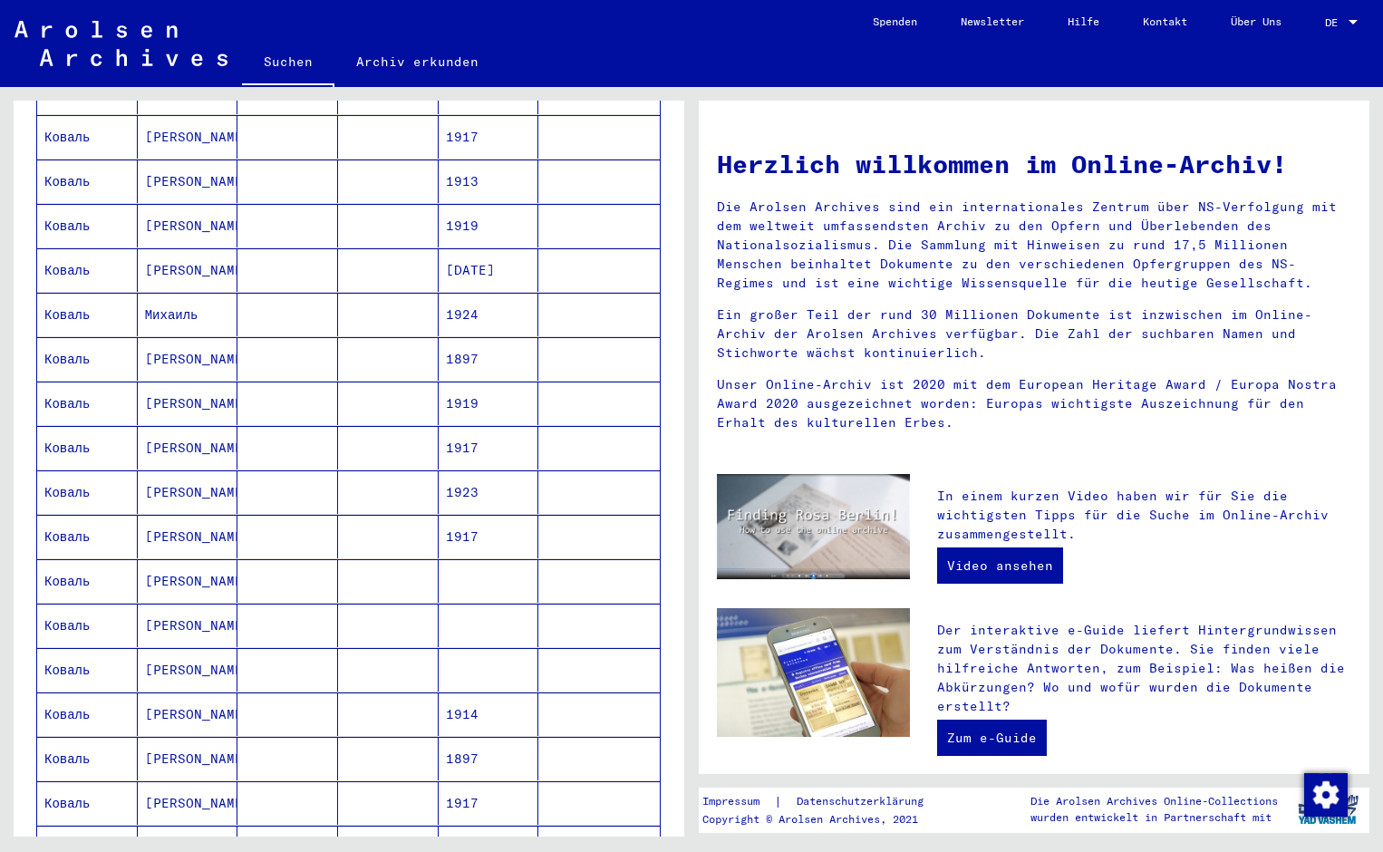
scroll to position [804, 0]
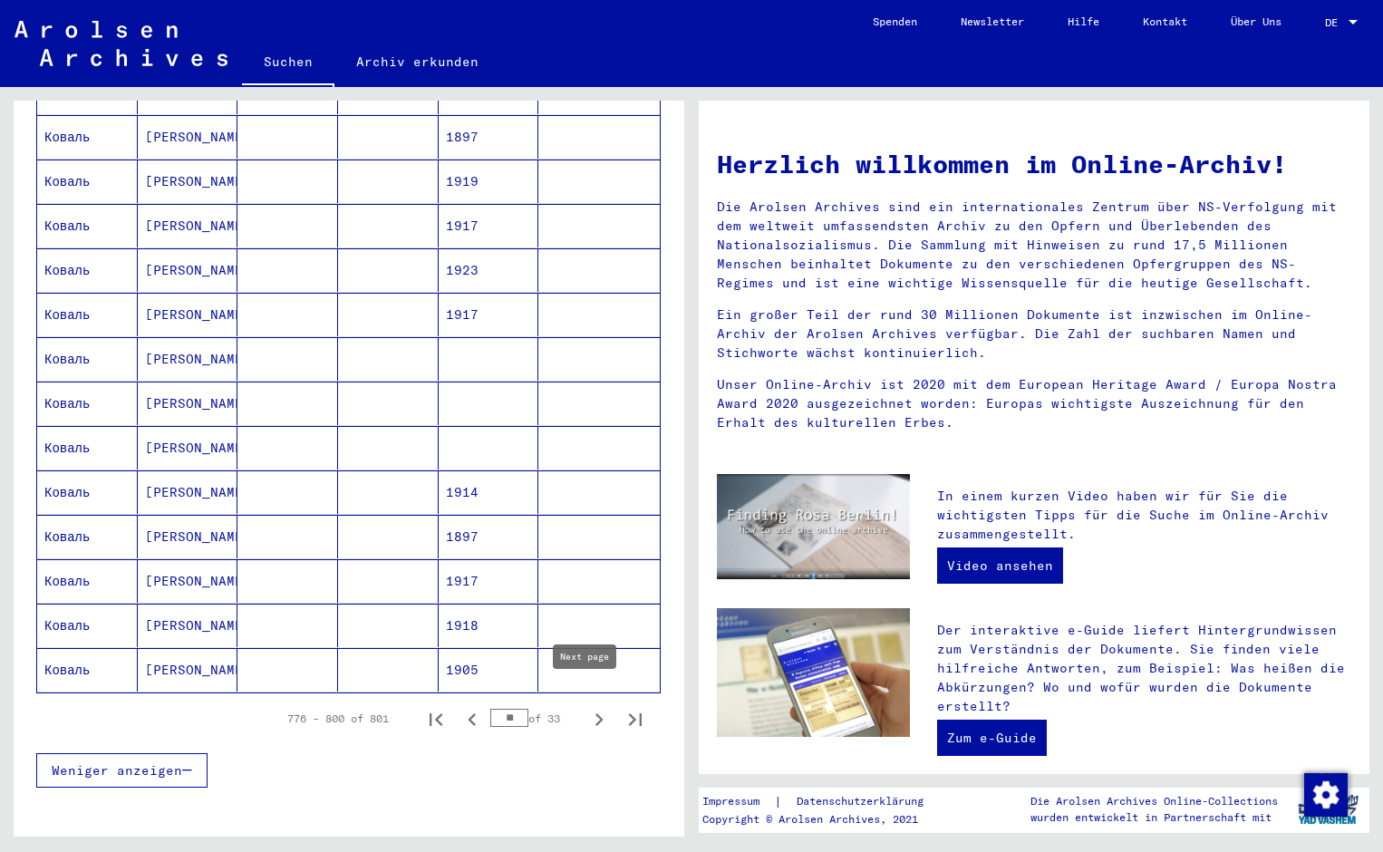
click at [586, 707] on icon "Next page" at bounding box center [598, 719] width 25 height 25
type input "**"
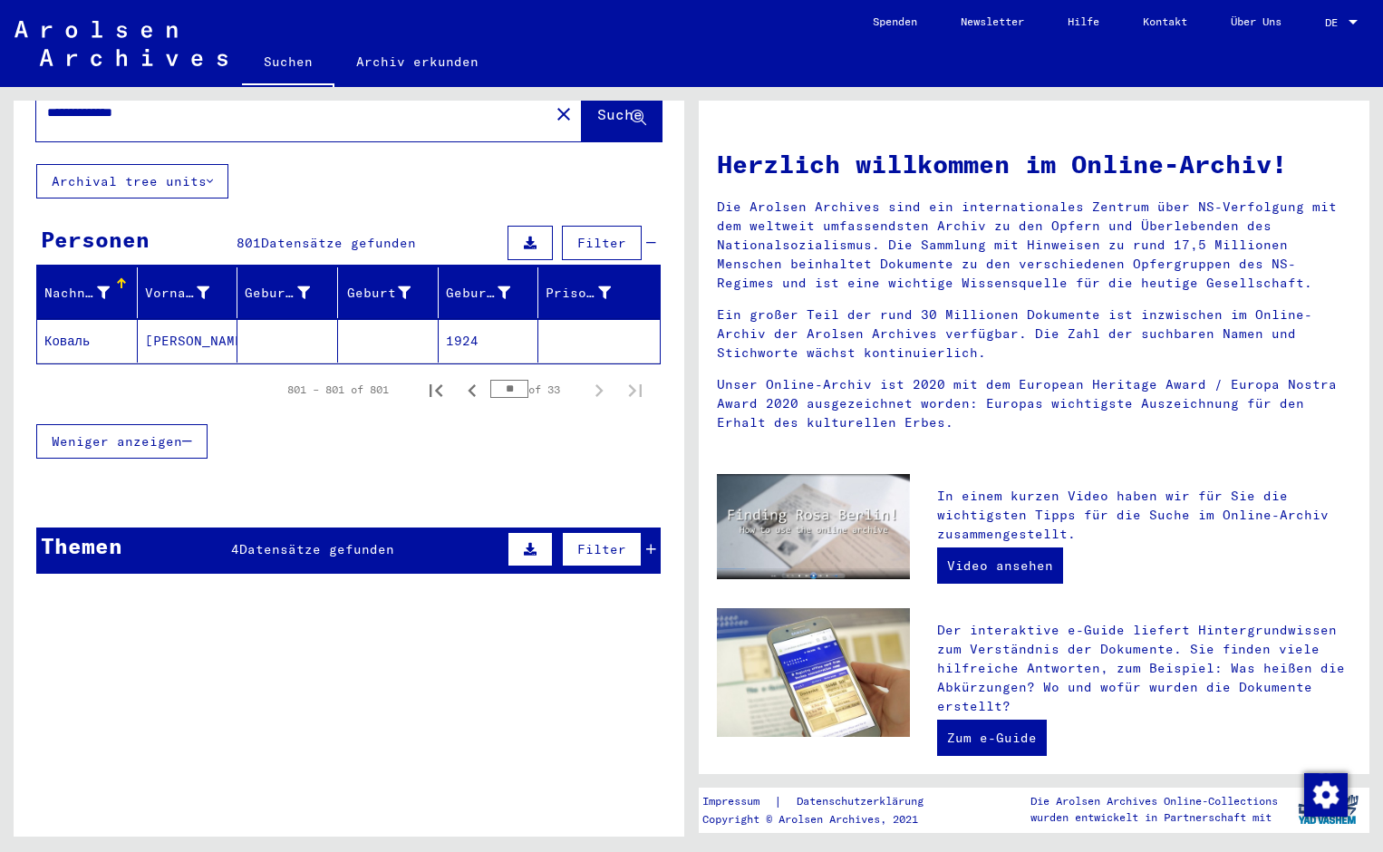
scroll to position [0, 0]
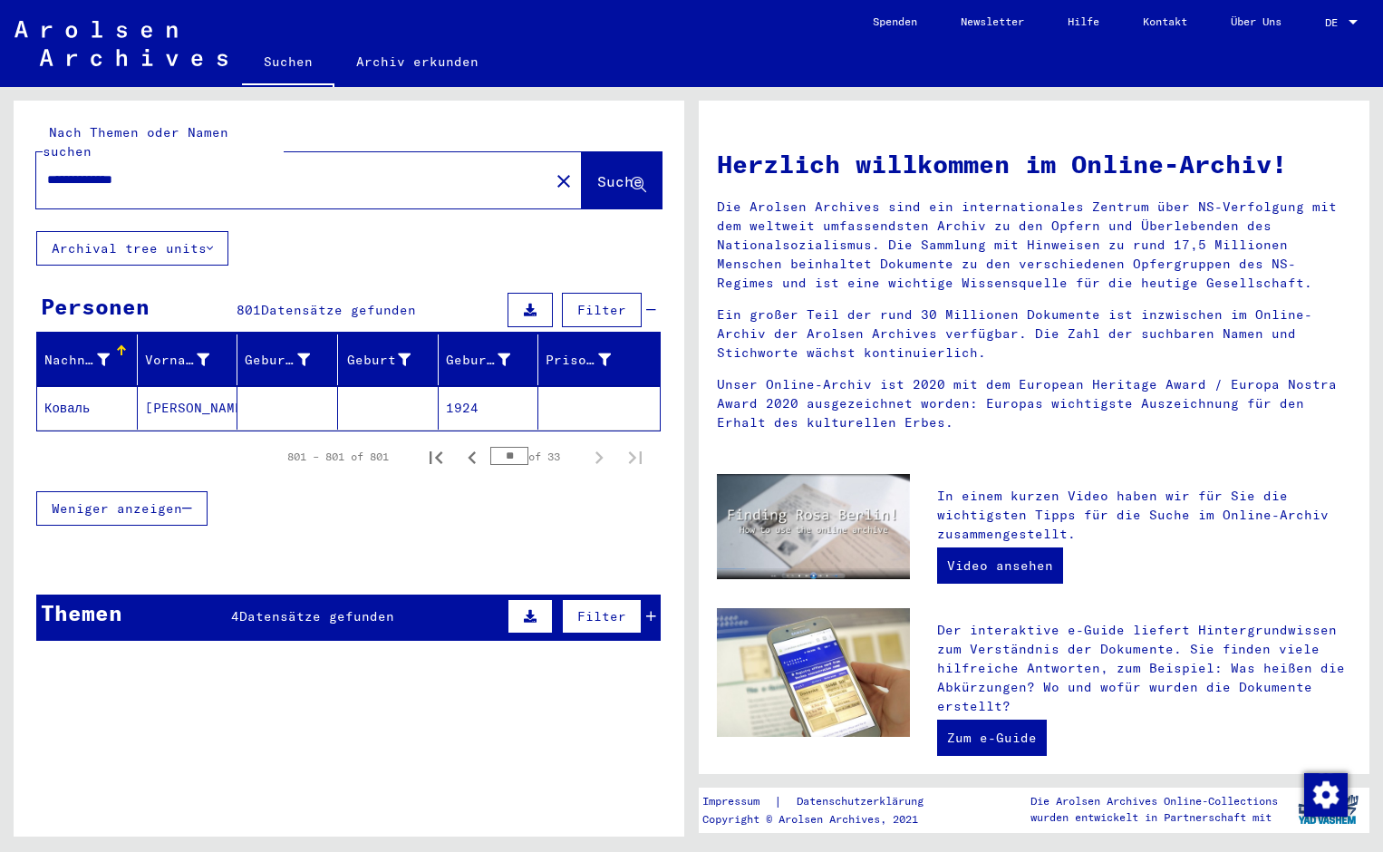
click at [162, 170] on input "**********" at bounding box center [287, 179] width 480 height 19
type input "*"
paste input "**********"
click at [597, 172] on span "Suche" at bounding box center [619, 181] width 45 height 18
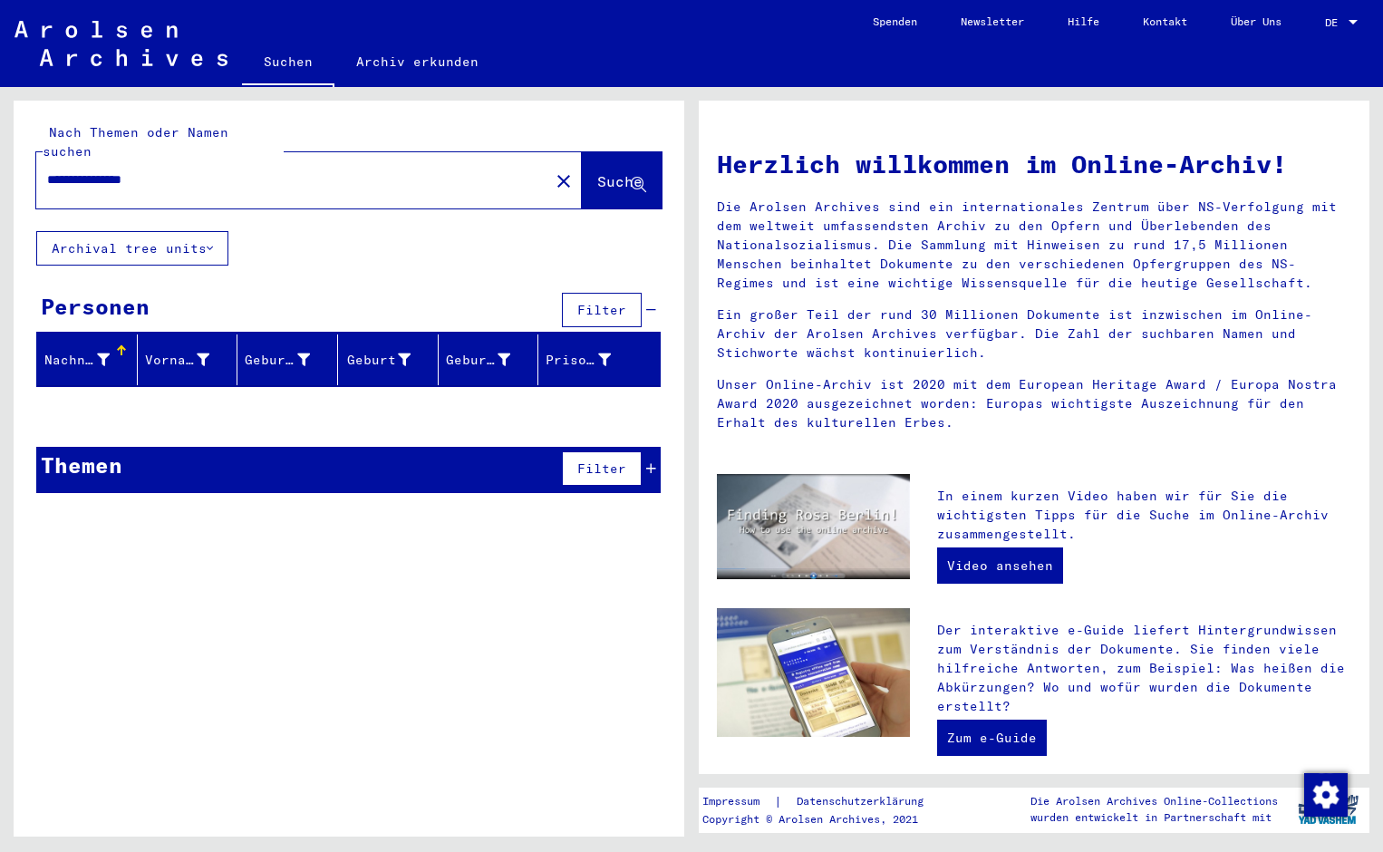
click at [191, 160] on div "**********" at bounding box center [281, 180] width 491 height 41
click at [188, 170] on input "**********" at bounding box center [287, 179] width 480 height 19
type input "*"
paste input "**********"
type input "**********"
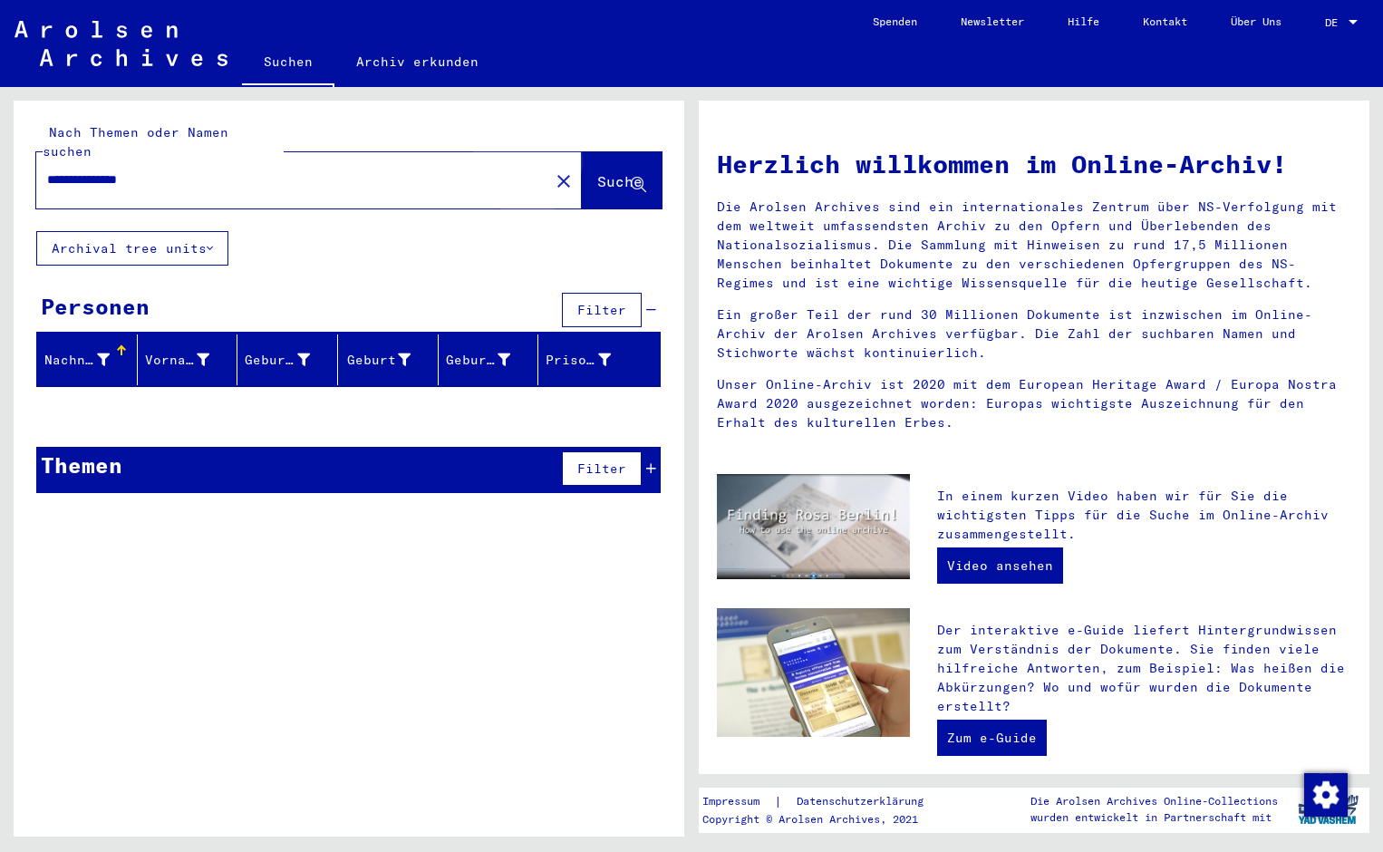
click at [597, 172] on span "Suche" at bounding box center [619, 181] width 45 height 18
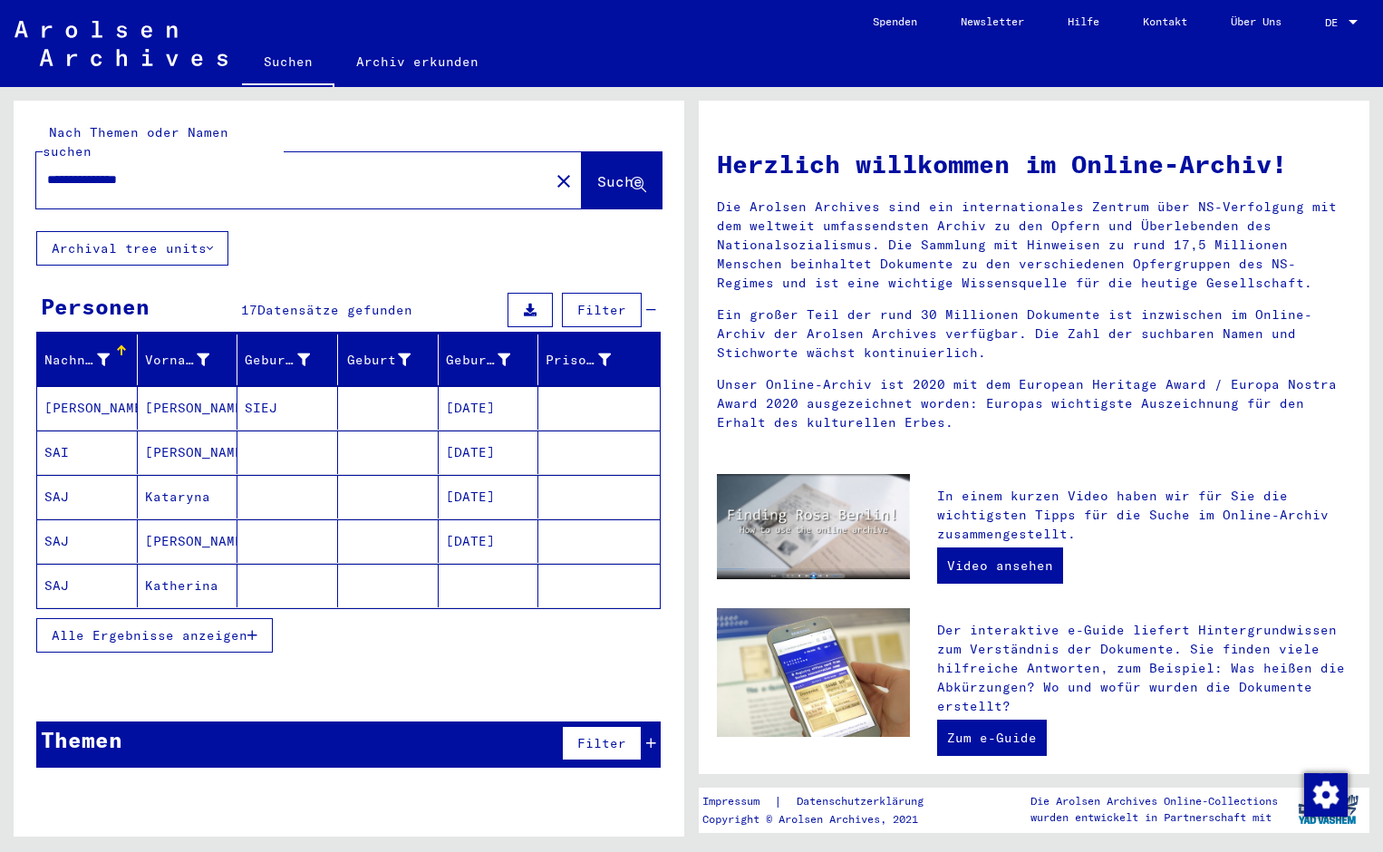
click at [155, 627] on span "Alle Ergebnisse anzeigen" at bounding box center [150, 635] width 196 height 16
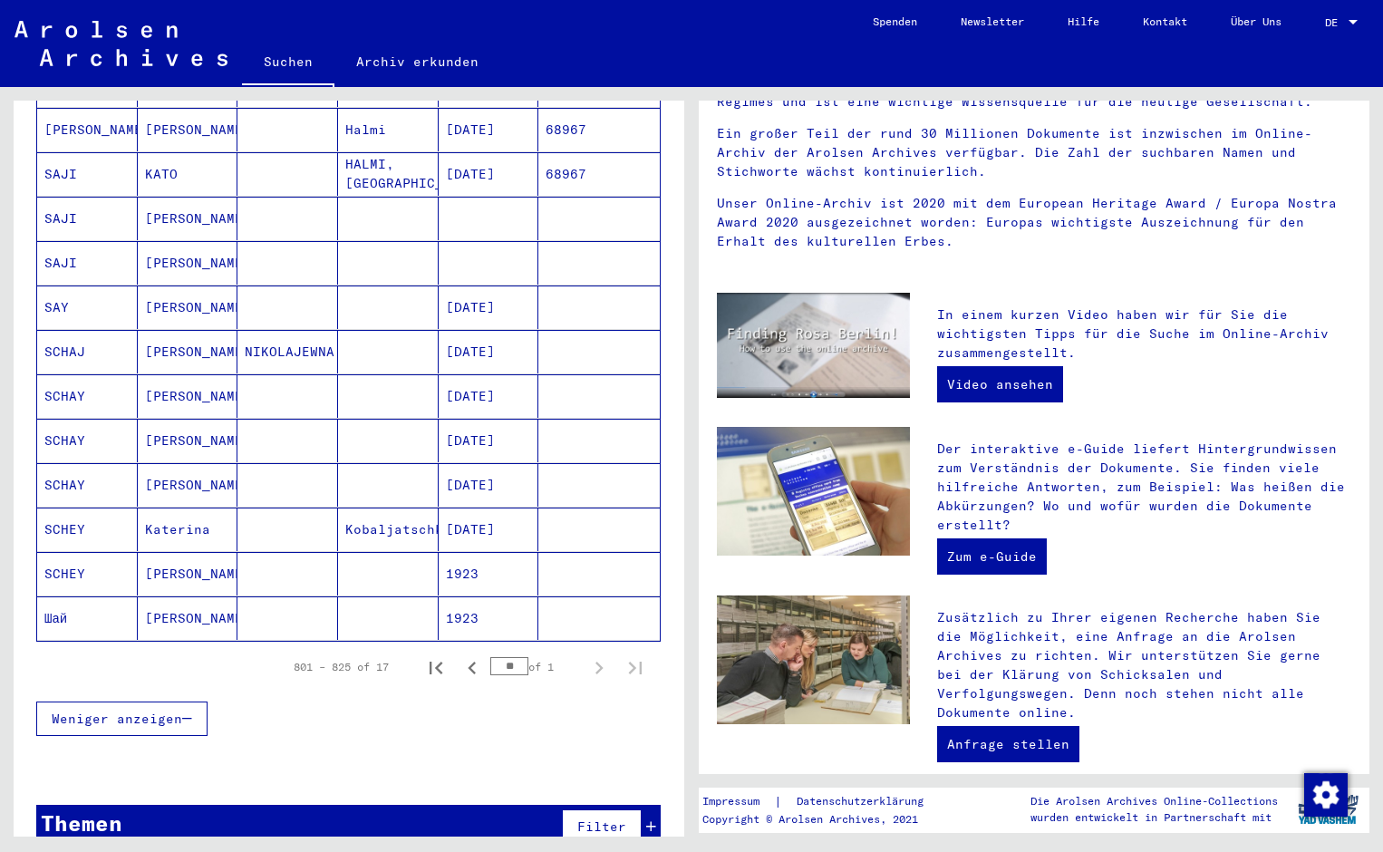
scroll to position [516, 0]
